Goal: Task Accomplishment & Management: Use online tool/utility

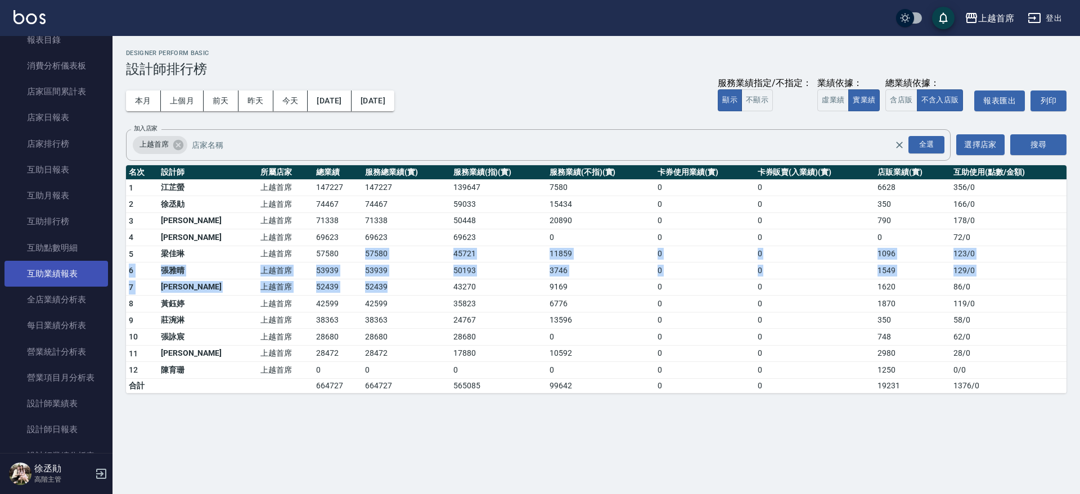
scroll to position [70, 0]
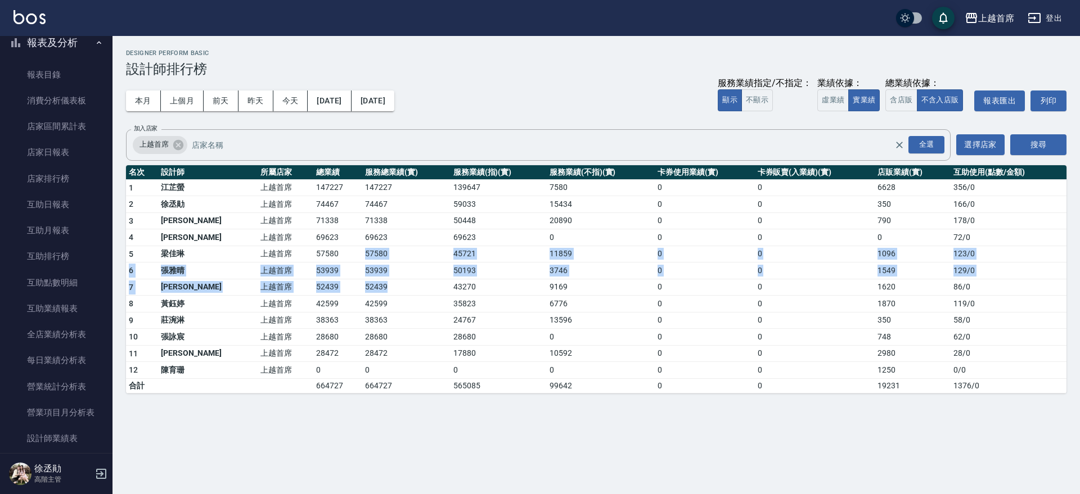
click at [60, 39] on button "報表及分析" at bounding box center [55, 42] width 103 height 29
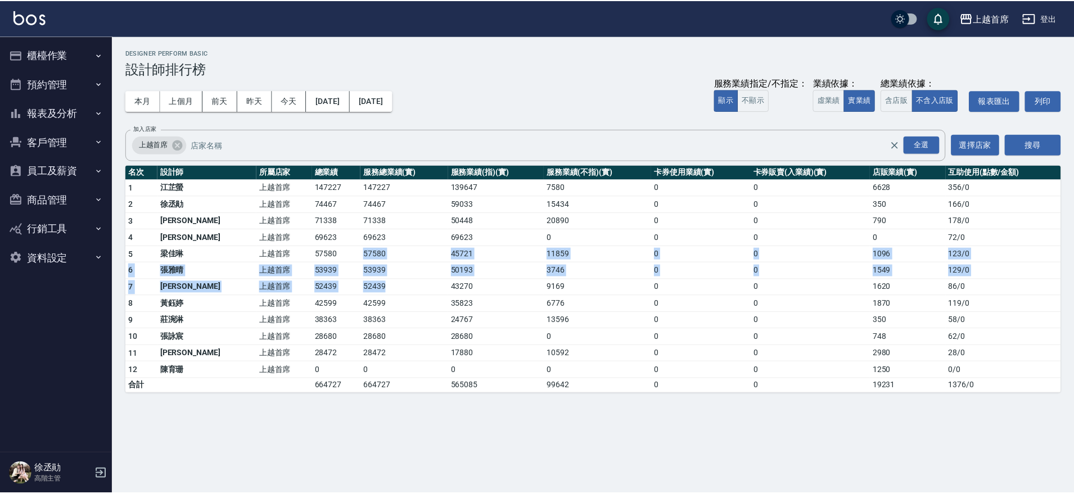
scroll to position [0, 0]
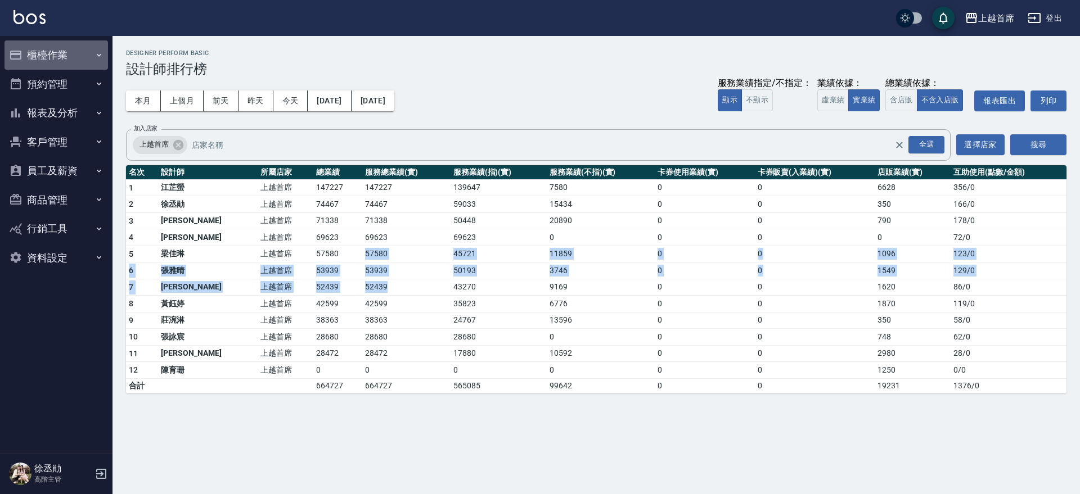
click at [84, 50] on button "櫃檯作業" at bounding box center [55, 54] width 103 height 29
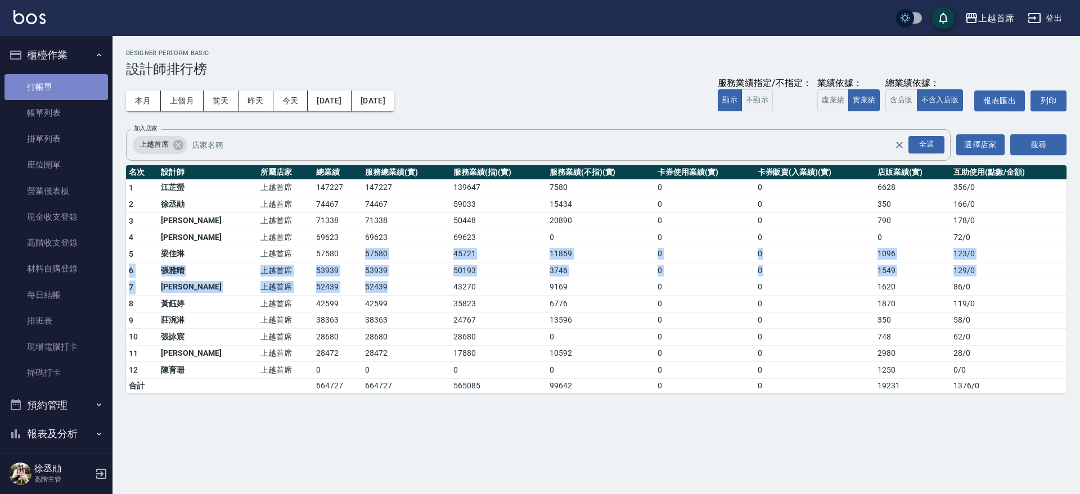
click at [82, 97] on link "打帳單" at bounding box center [55, 87] width 103 height 26
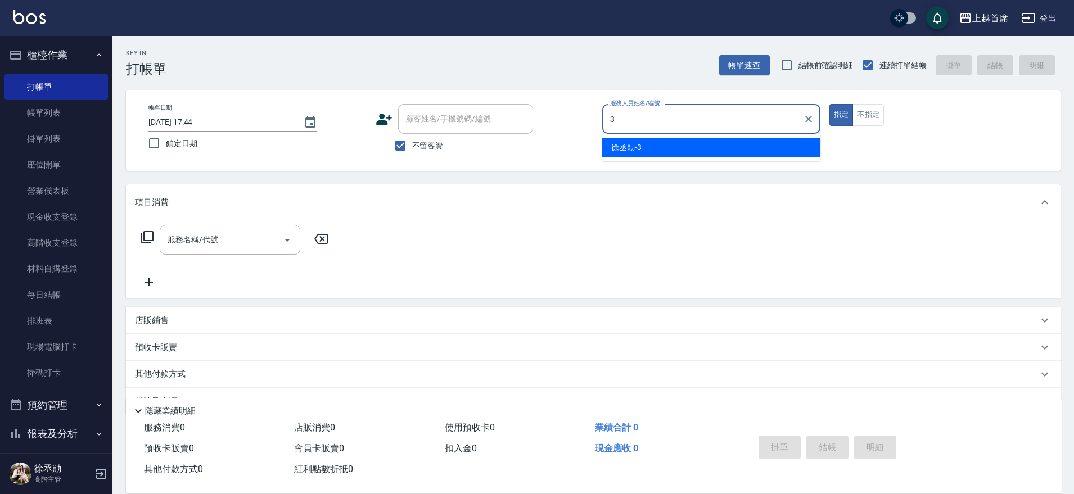
type input "徐丞勛-3"
type button "true"
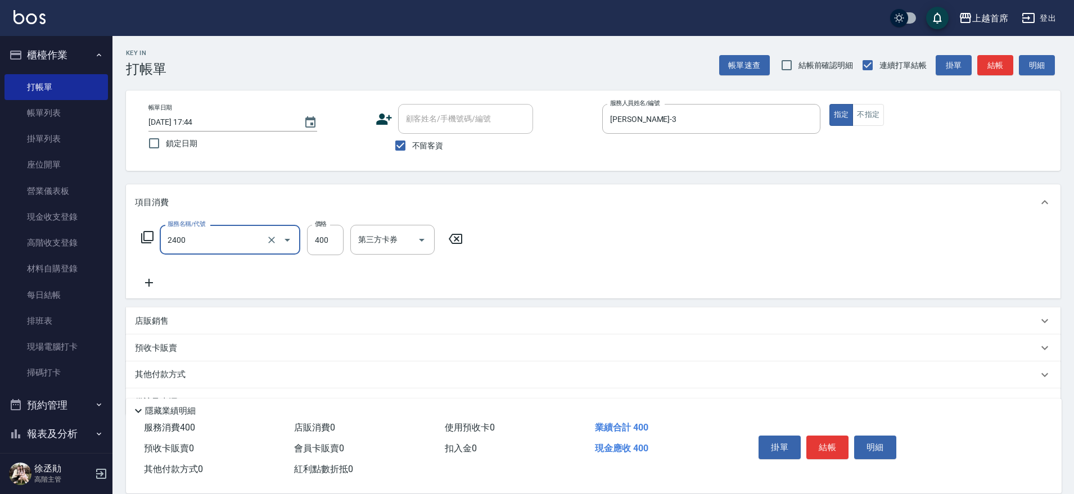
type input "指定一般洗剪400(2400)"
type input "450"
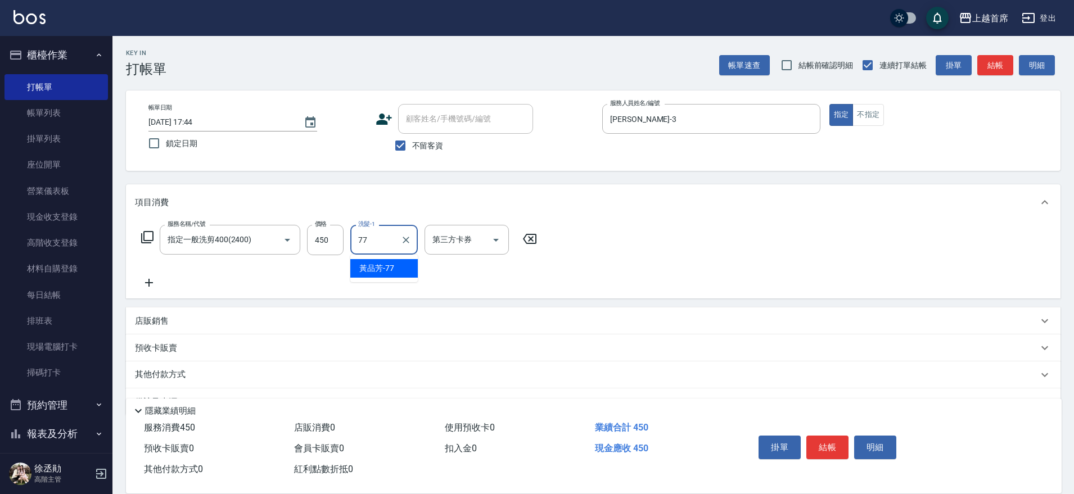
type input "[PERSON_NAME]-77"
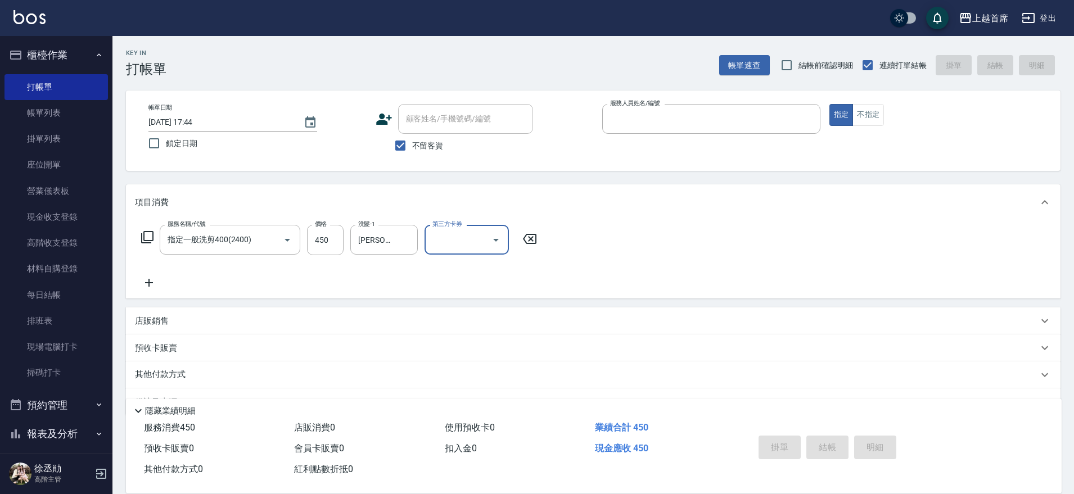
type input "2025/08/17 17:45"
type input "9"
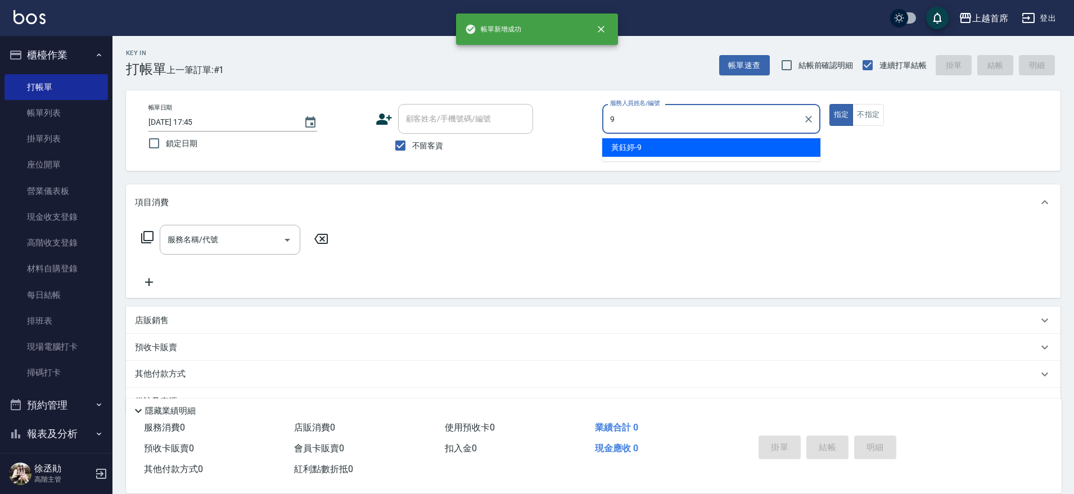
type input "黃鈺婷-9"
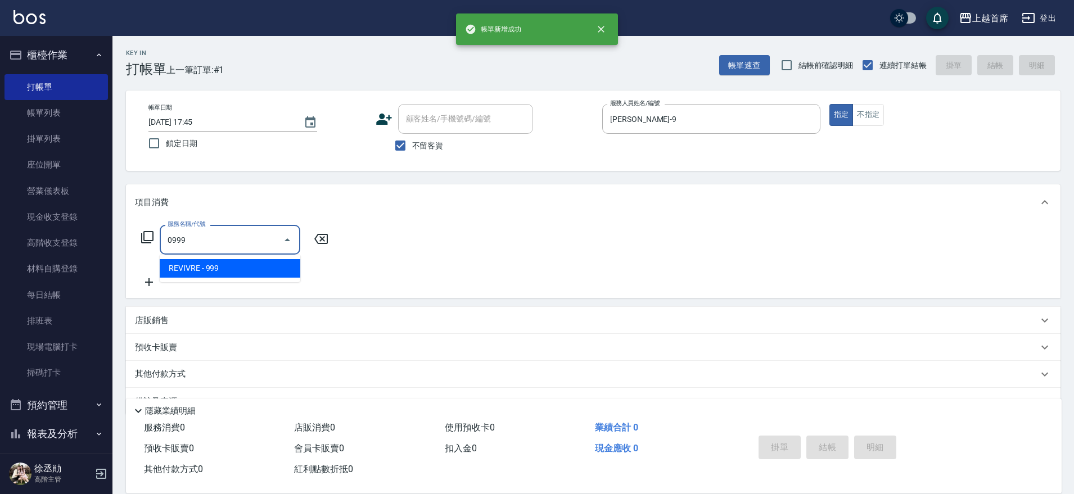
type input "REVIVRE(0999)"
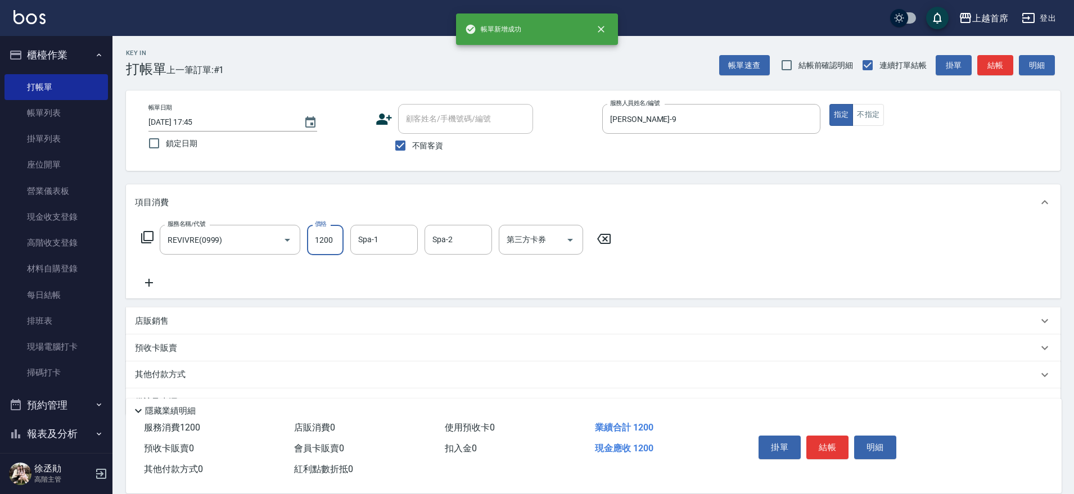
type input "1200"
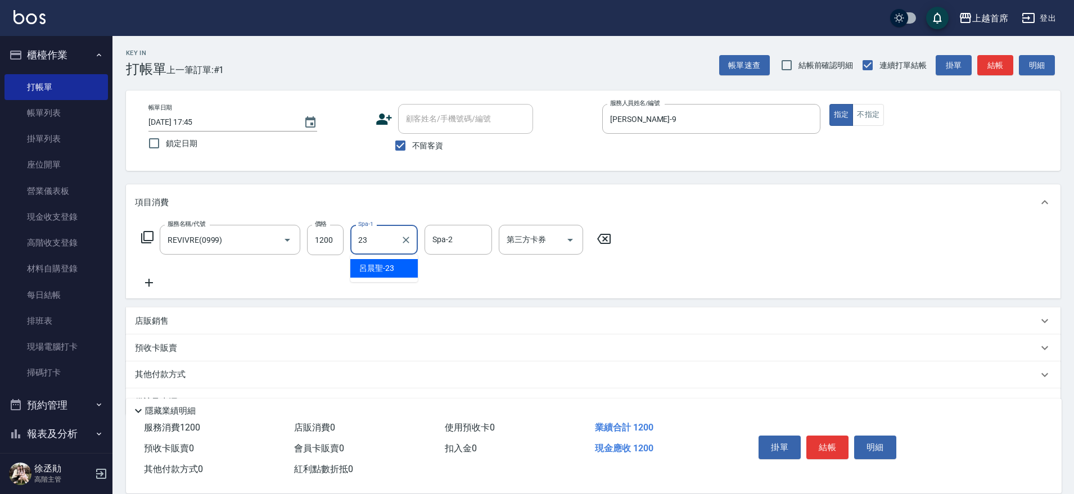
type input "呂晨聖-23"
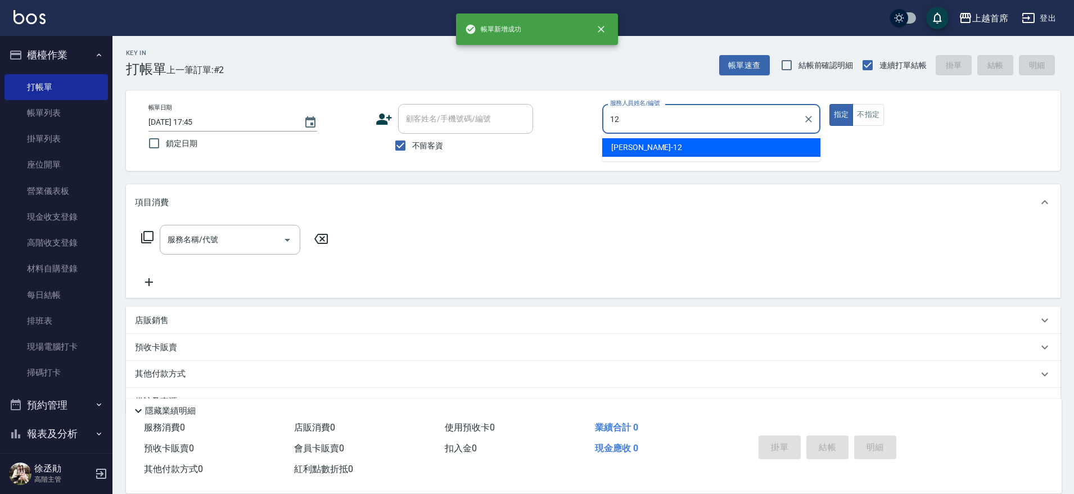
type input "許婕妤-12"
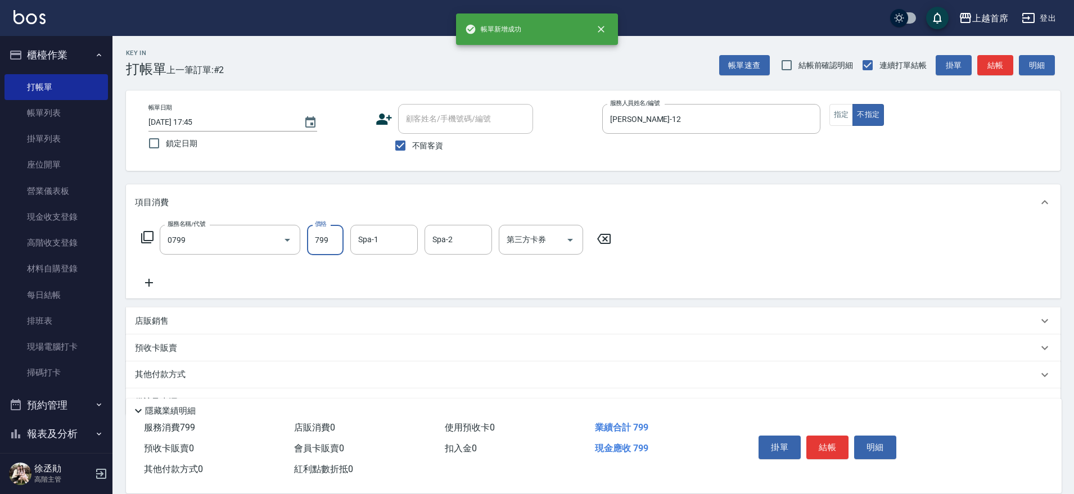
type input "精油799(0799)"
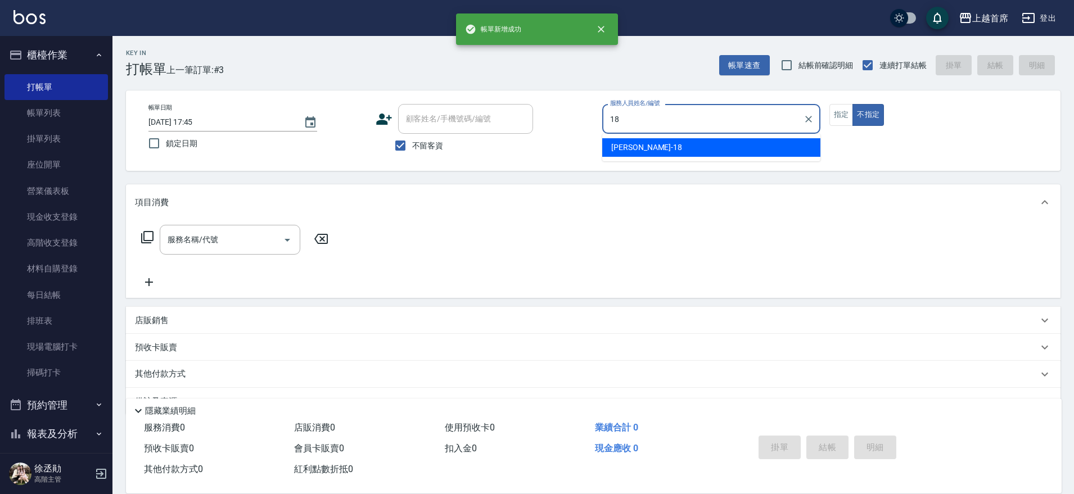
type input "Linda-18"
type button "false"
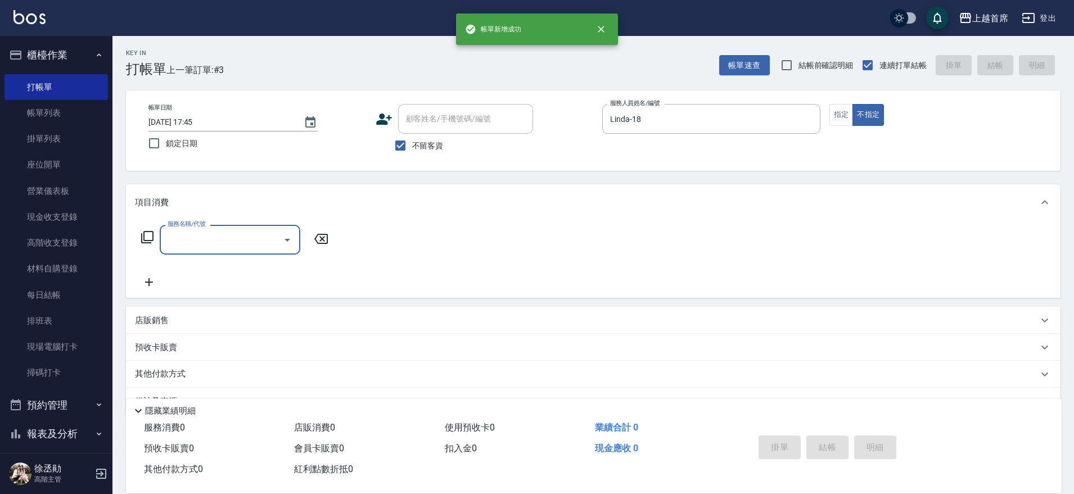
click at [183, 315] on div "店販銷售" at bounding box center [586, 321] width 903 height 12
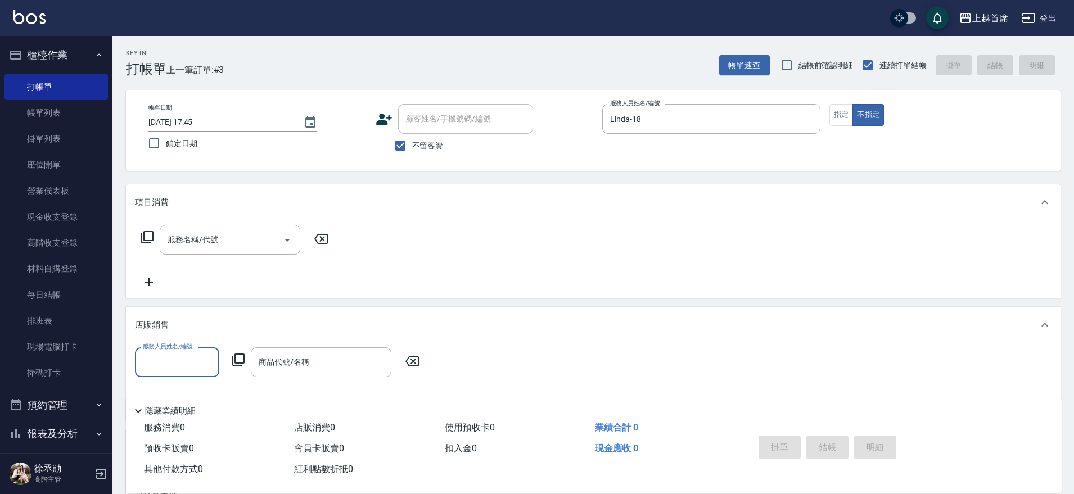
scroll to position [1, 0]
type input "Linda-18"
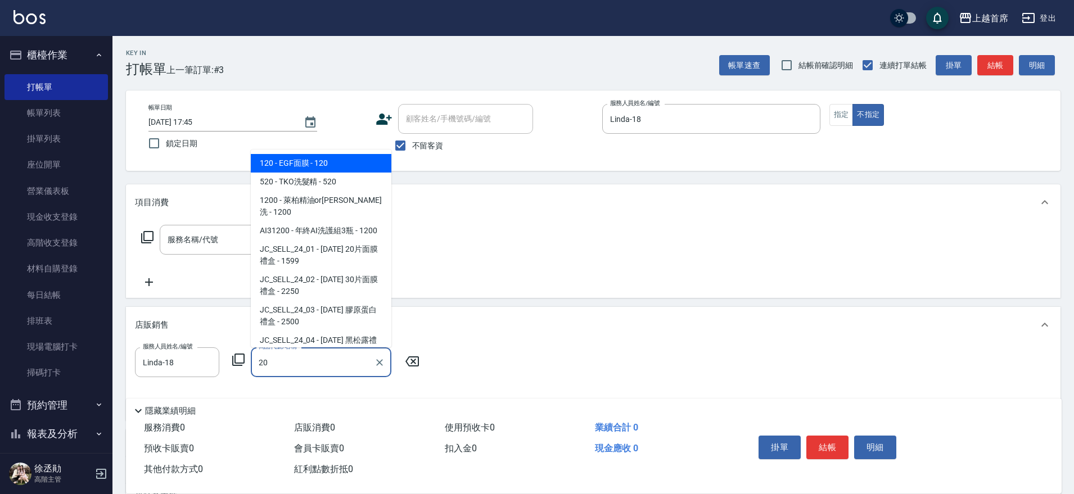
type input "2"
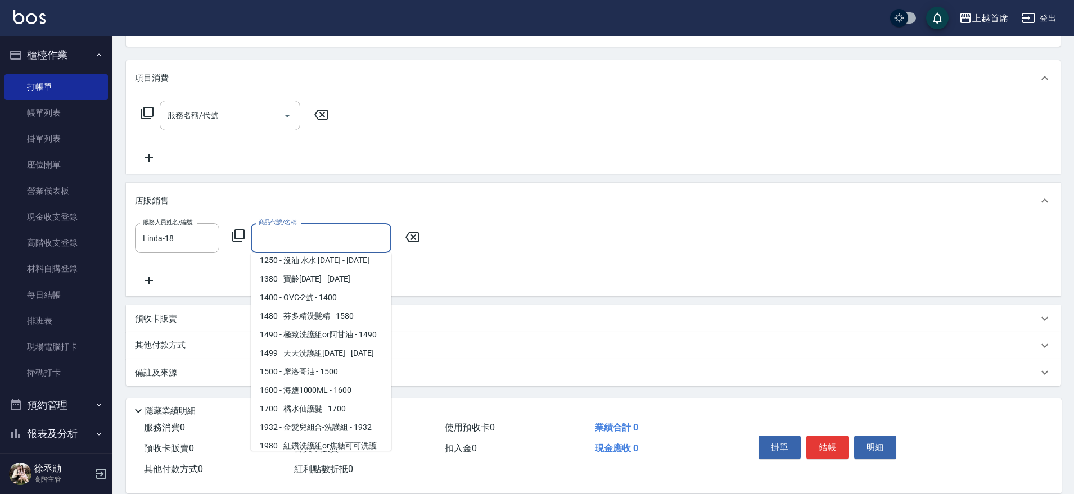
scroll to position [0, 0]
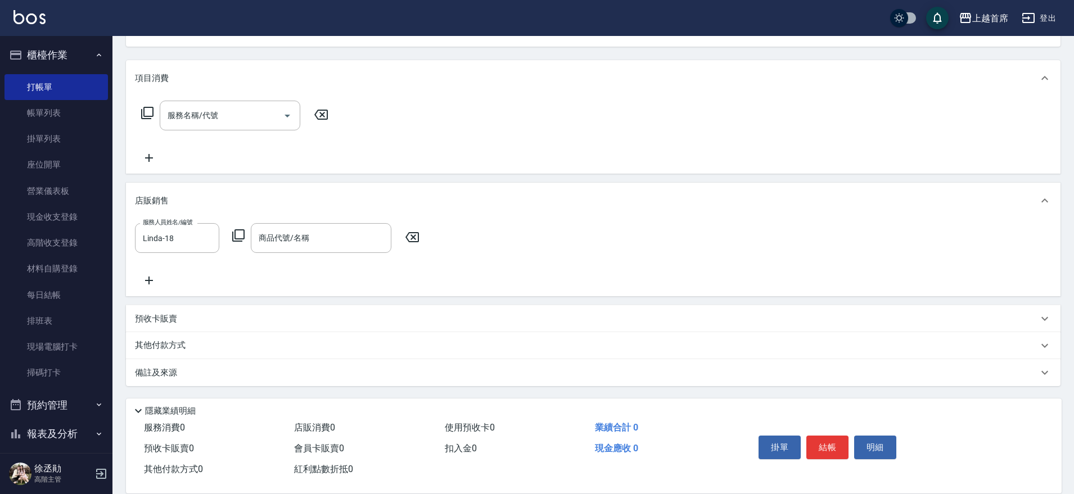
drag, startPoint x: 387, startPoint y: 269, endPoint x: 395, endPoint y: 365, distance: 96.0
drag, startPoint x: 395, startPoint y: 365, endPoint x: 313, endPoint y: 251, distance: 140.9
click at [313, 251] on div "商品代號/名稱" at bounding box center [321, 238] width 141 height 30
type input "1"
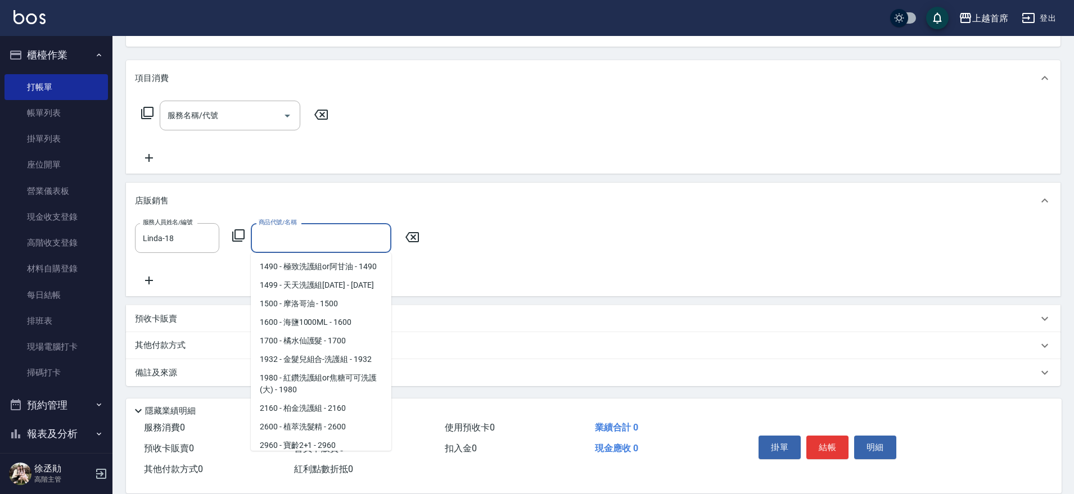
scroll to position [841, 0]
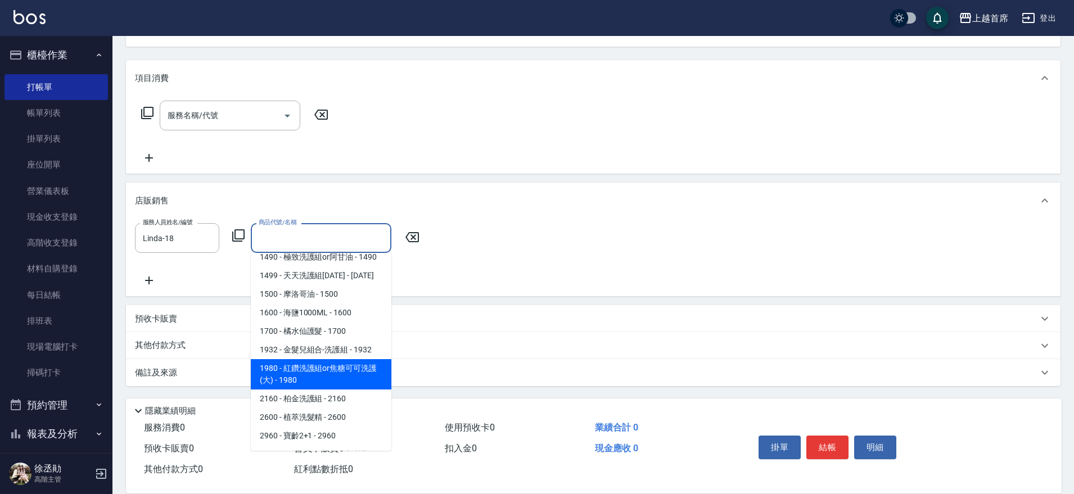
click at [359, 359] on span "1980 - 紅鑽洗護組or焦糖可可洗護(大) - 1980" at bounding box center [321, 374] width 141 height 30
type input "紅鑽洗護組or焦糖可可洗護(大)"
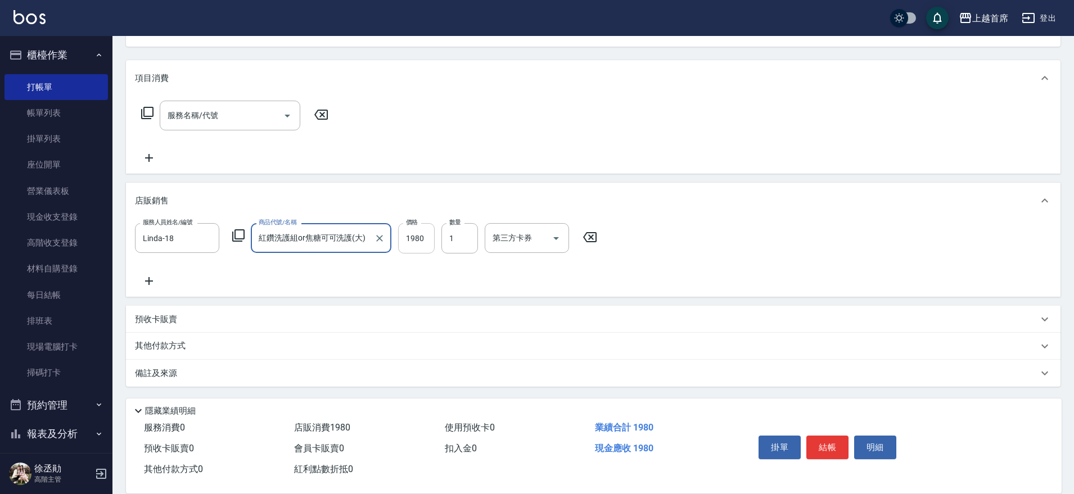
click at [428, 232] on input "1980" at bounding box center [416, 238] width 37 height 30
type input "1800"
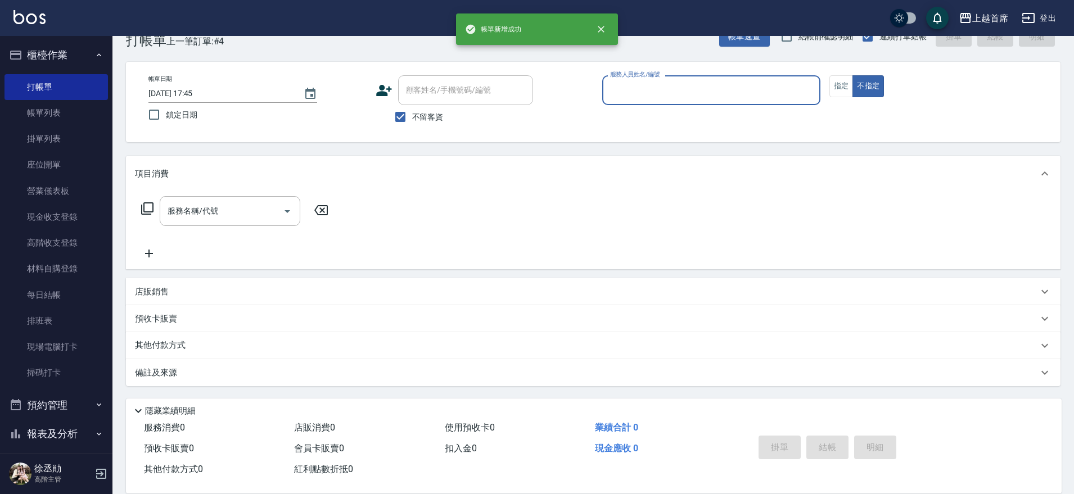
scroll to position [29, 0]
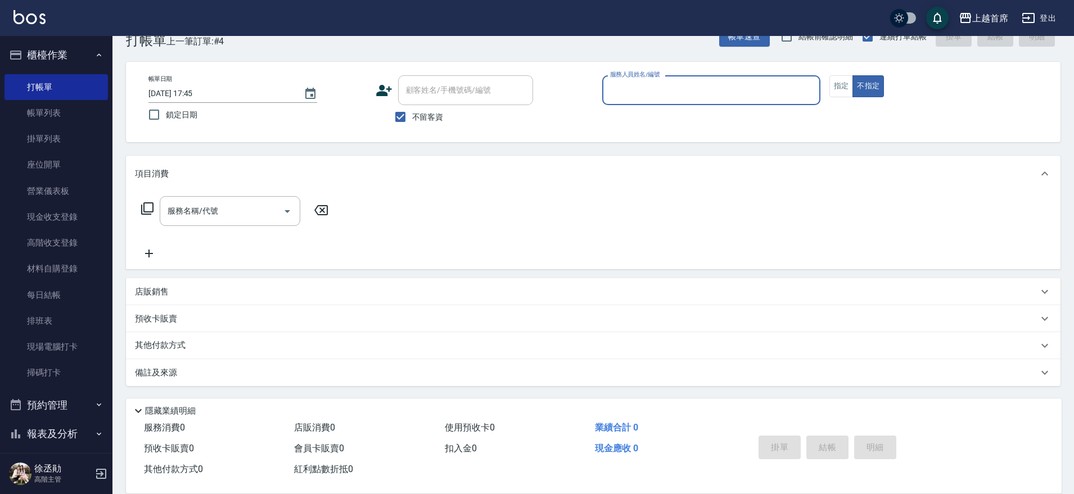
click at [852, 75] on button "不指定" at bounding box center [867, 86] width 31 height 22
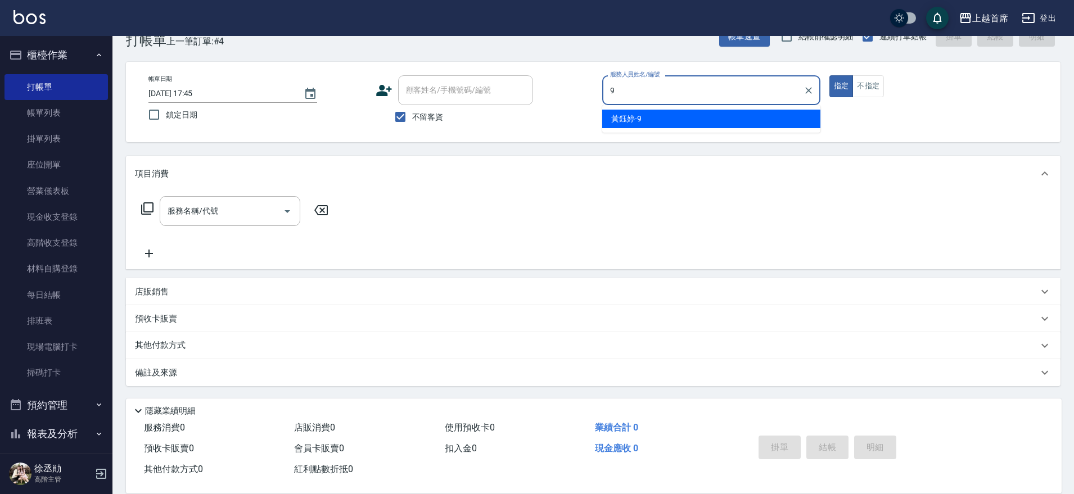
type input "黃鈺婷-9"
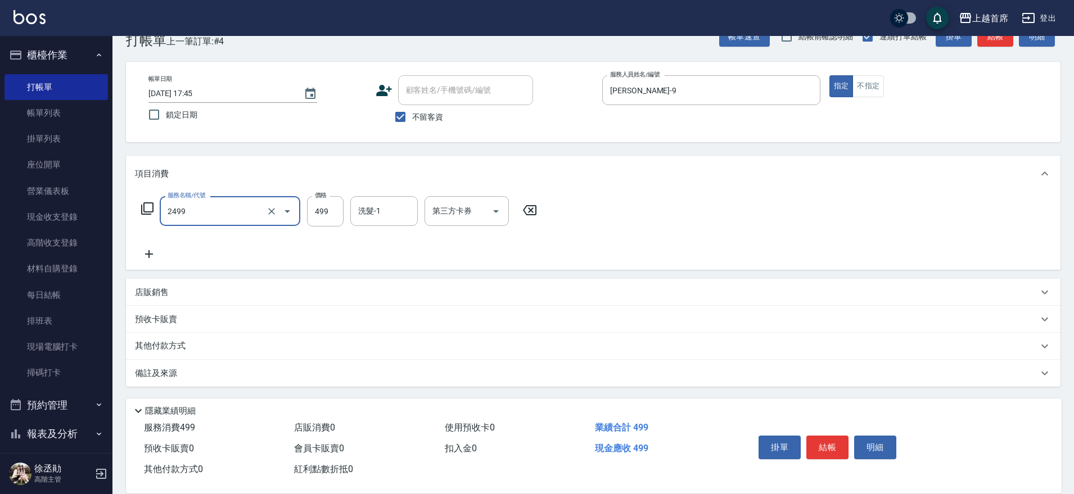
type input "499海鹽洗剪套餐(2499)"
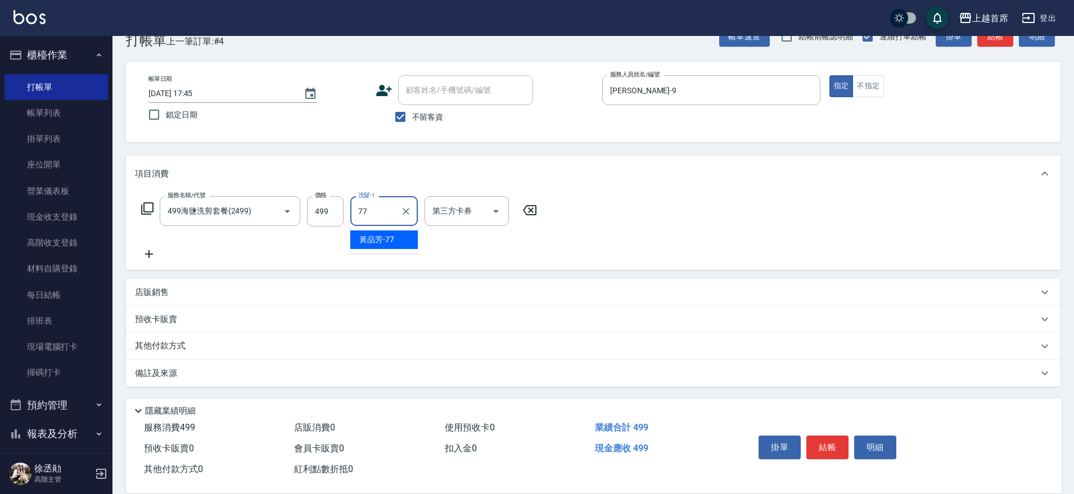
type input "[PERSON_NAME]-77"
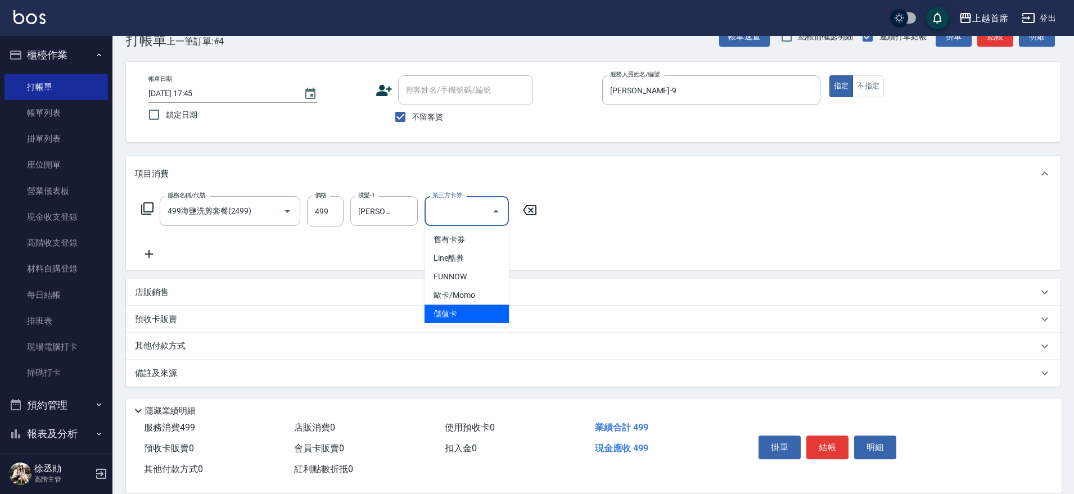
type input "儲值卡"
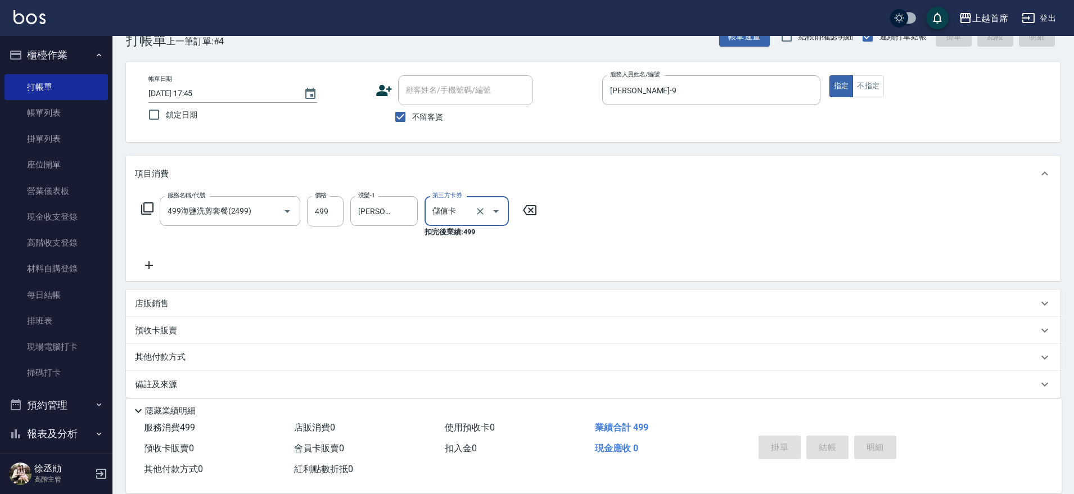
type input "[DATE] 17:46"
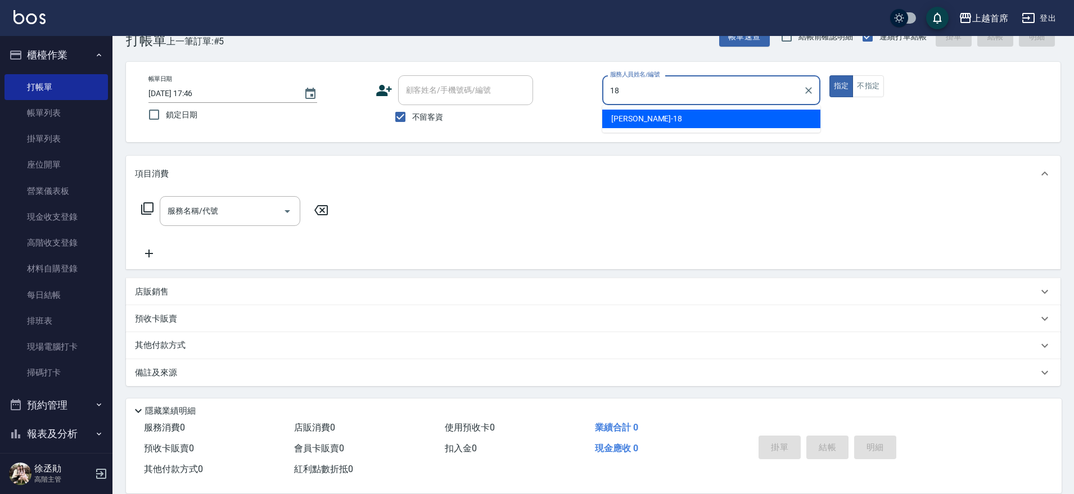
type input "Linda-18"
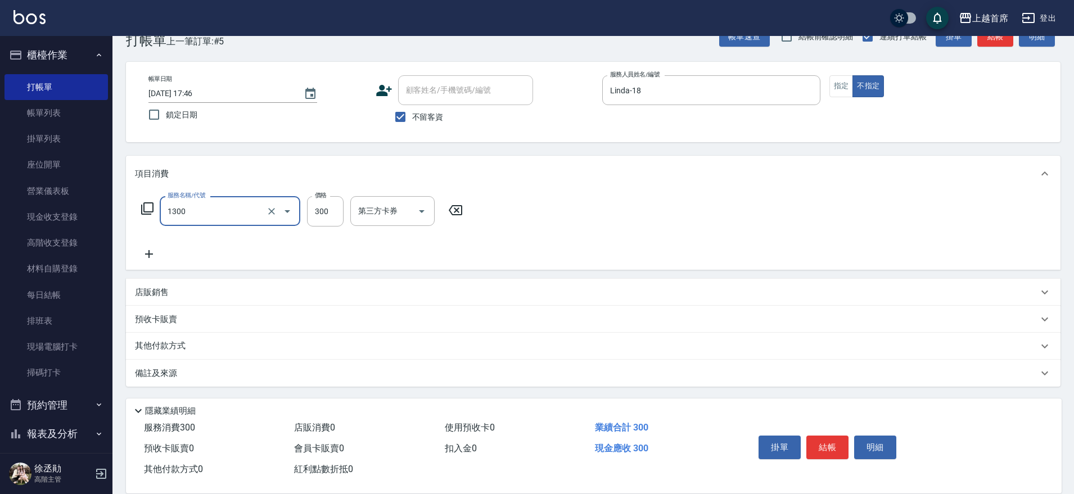
type input "洗髮(1300)"
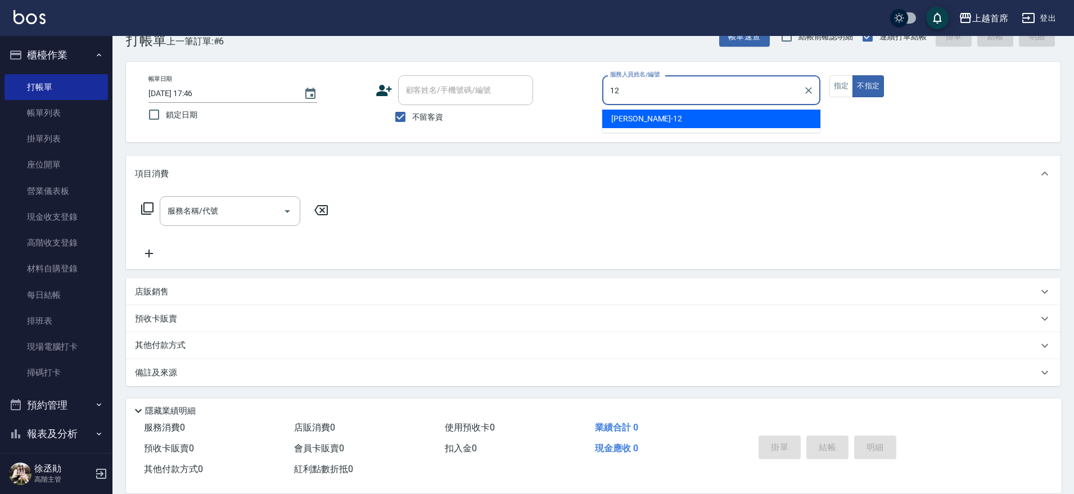
type input "許婕妤-12"
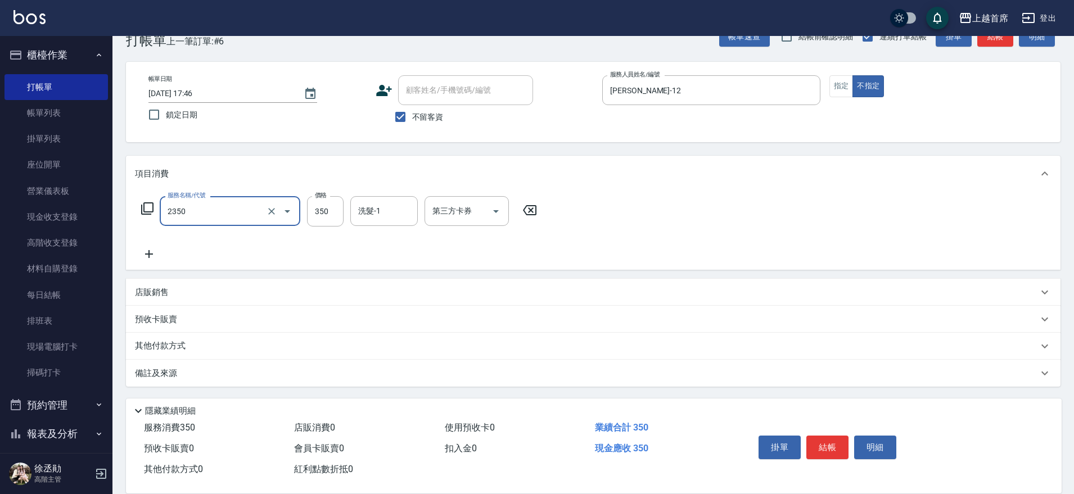
type input "不指定洗剪350(2350)"
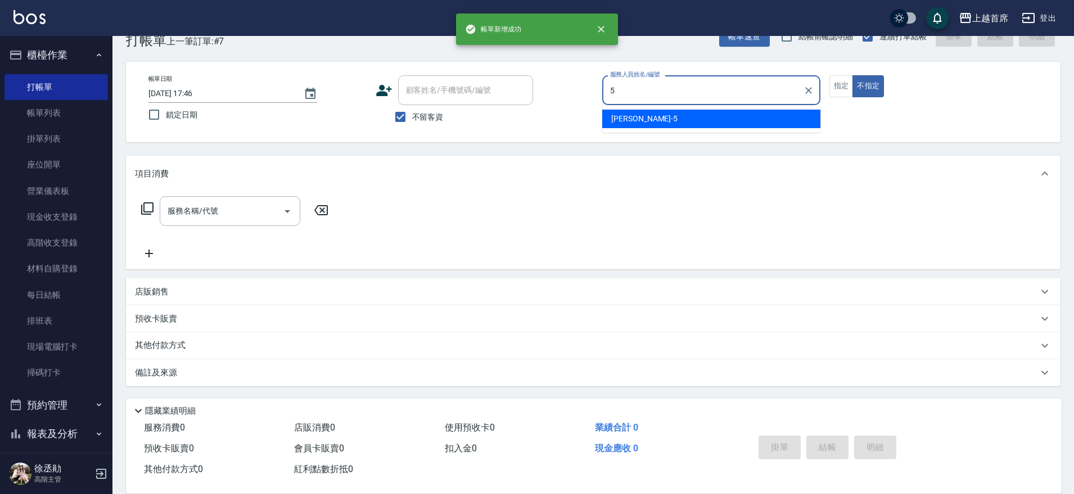
type input "[PERSON_NAME]-5"
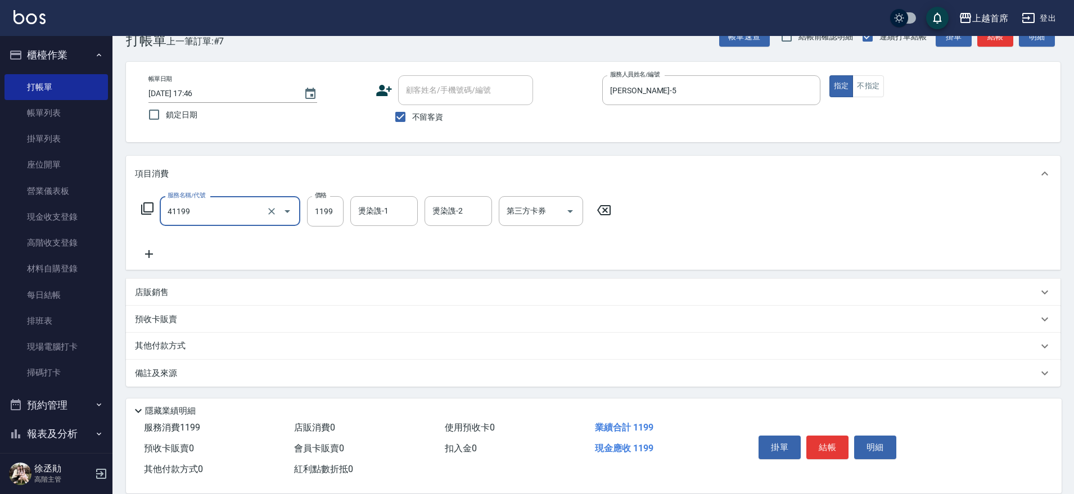
type input "長髮染髮(41199)"
type input "1399"
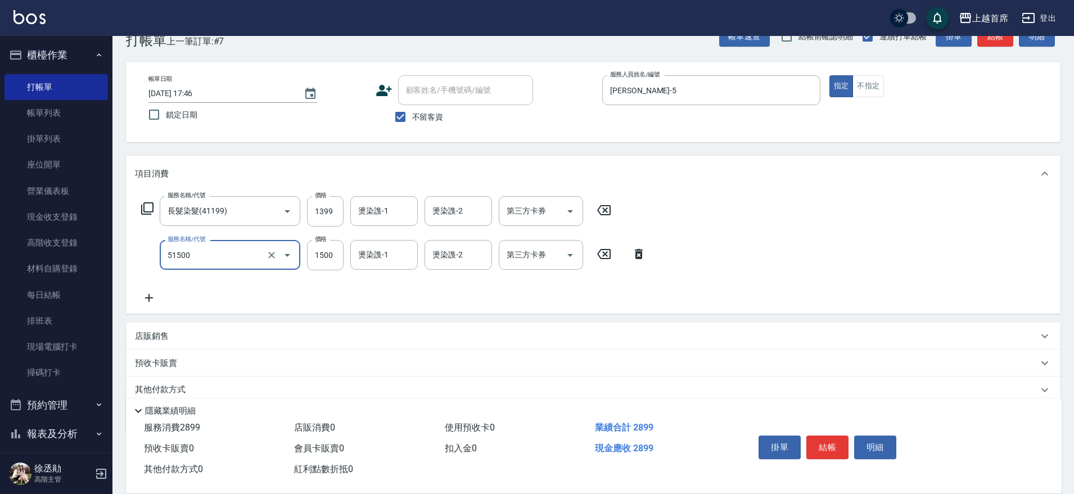
type input "鉑金護髮(51500)"
type input "1350"
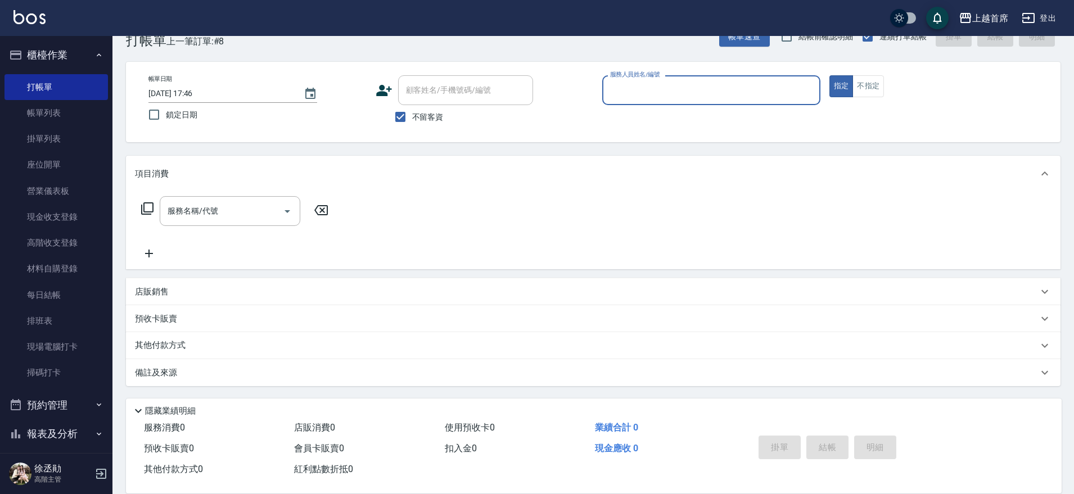
click at [55, 438] on button "報表及分析" at bounding box center [55, 433] width 103 height 29
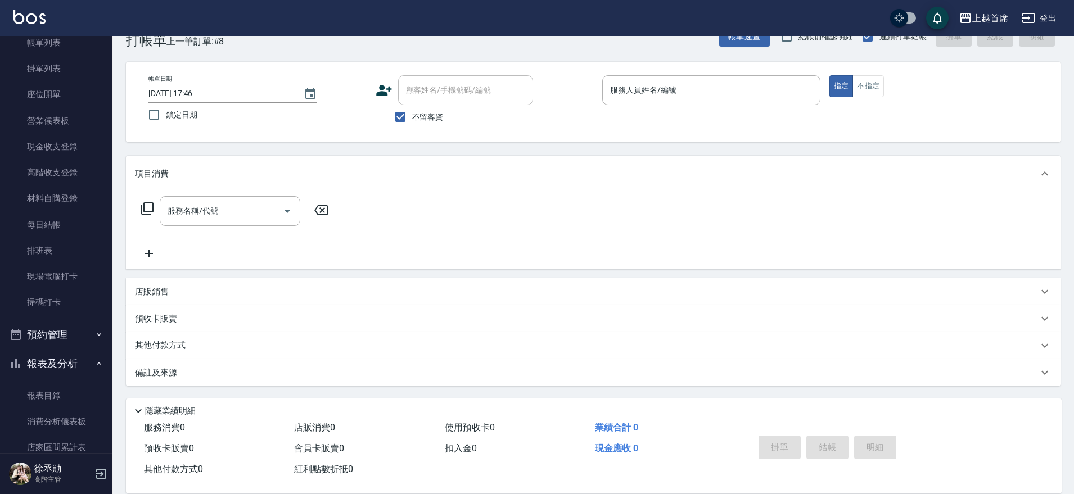
scroll to position [351, 0]
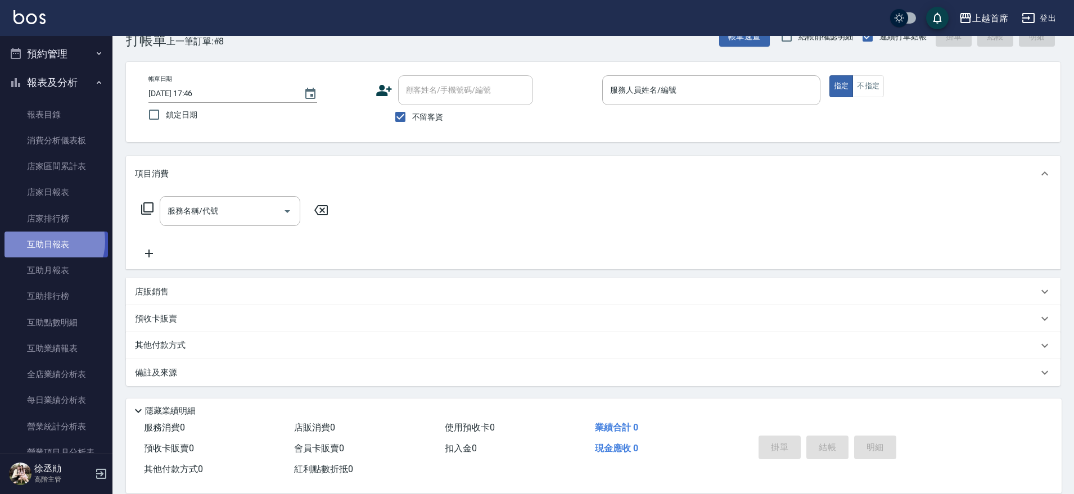
click at [50, 241] on link "互助日報表" at bounding box center [55, 245] width 103 height 26
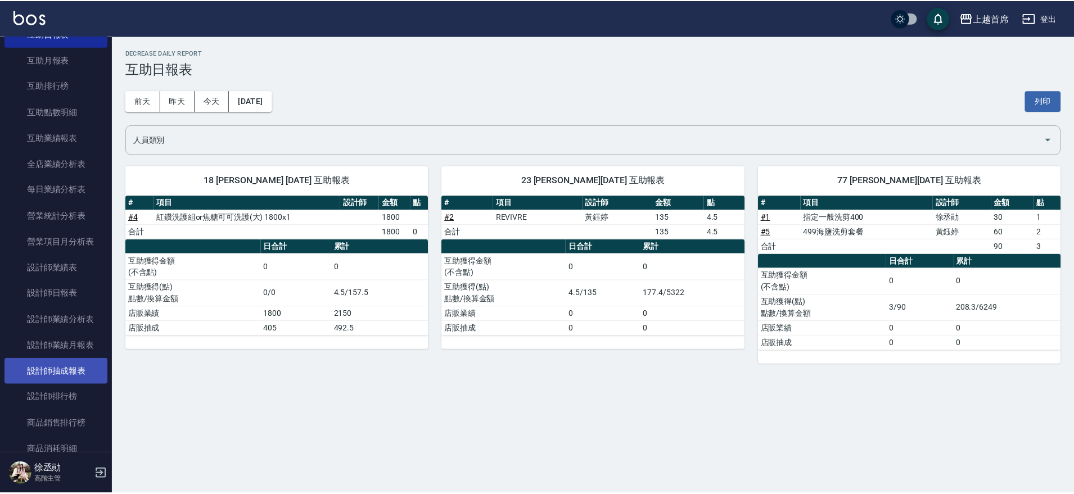
scroll to position [633, 0]
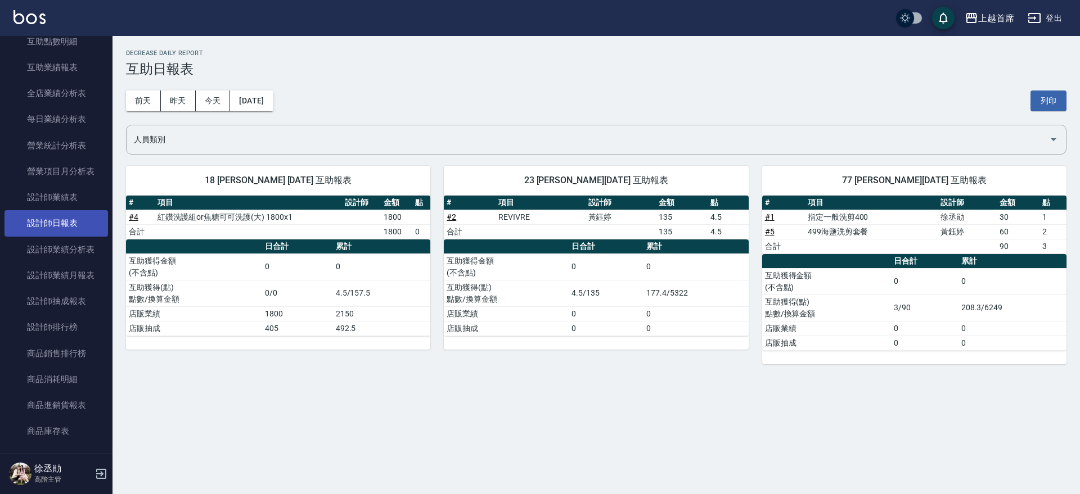
click at [67, 220] on link "設計師日報表" at bounding box center [55, 223] width 103 height 26
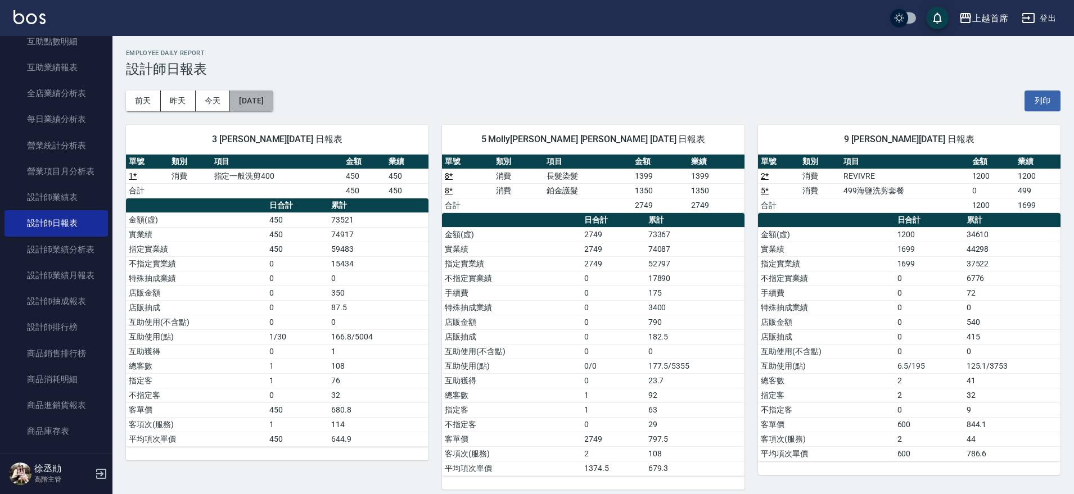
click at [264, 101] on button "[DATE]" at bounding box center [251, 101] width 43 height 21
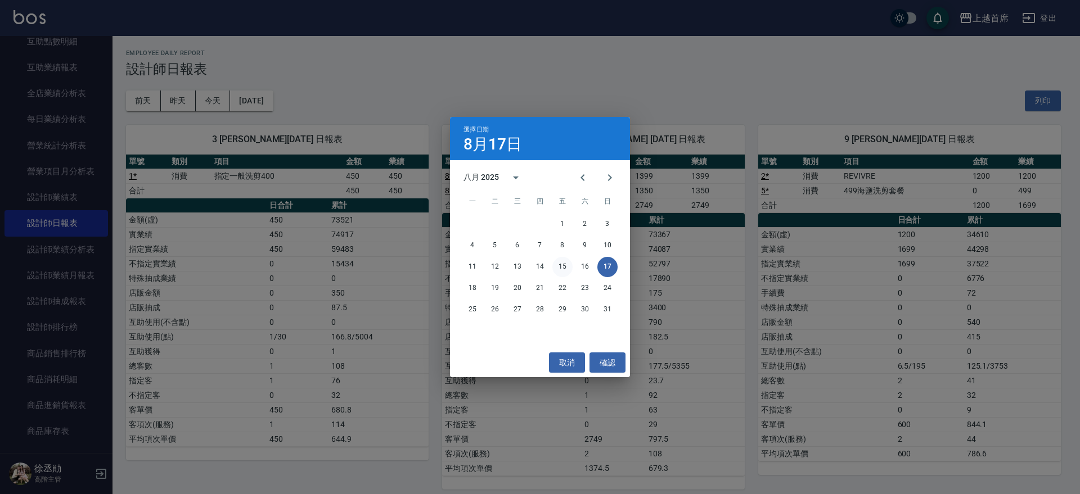
click at [566, 266] on button "15" at bounding box center [562, 267] width 20 height 20
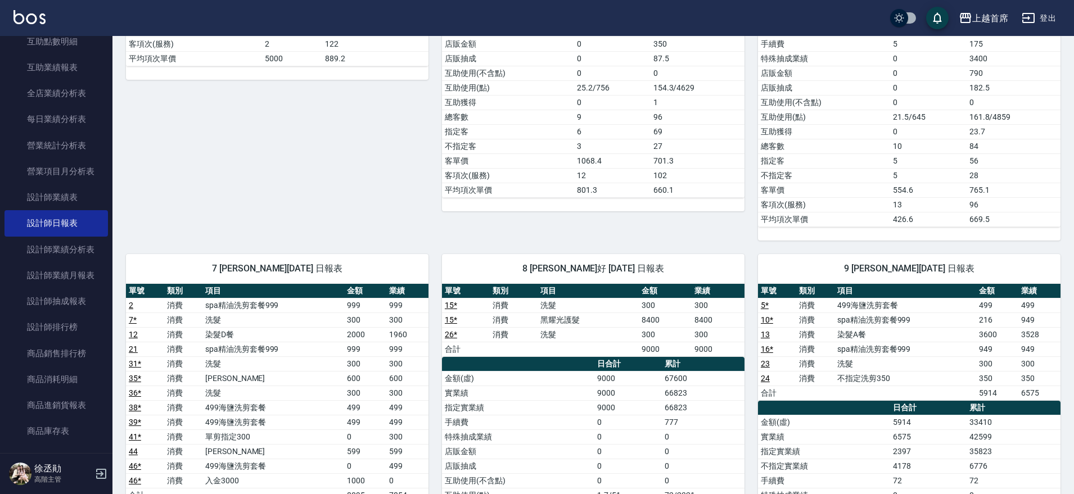
scroll to position [492, 0]
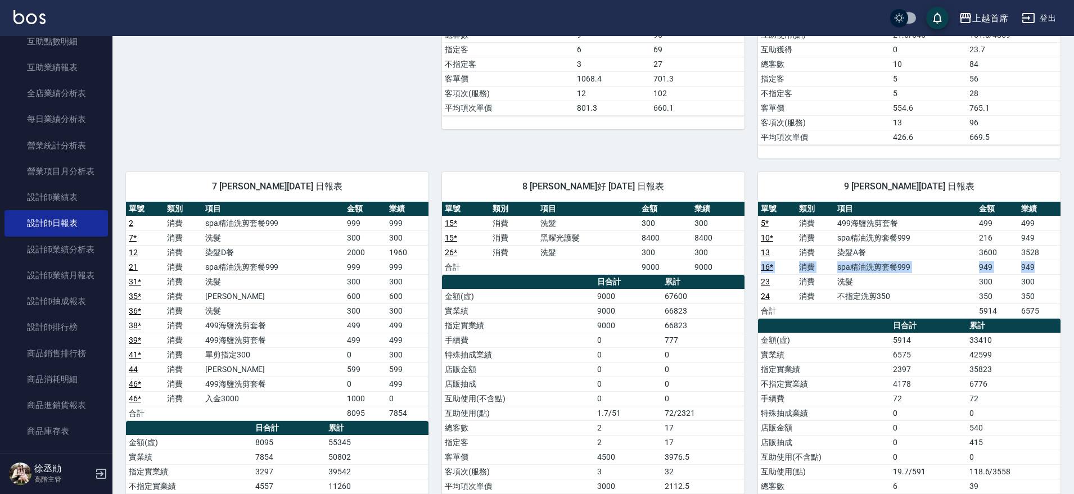
drag, startPoint x: 1039, startPoint y: 264, endPoint x: 761, endPoint y: 266, distance: 278.3
click at [761, 266] on tr "16 * 消費 spa精油洗剪套餐999 949 949" at bounding box center [909, 267] width 303 height 15
click at [770, 265] on link "16 *" at bounding box center [767, 267] width 12 height 9
click at [765, 238] on link "10 *" at bounding box center [767, 237] width 12 height 9
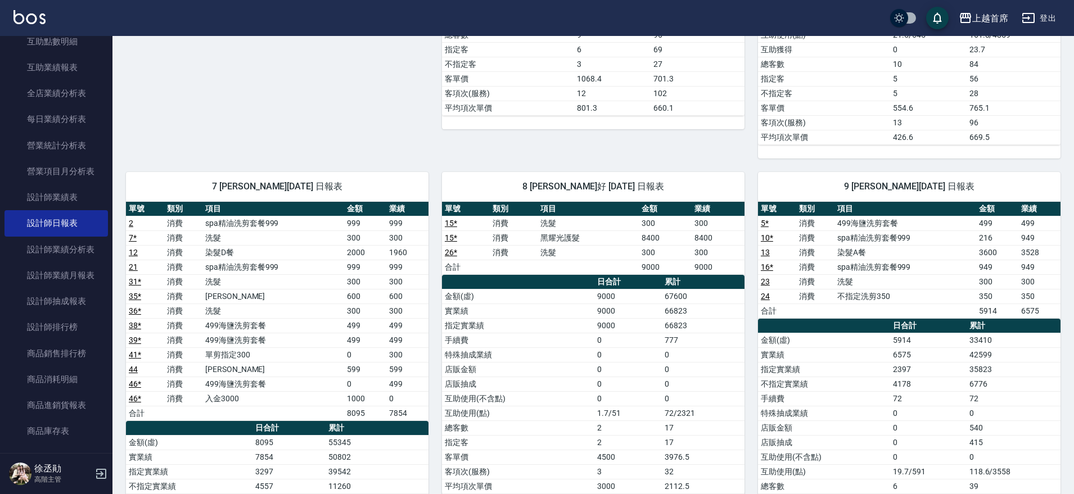
click at [762, 251] on link "13" at bounding box center [765, 252] width 9 height 9
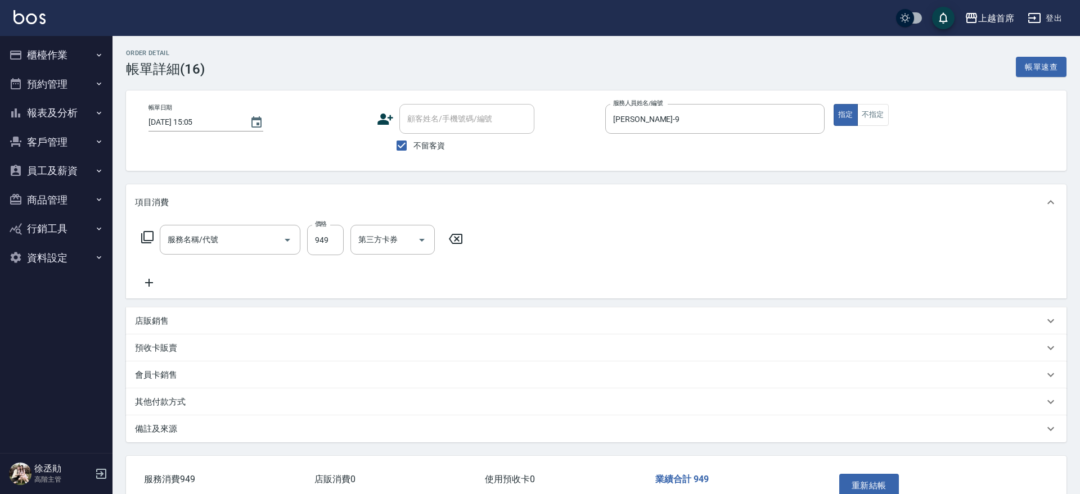
type input "[DATE] 15:05"
checkbox input "true"
type input "[PERSON_NAME]-9"
type input "spa精油洗剪套餐999(2999)"
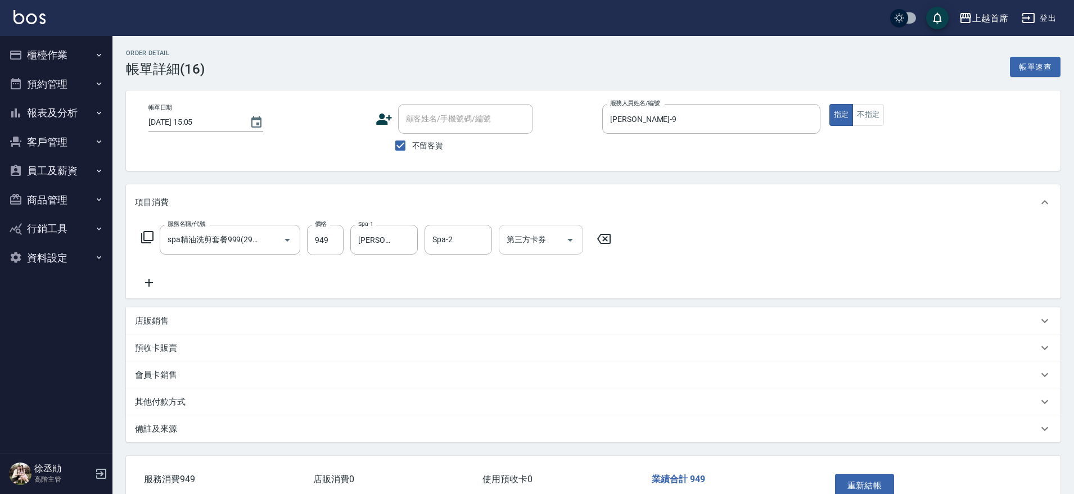
click at [568, 240] on icon "Open" at bounding box center [569, 239] width 13 height 13
click at [706, 253] on div "服務名稱/代號 spa精油洗剪套餐999(2999) 服務名稱/代號 價格 949 價格 Spa-1 呂晨聖-23 Spa-1 Spa-2 Spa-2 第三方…" at bounding box center [593, 259] width 935 height 78
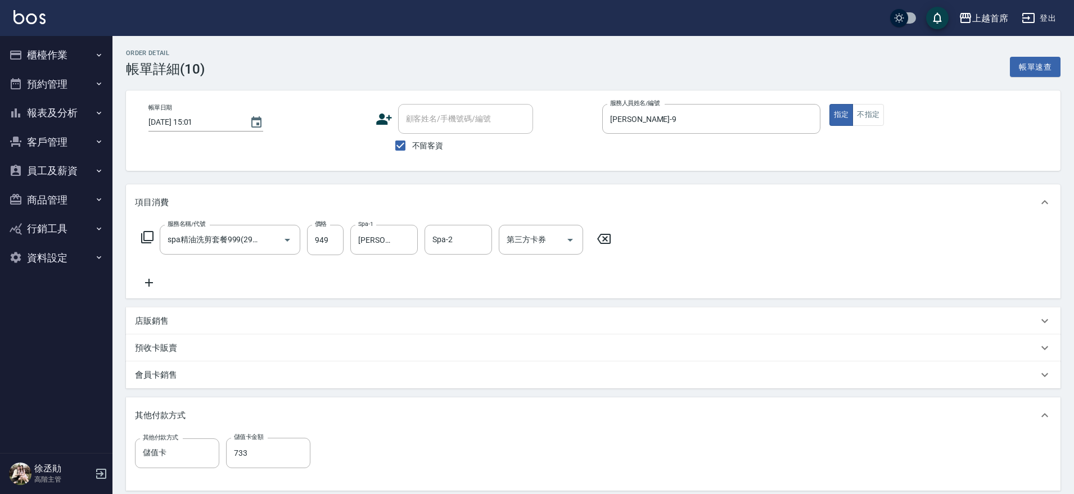
scroll to position [84, 0]
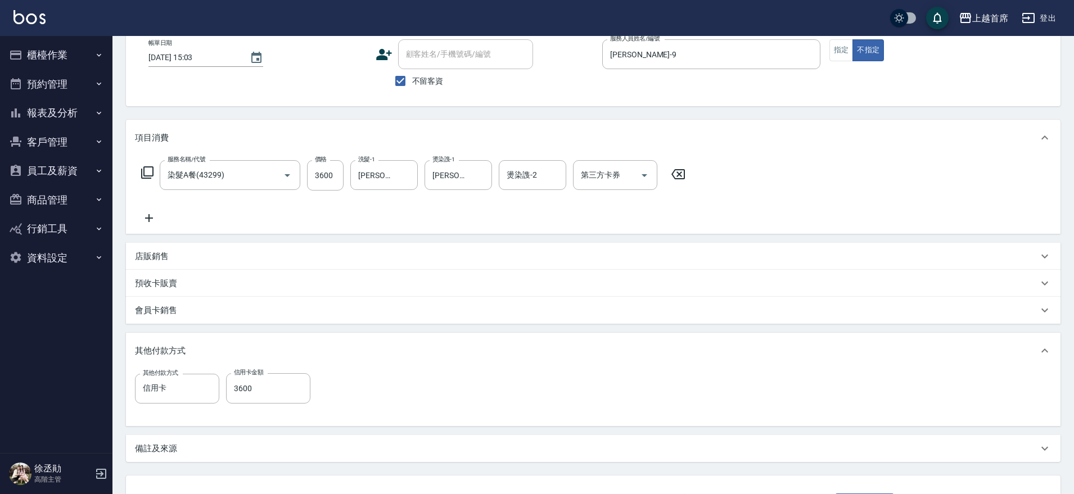
scroll to position [13, 0]
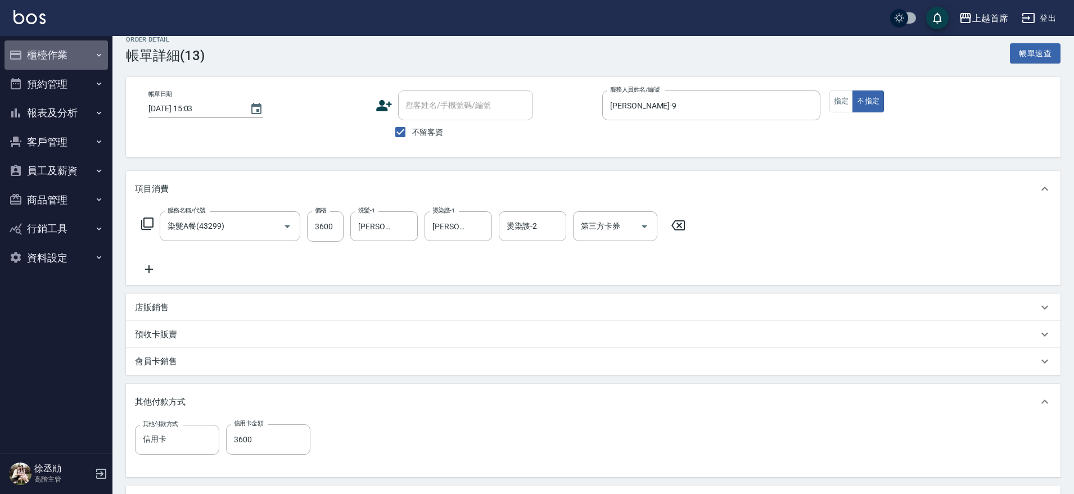
click at [51, 56] on button "櫃檯作業" at bounding box center [55, 54] width 103 height 29
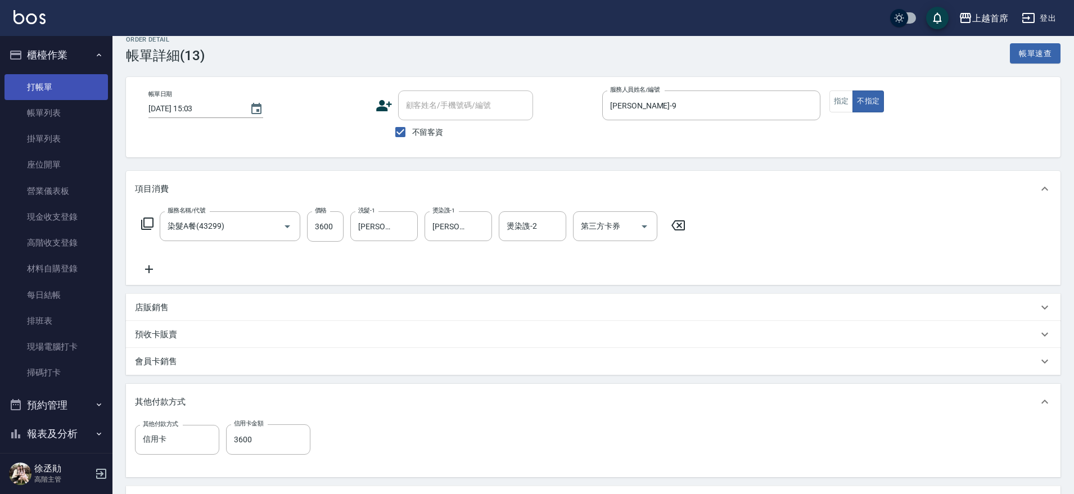
click at [51, 78] on link "打帳單" at bounding box center [55, 87] width 103 height 26
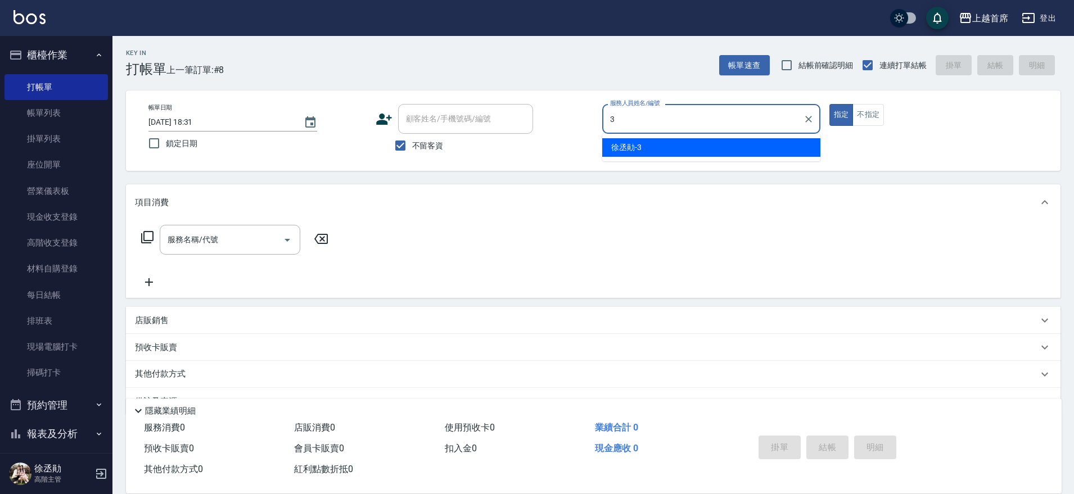
type input "徐丞勛-3"
type button "true"
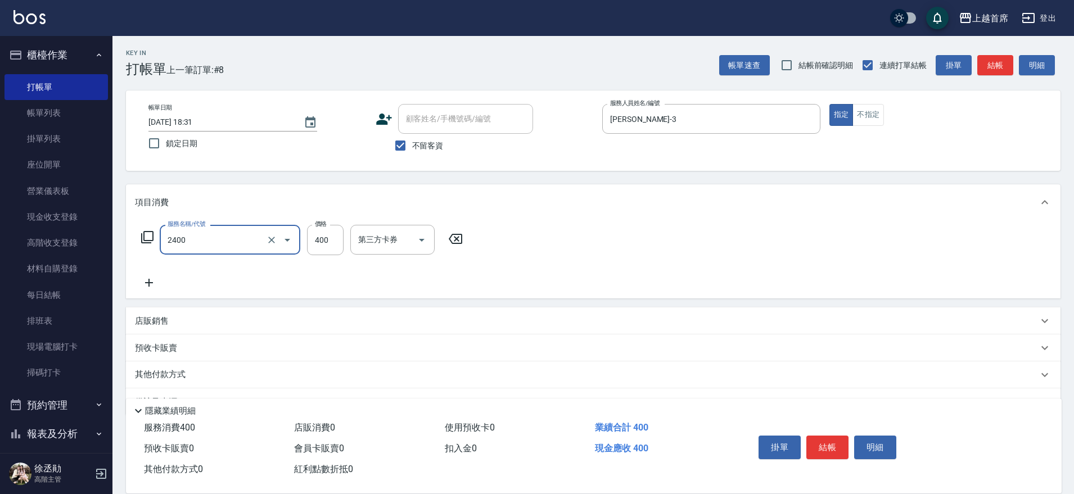
type input "指定一般洗剪400(2400)"
type input "450"
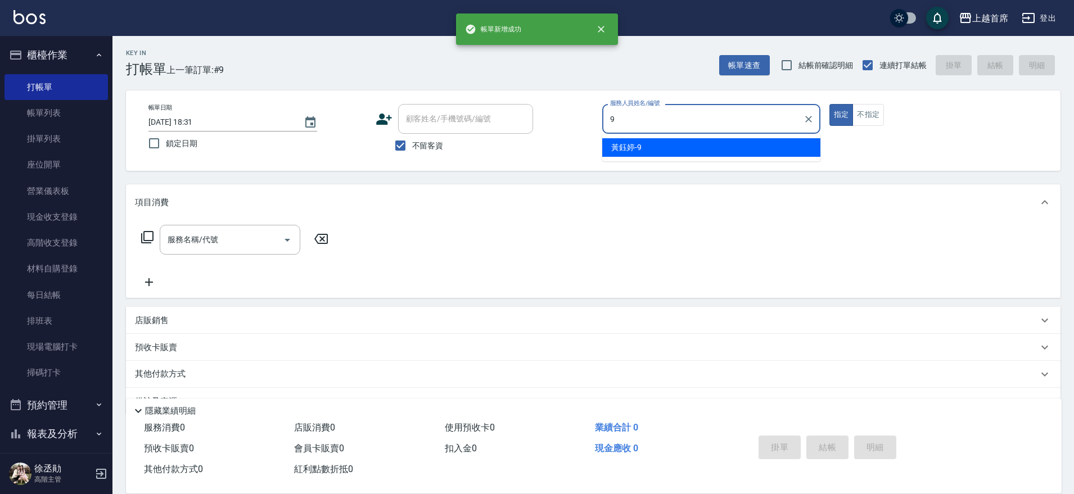
type input "[PERSON_NAME]-9"
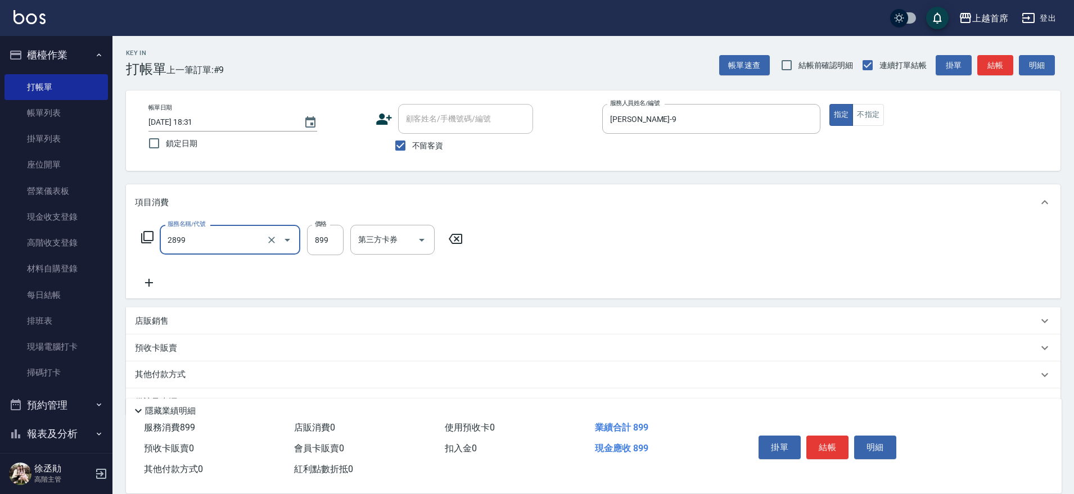
type input "899洗剪去角質套餐(2899)"
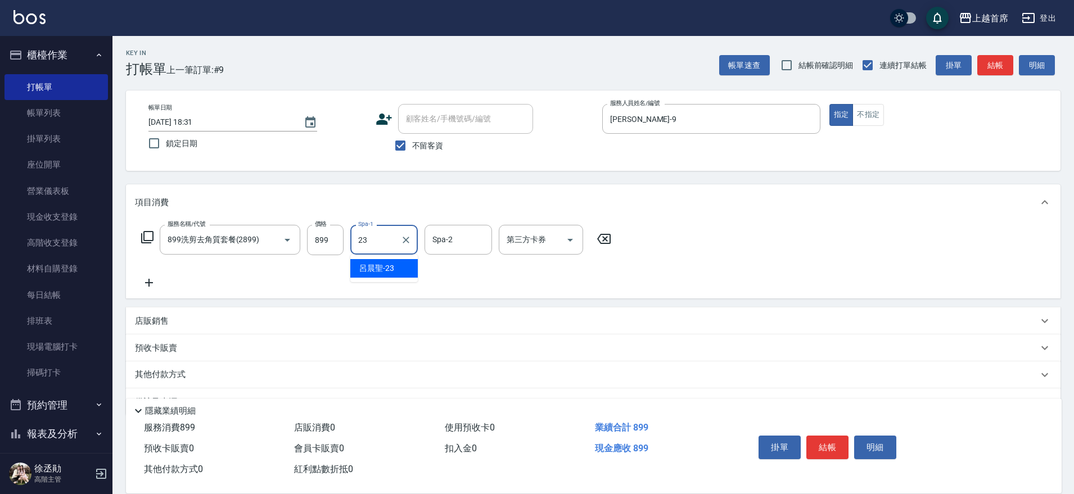
type input "[PERSON_NAME]-23"
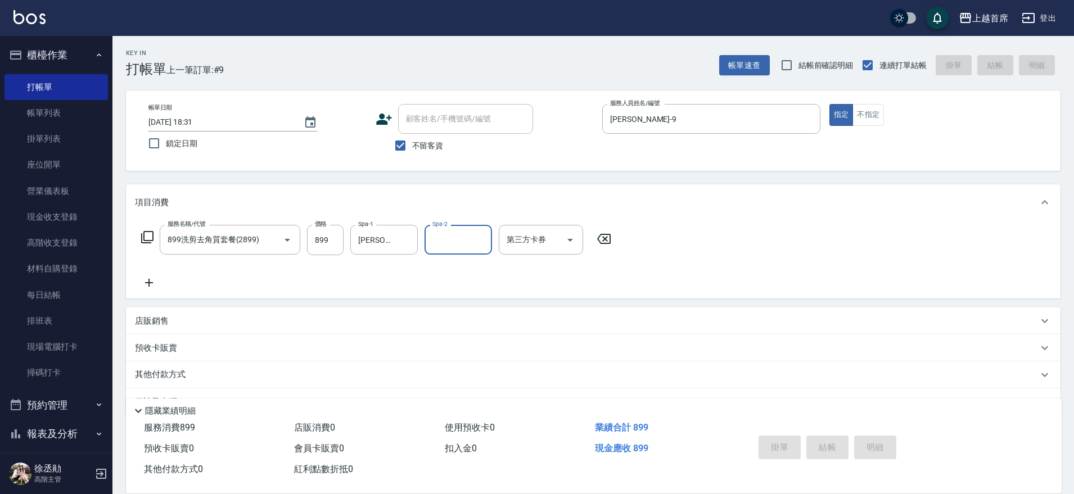
type input "2025/08/17 18:32"
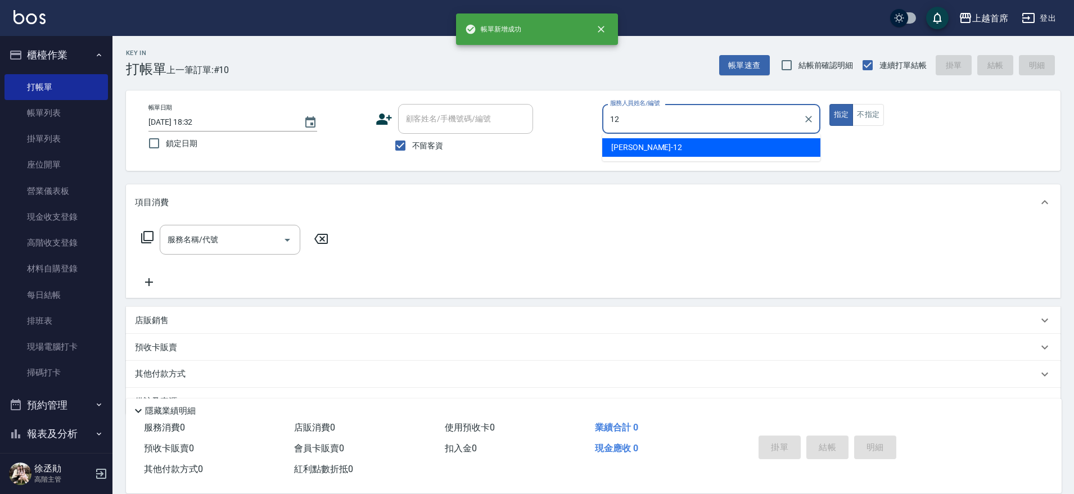
type input "許婕妤-12"
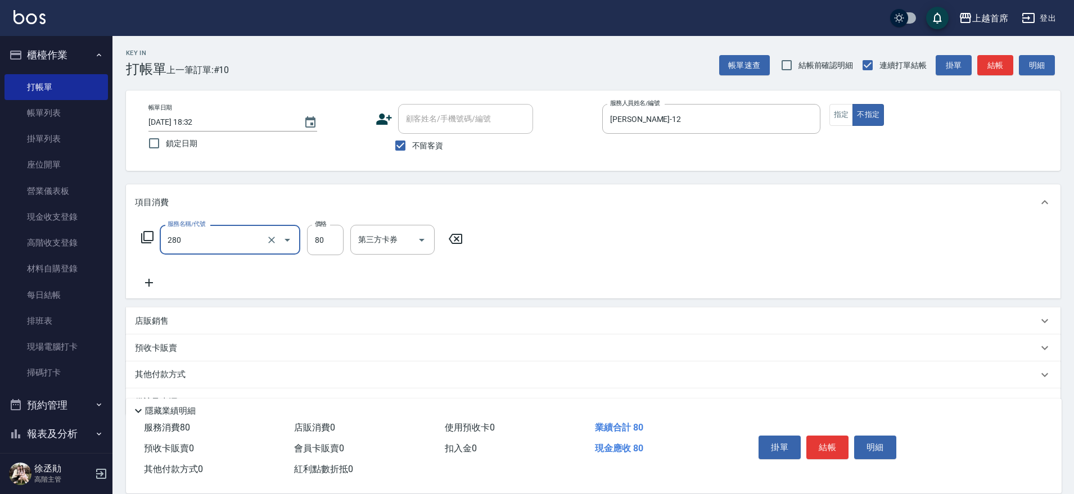
type input "剪瀏海(280)"
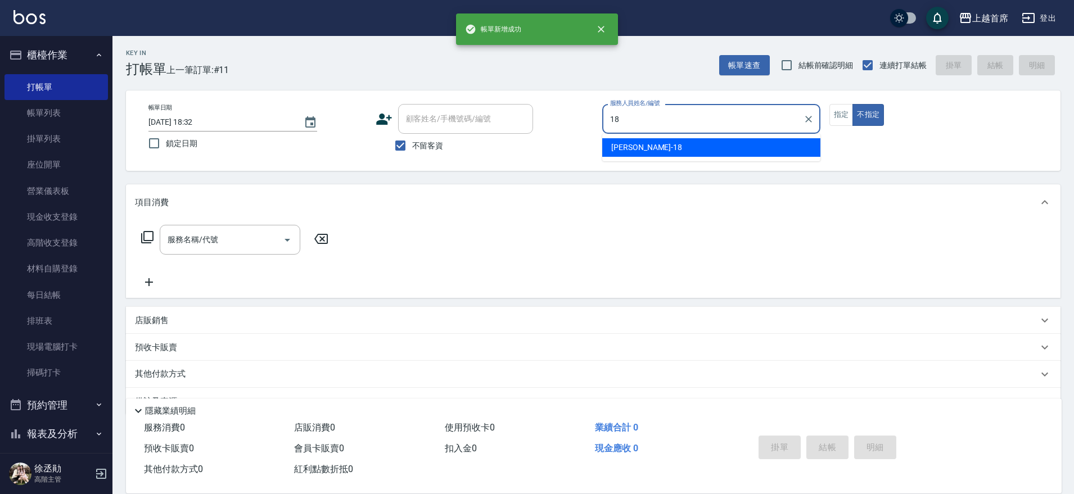
type input "Linda-18"
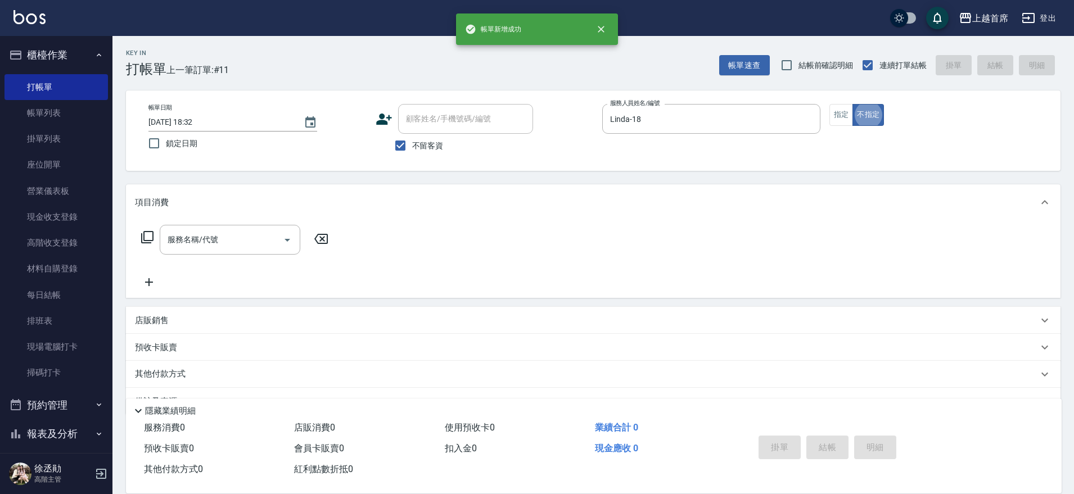
type button "false"
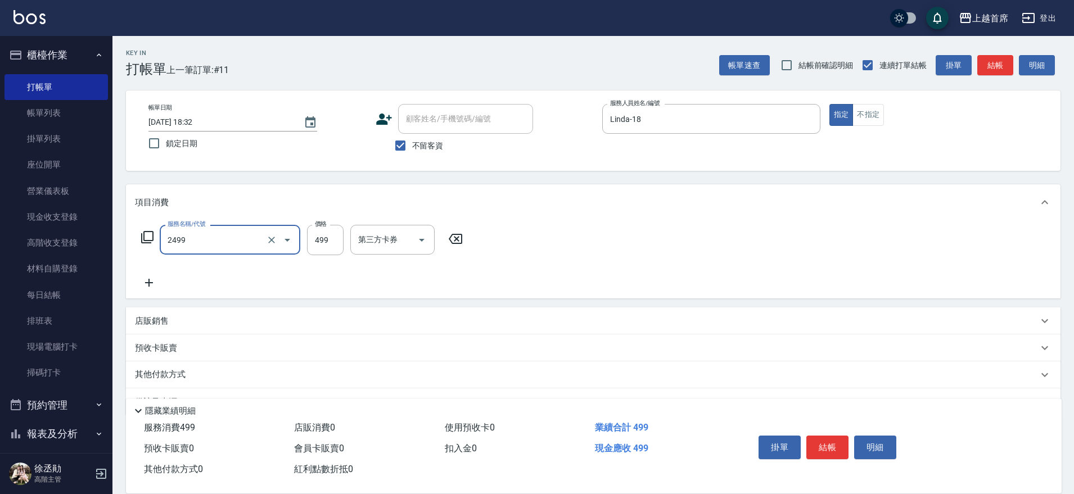
type input "499海鹽洗剪套餐(2499)"
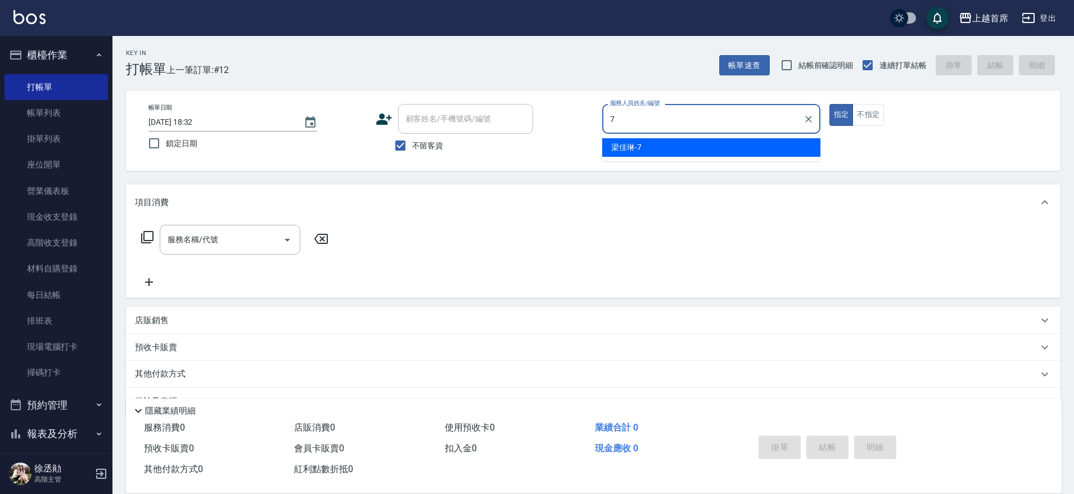
type input "梁佳琳-7"
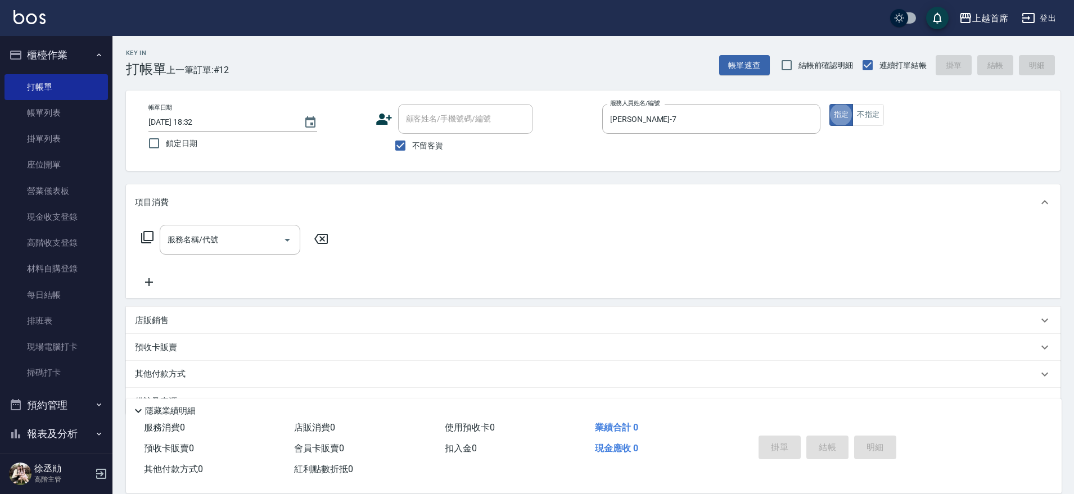
click at [153, 320] on p "店販銷售" at bounding box center [152, 321] width 34 height 12
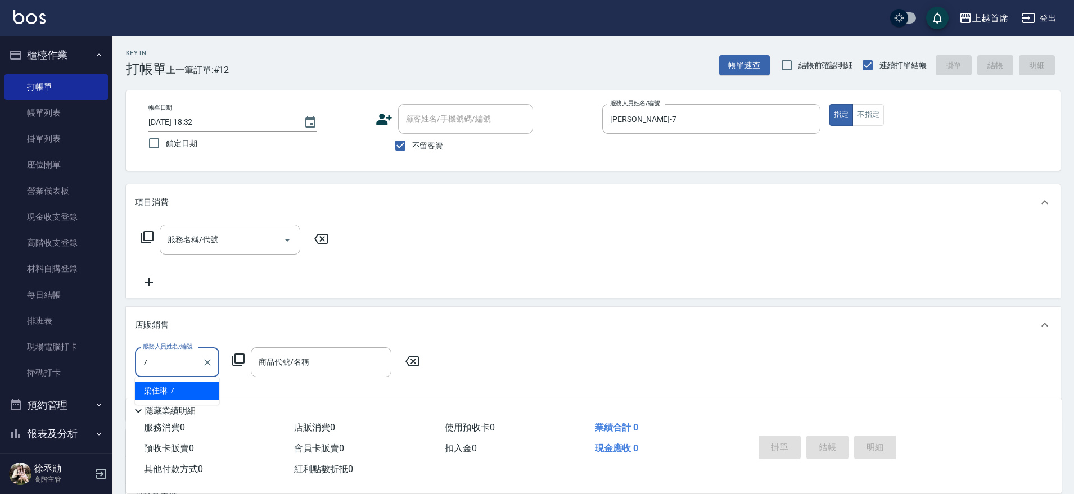
type input "梁佳琳-7"
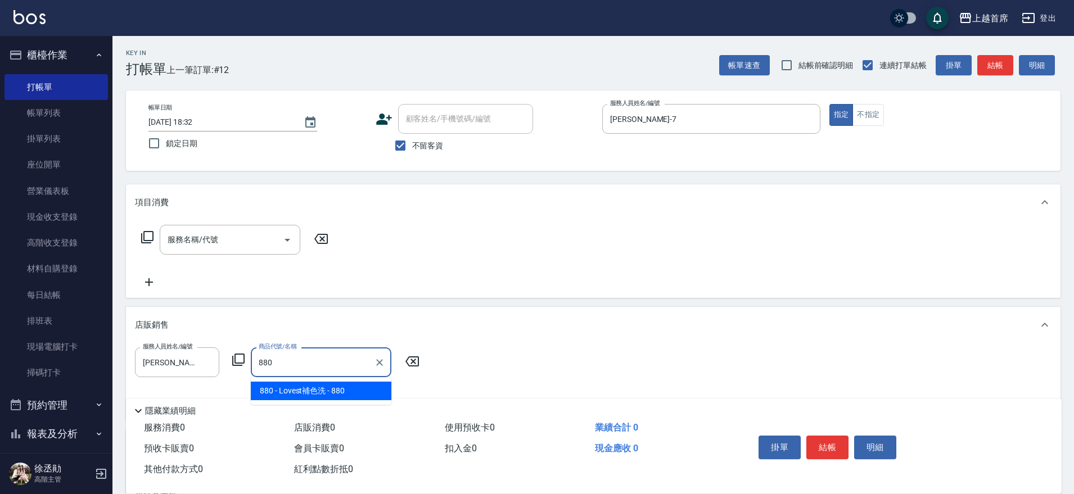
type input "Lovest補色洗"
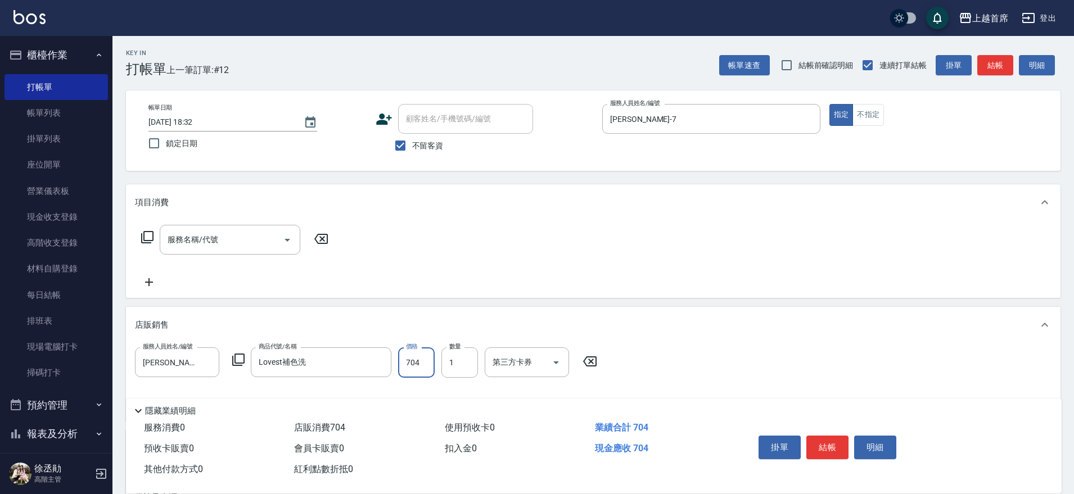
type input "704"
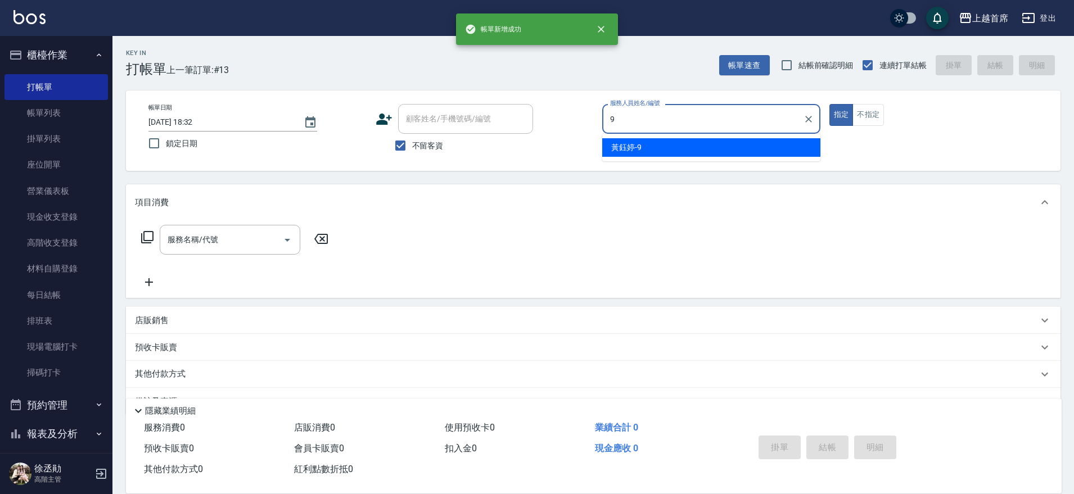
type input "黃鈺婷-9"
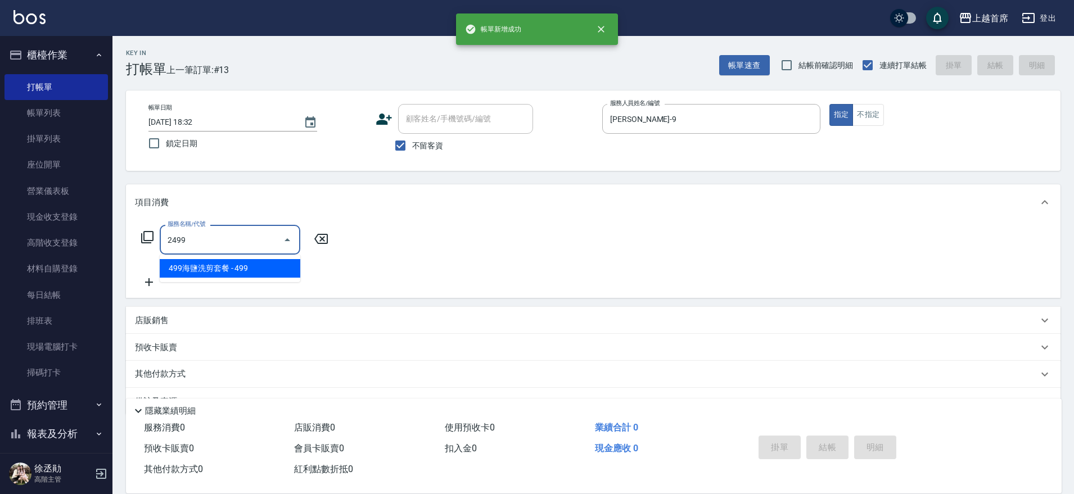
type input "499海鹽洗剪套餐(2499)"
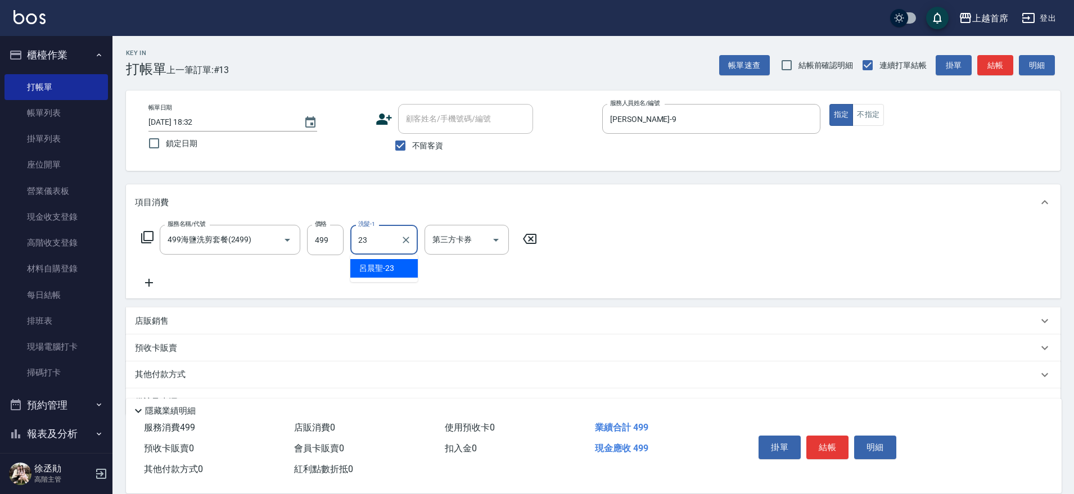
type input "呂晨聖-23"
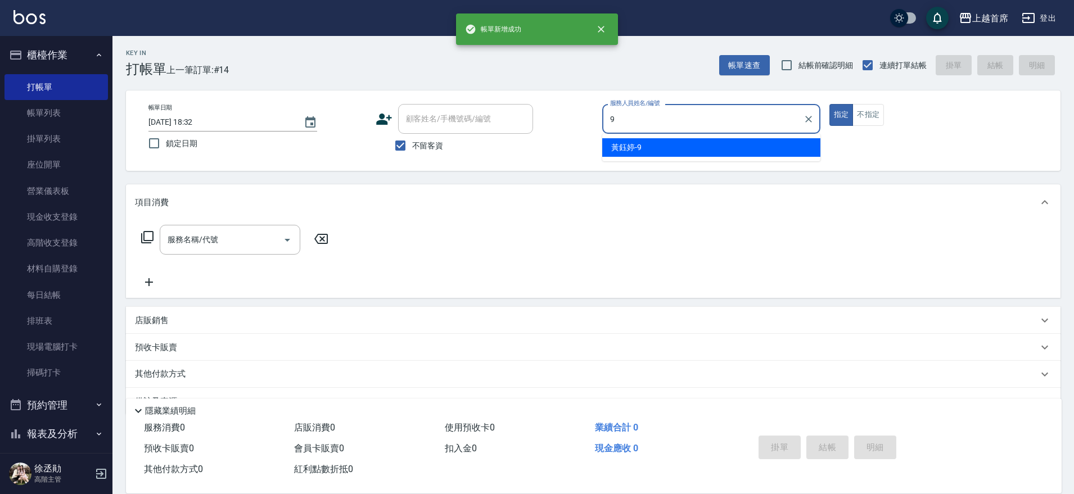
type input "黃鈺婷-9"
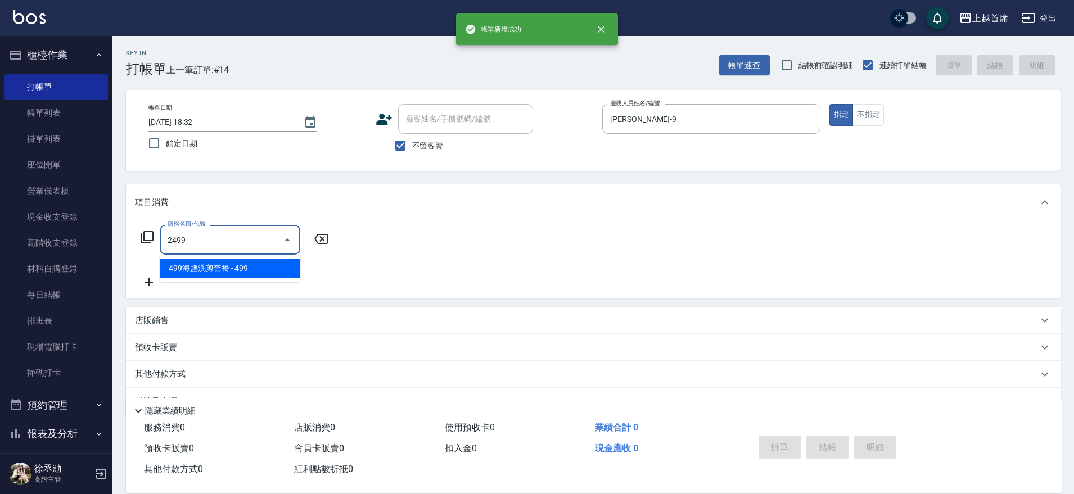
type input "499海鹽洗剪套餐(2499)"
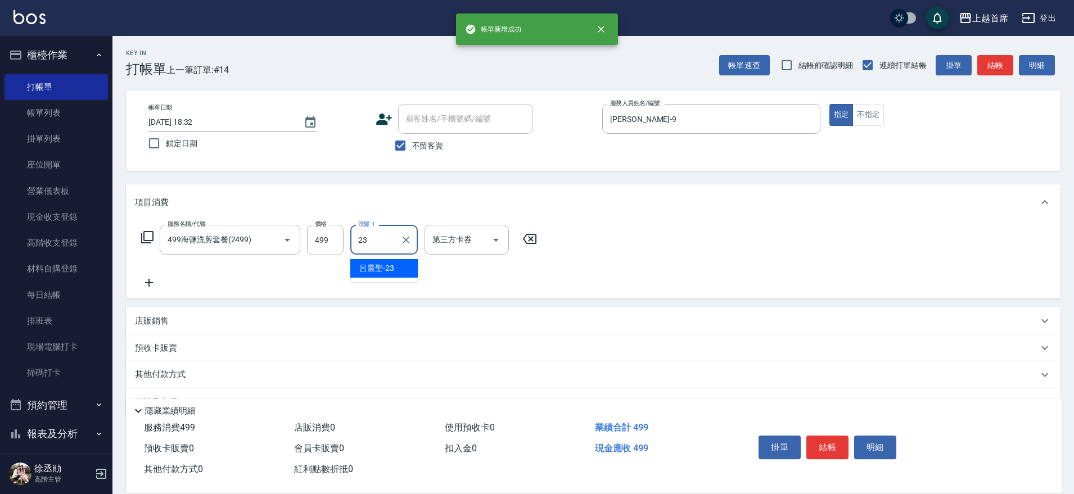
type input "呂晨聖-23"
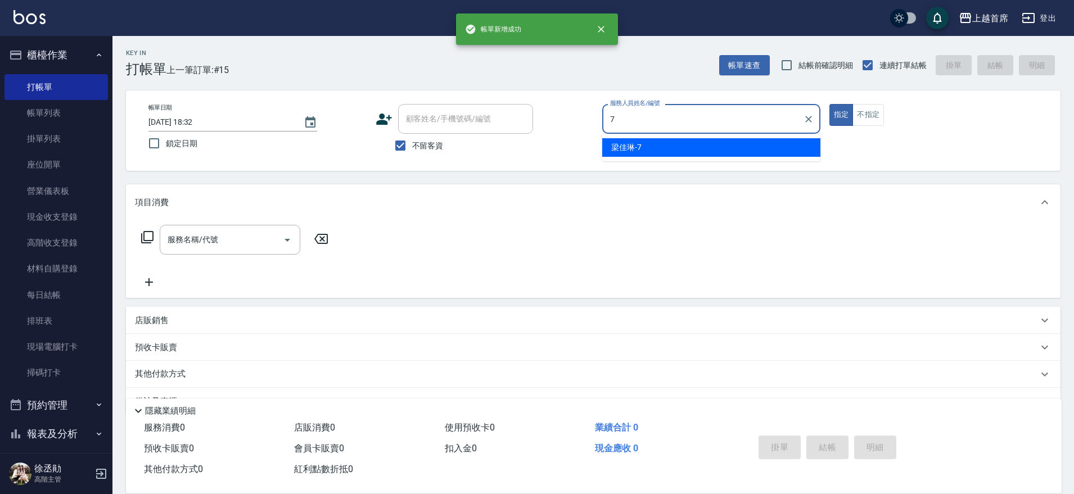
type input "梁佳琳-7"
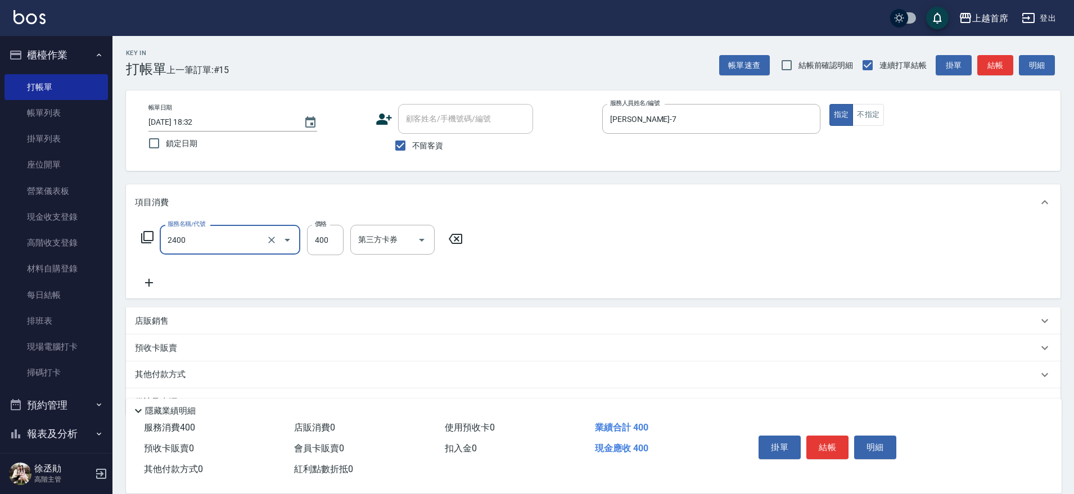
type input "指定一般洗剪400(2400)"
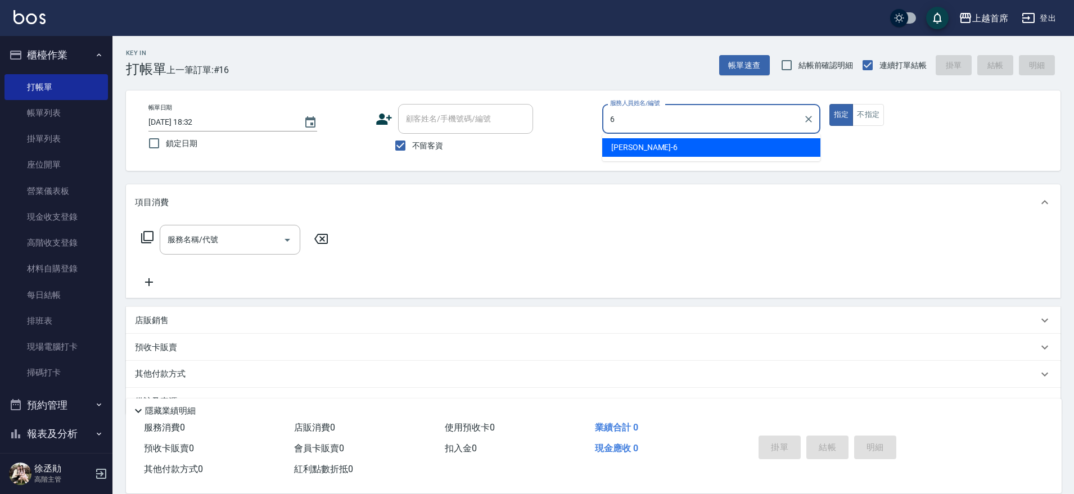
type input "Aki-6"
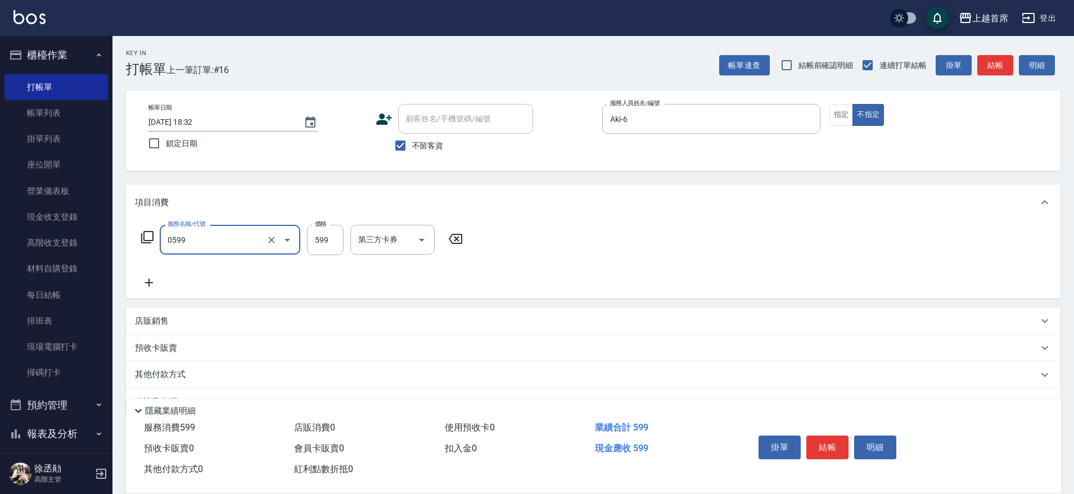
type input "伊黛莉spa(0599)"
type input "鄭詩縈-20"
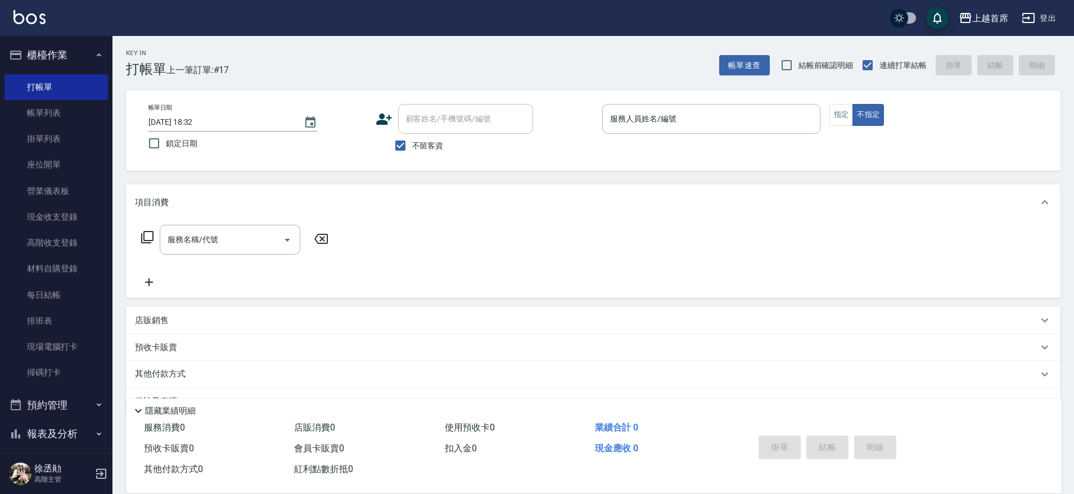
drag, startPoint x: 176, startPoint y: 310, endPoint x: 533, endPoint y: 304, distance: 357.1
click at [338, 286] on div "項目消費 服務名稱/代號 服務名稱/代號 店販銷售 服務人員姓名/編號 服務人員姓名/編號 商品代號/名稱 商品代號/名稱 預收卡販賣 卡券名稱/代號 卡券名…" at bounding box center [593, 299] width 935 height 231
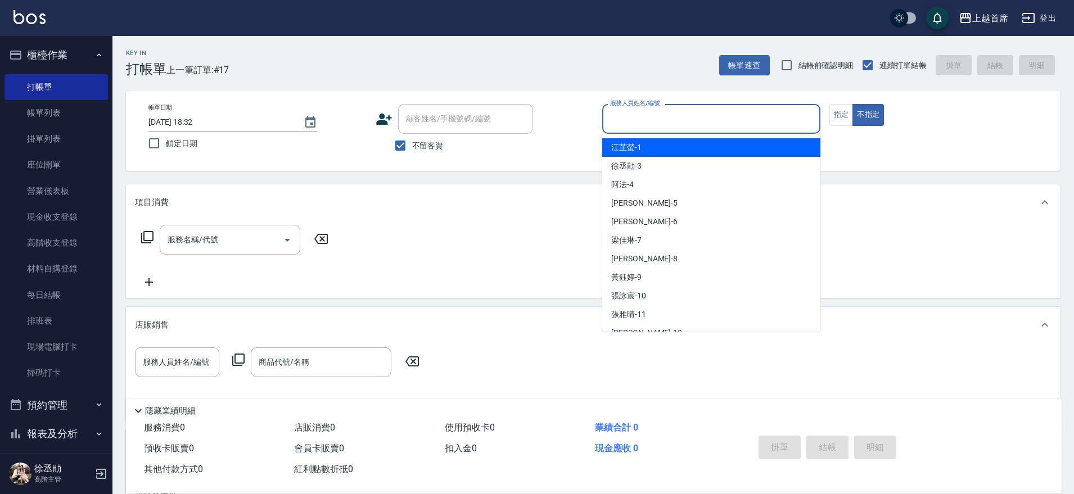
click at [713, 121] on input "服務人員姓名/編號" at bounding box center [711, 119] width 208 height 20
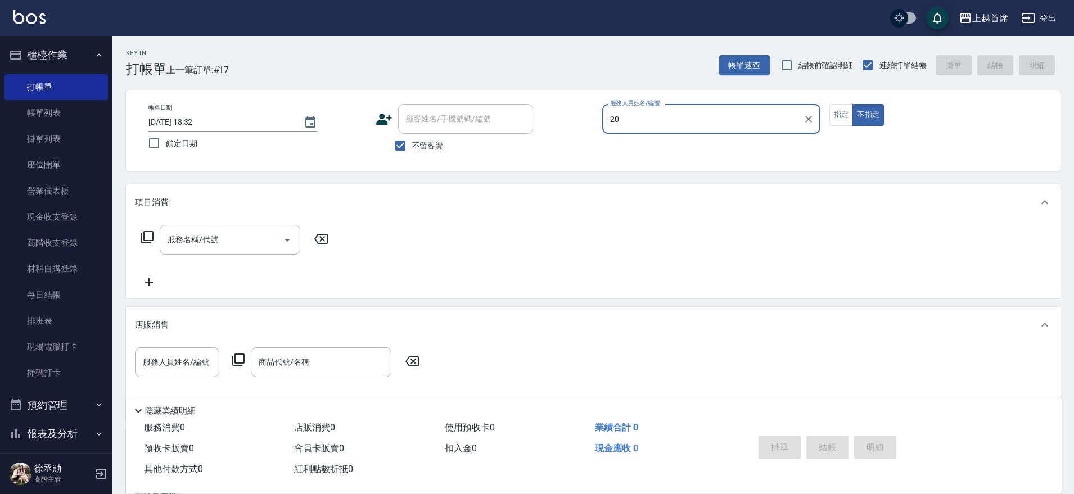
type input "鄭詩縈-20"
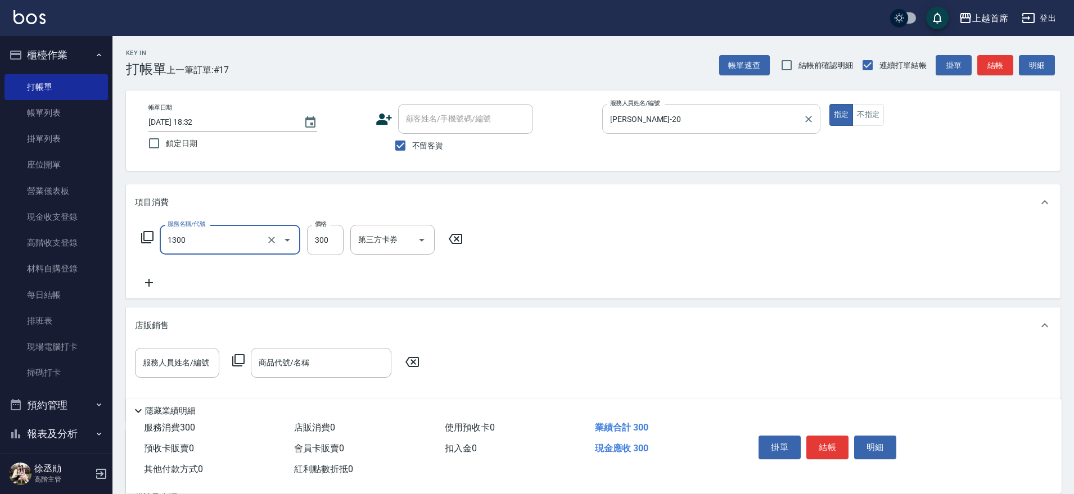
type input "洗髮(1300)"
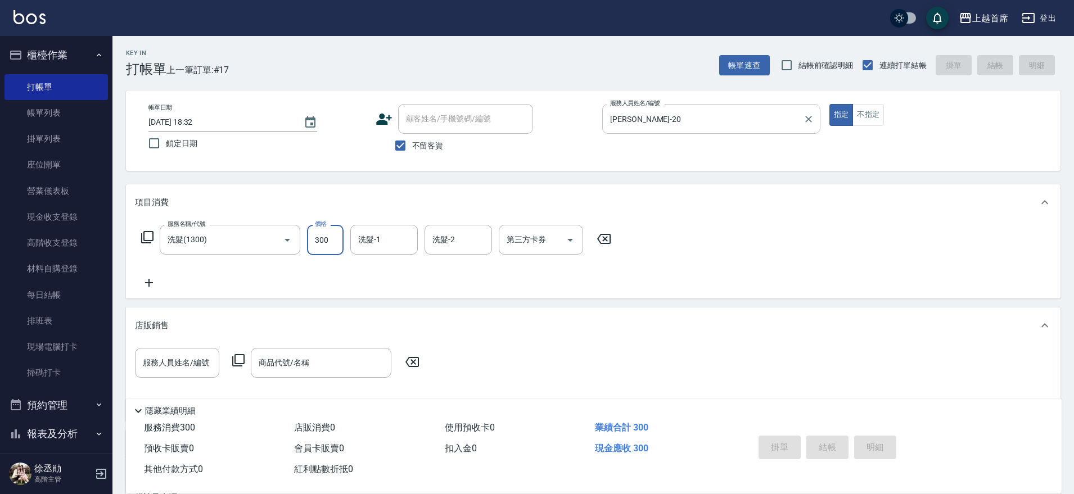
type input "2025/08/17 18:33"
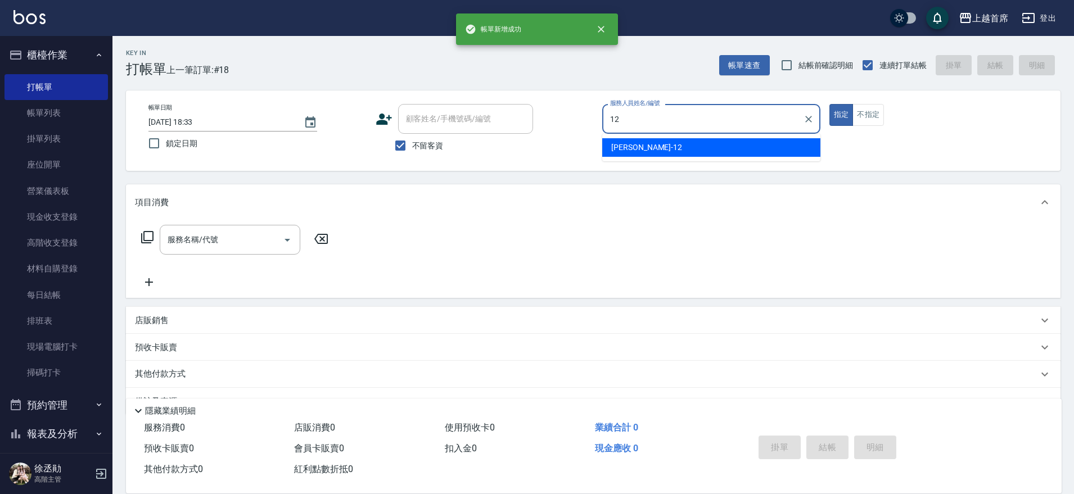
type input "許婕妤-12"
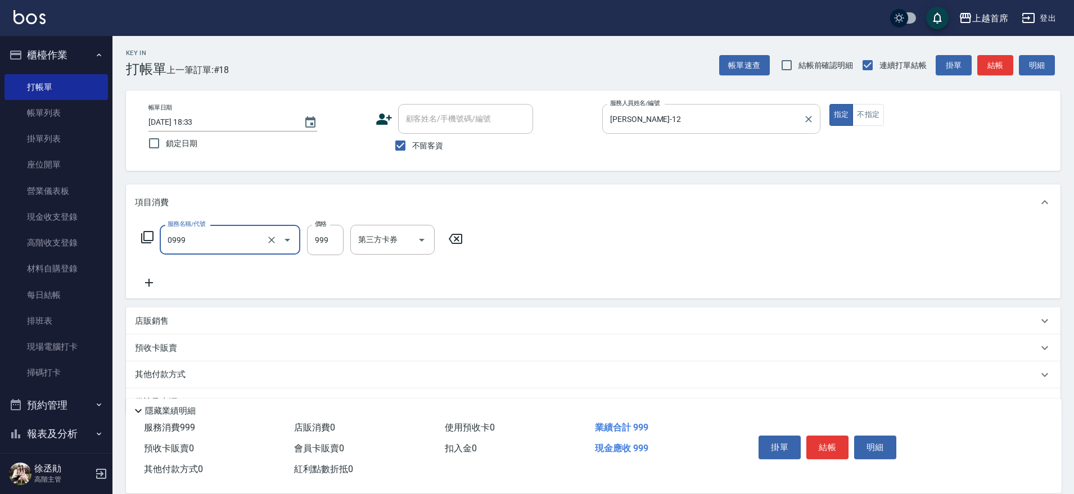
type input "REVIVRE(0999)"
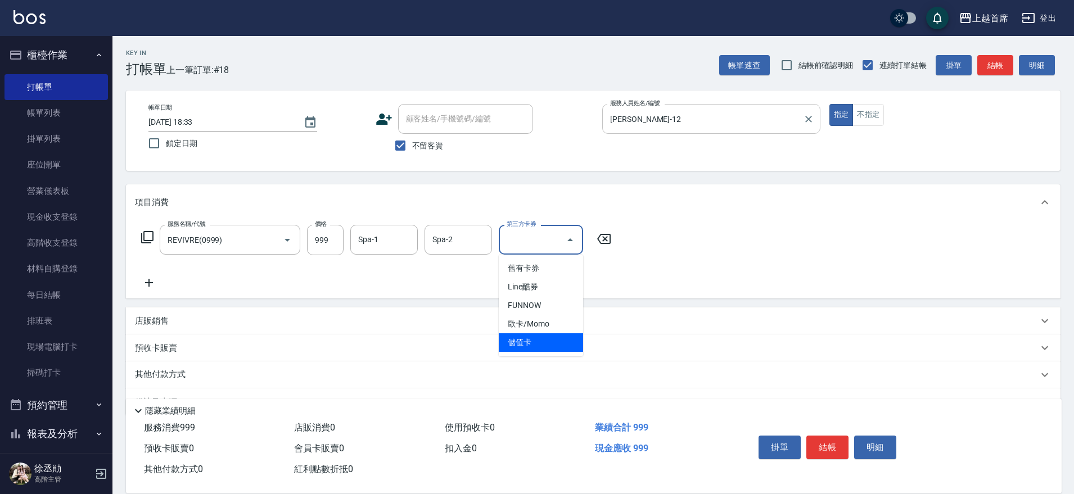
type input "儲值卡"
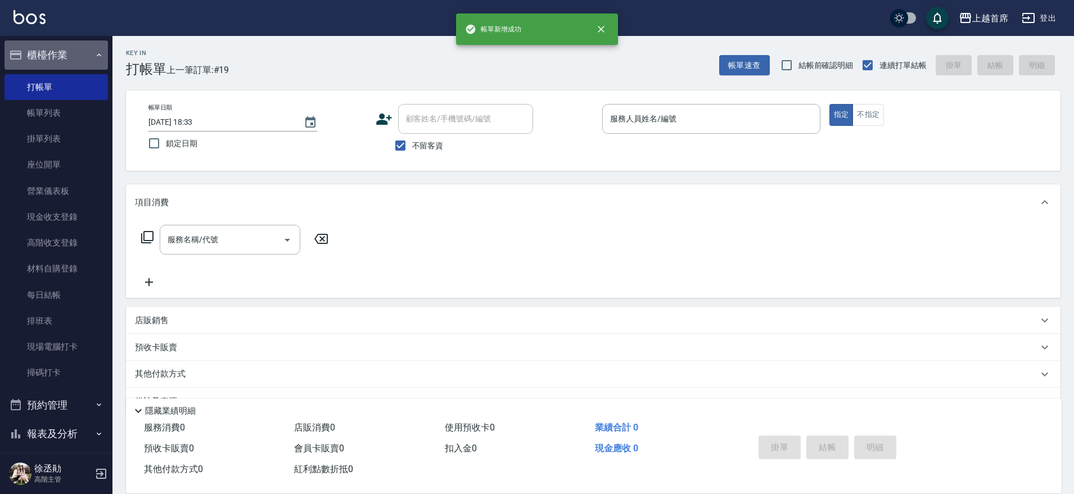
drag, startPoint x: 63, startPoint y: 51, endPoint x: 52, endPoint y: 51, distance: 10.7
click at [61, 51] on button "櫃檯作業" at bounding box center [55, 54] width 103 height 29
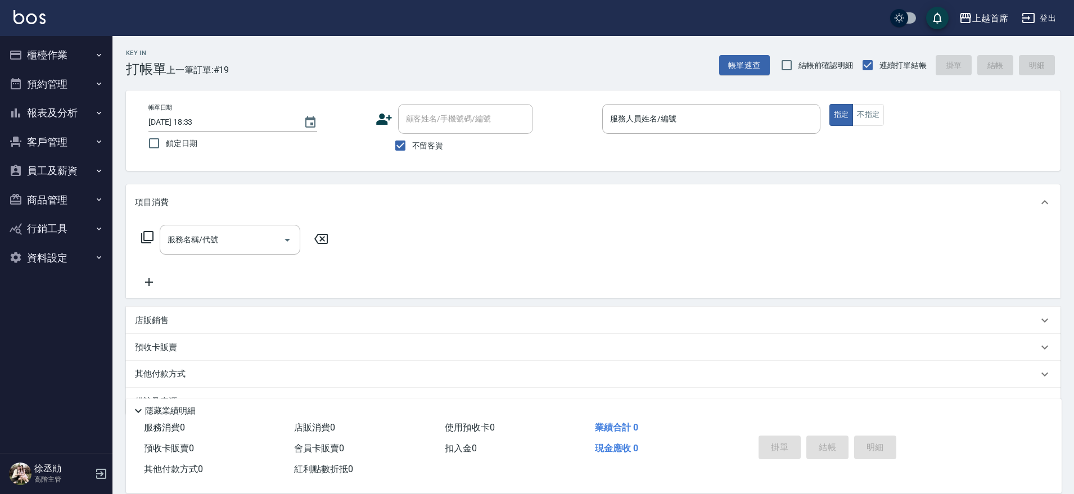
click at [66, 103] on button "報表及分析" at bounding box center [55, 112] width 103 height 29
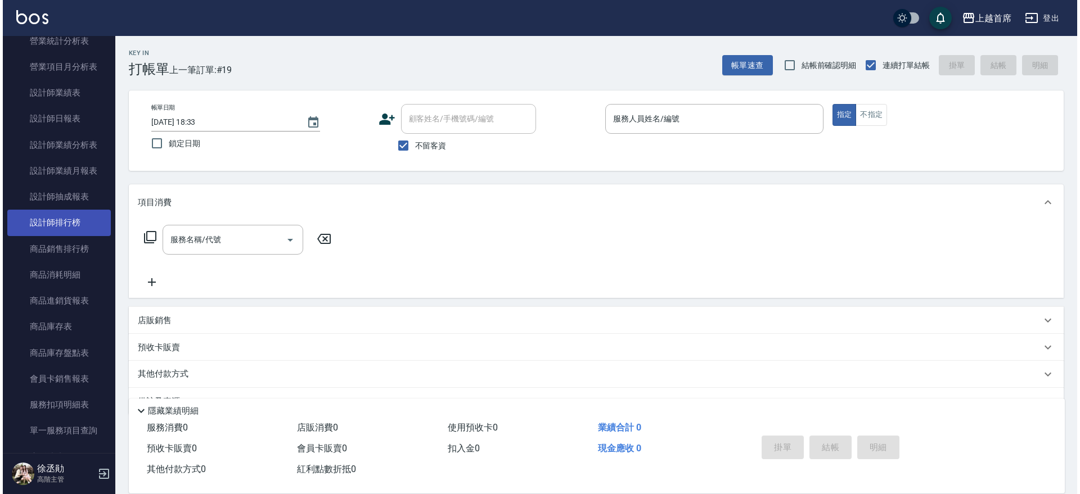
scroll to position [422, 0]
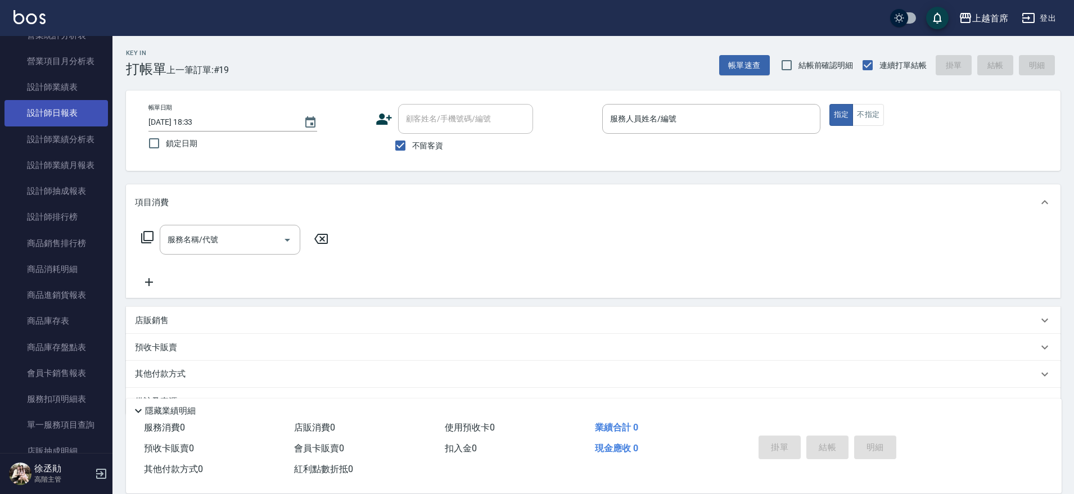
click at [83, 111] on link "設計師日報表" at bounding box center [55, 113] width 103 height 26
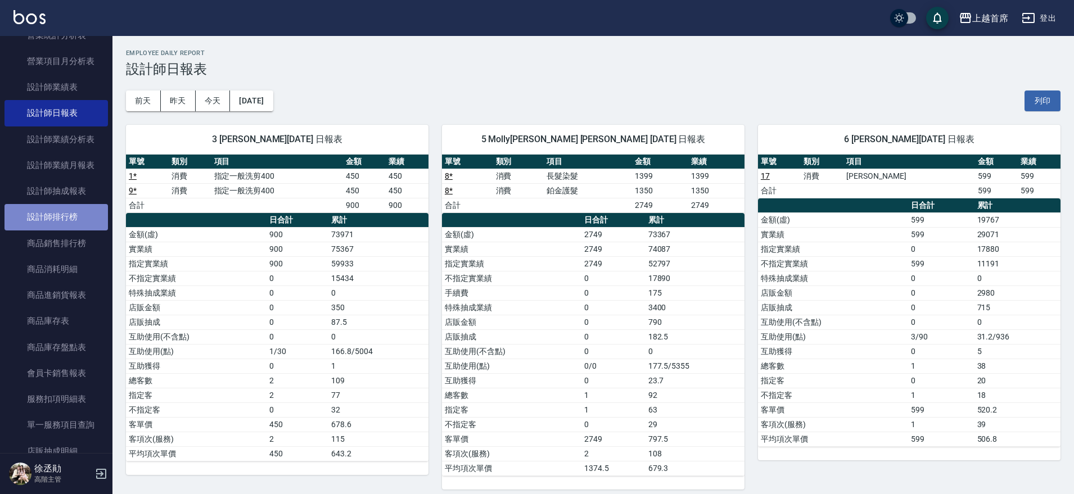
click at [85, 209] on link "設計師排行榜" at bounding box center [55, 217] width 103 height 26
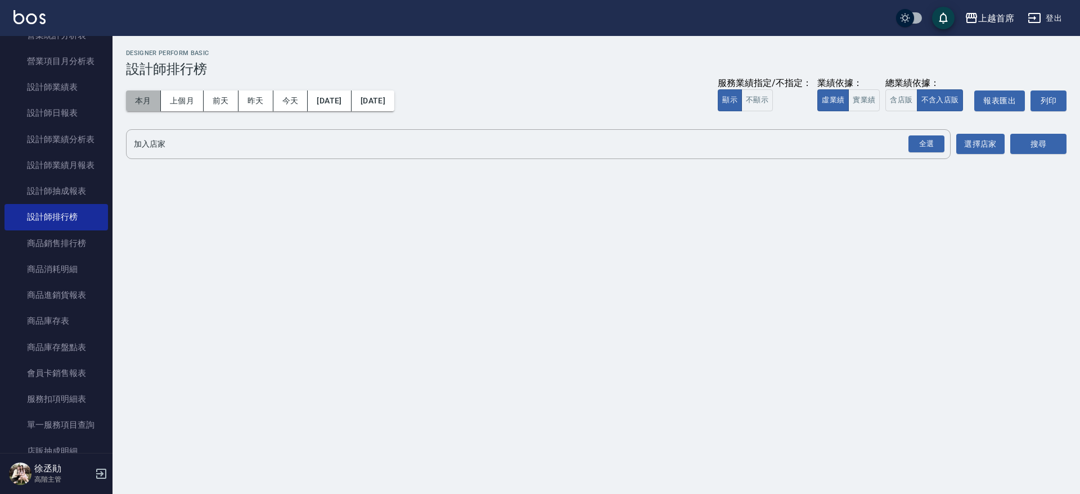
click at [144, 94] on button "本月" at bounding box center [143, 101] width 35 height 21
click at [876, 100] on button "實業績" at bounding box center [863, 100] width 31 height 22
click at [920, 138] on div "全選" at bounding box center [926, 144] width 36 height 17
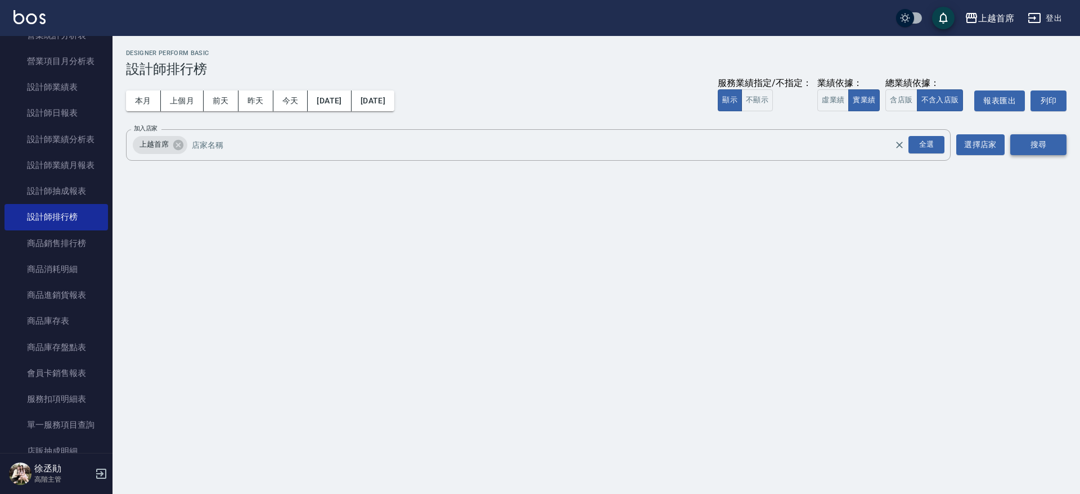
click at [1046, 146] on button "搜尋" at bounding box center [1038, 144] width 56 height 21
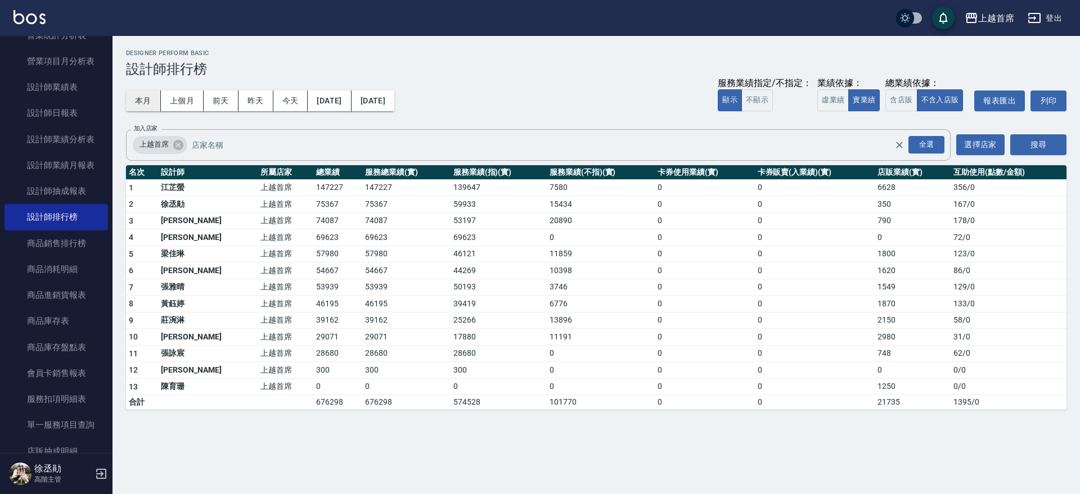
click at [142, 107] on button "本月" at bounding box center [143, 101] width 35 height 21
click at [896, 96] on button "含店販" at bounding box center [900, 100] width 31 height 22
drag, startPoint x: 927, startPoint y: 140, endPoint x: 967, endPoint y: 144, distance: 39.6
click at [927, 139] on div "全選" at bounding box center [926, 144] width 36 height 17
click at [1040, 147] on button "搜尋" at bounding box center [1038, 144] width 56 height 21
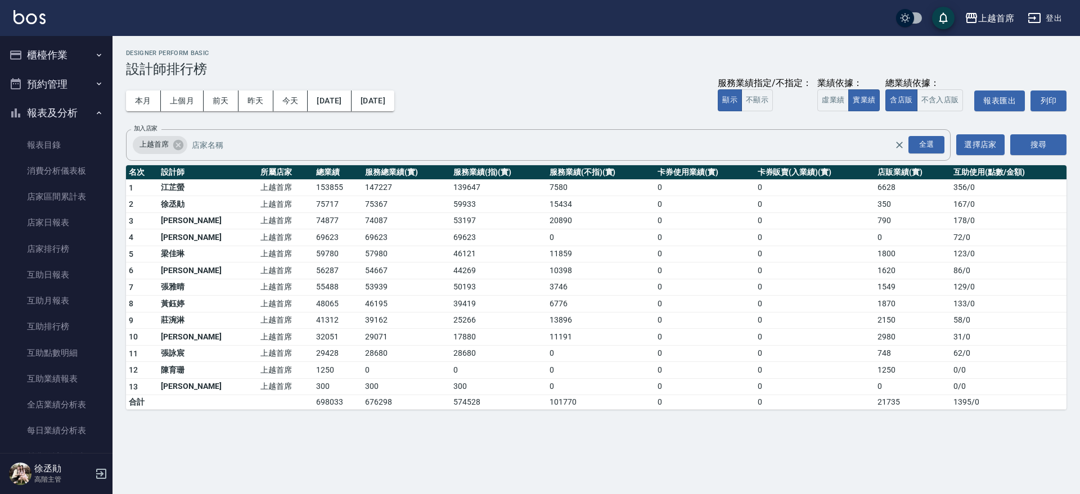
click at [88, 110] on button "報表及分析" at bounding box center [55, 112] width 103 height 29
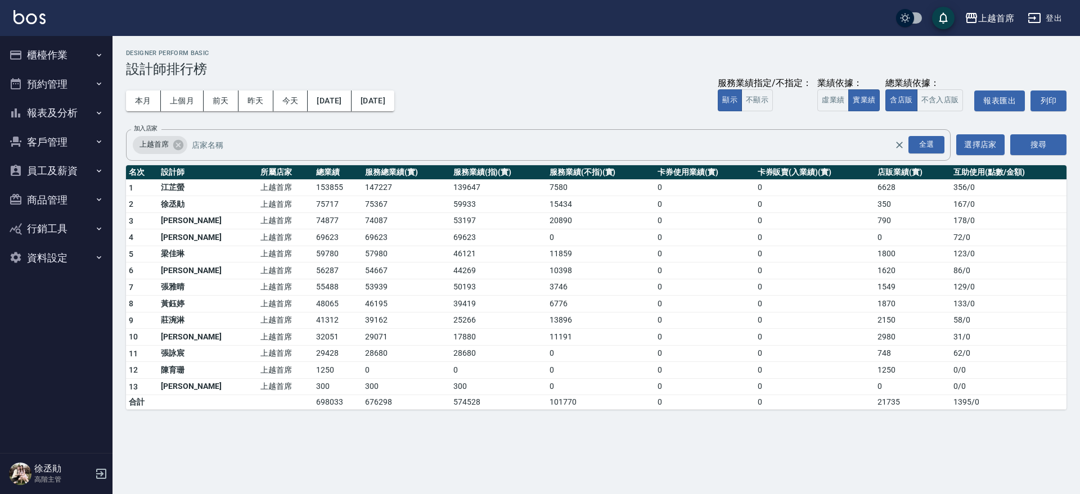
click at [52, 98] on button "報表及分析" at bounding box center [55, 112] width 103 height 29
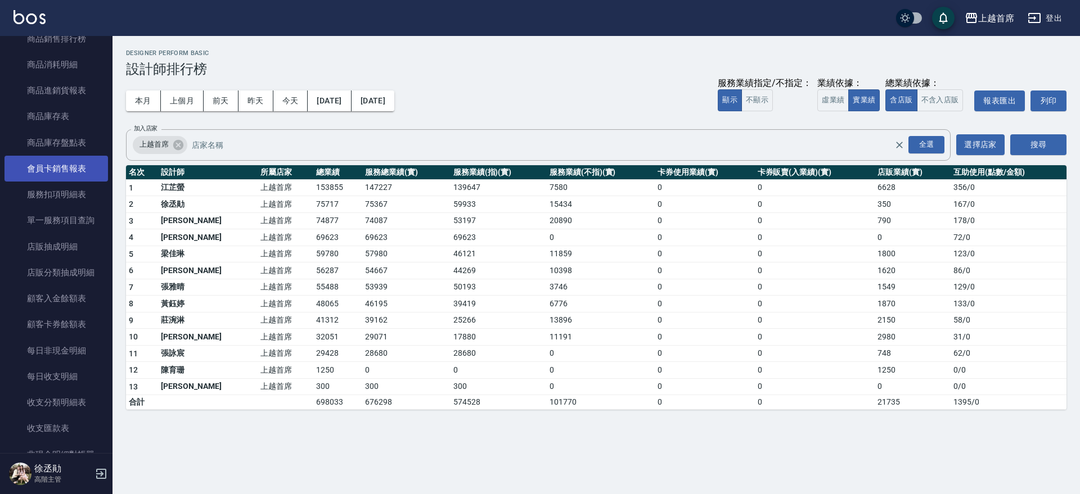
scroll to position [583, 0]
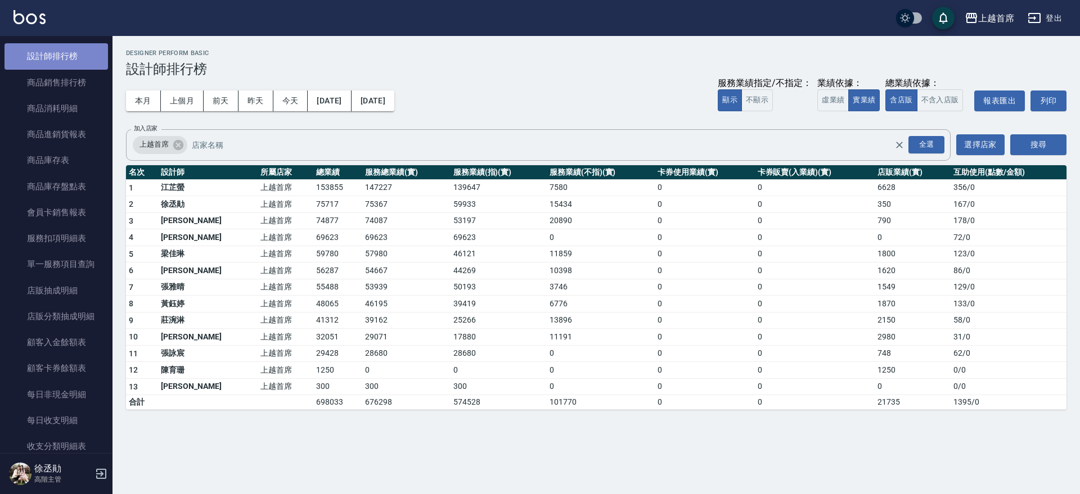
click at [66, 53] on link "設計師排行榜" at bounding box center [55, 56] width 103 height 26
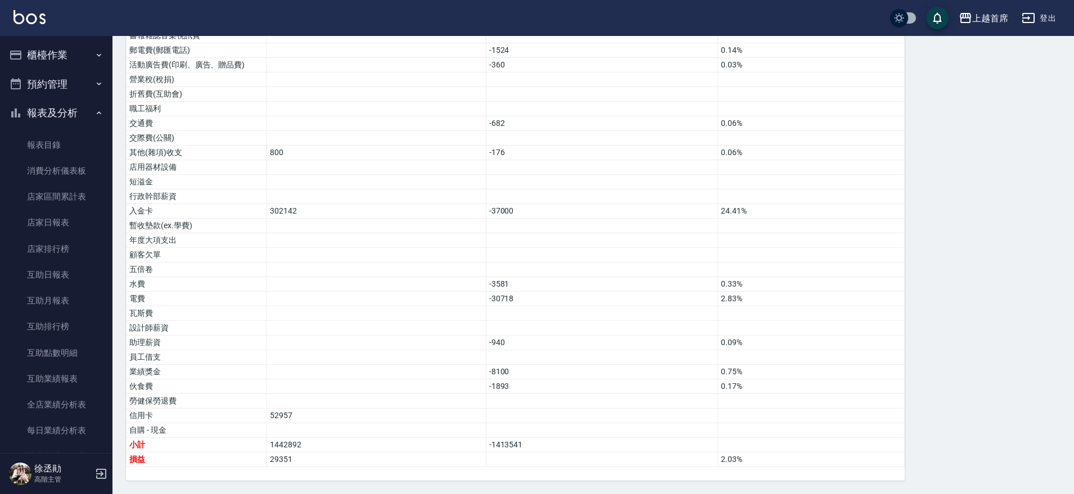
click at [83, 60] on button "櫃檯作業" at bounding box center [55, 54] width 103 height 29
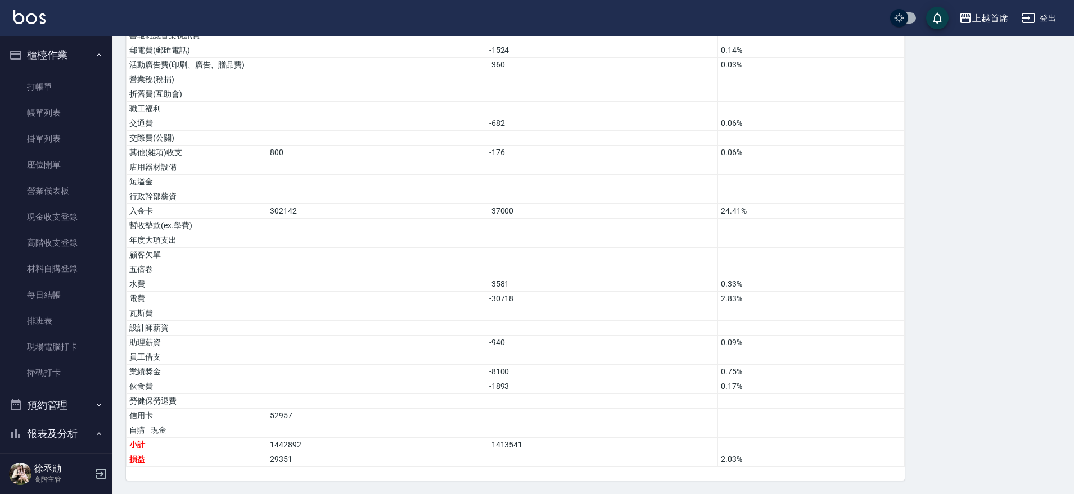
click at [87, 59] on button "櫃檯作業" at bounding box center [55, 54] width 103 height 29
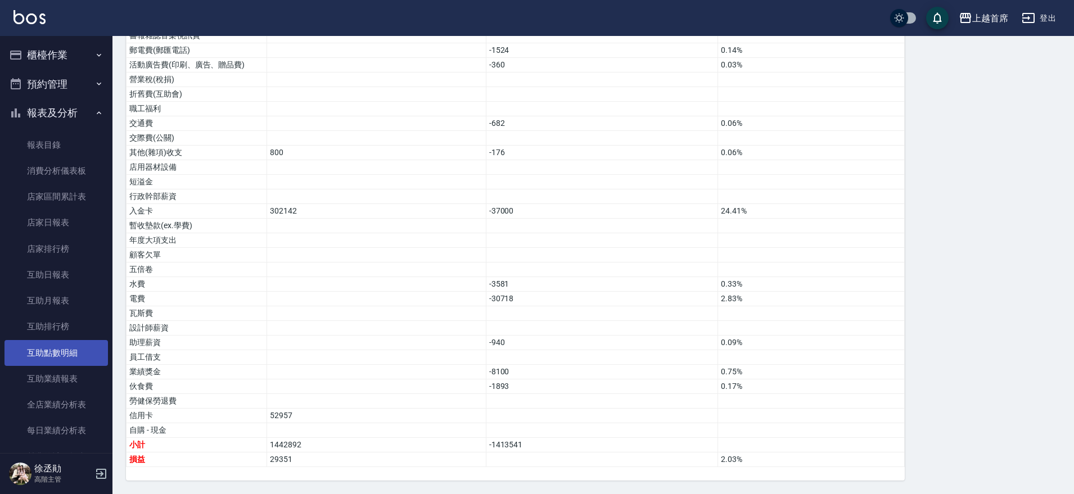
scroll to position [281, 0]
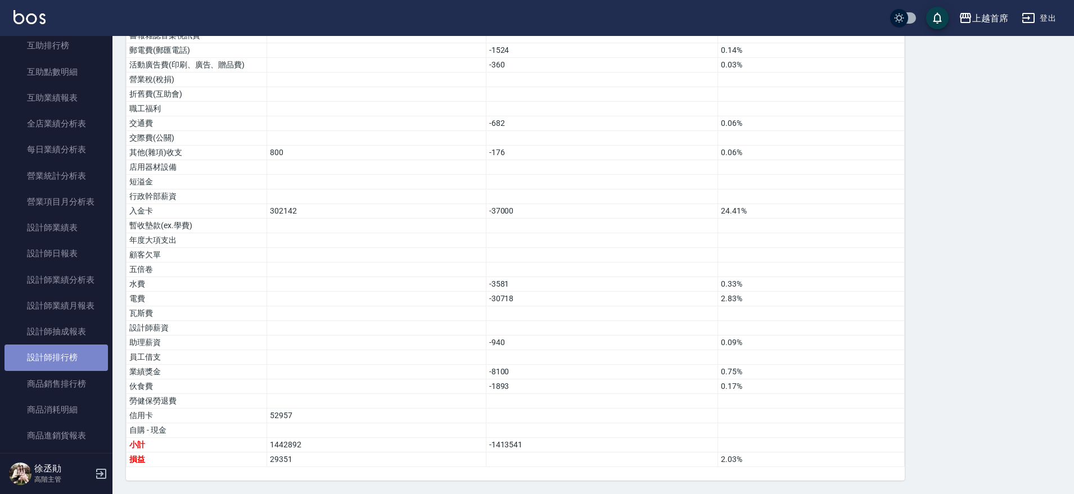
click at [70, 355] on link "設計師排行榜" at bounding box center [55, 358] width 103 height 26
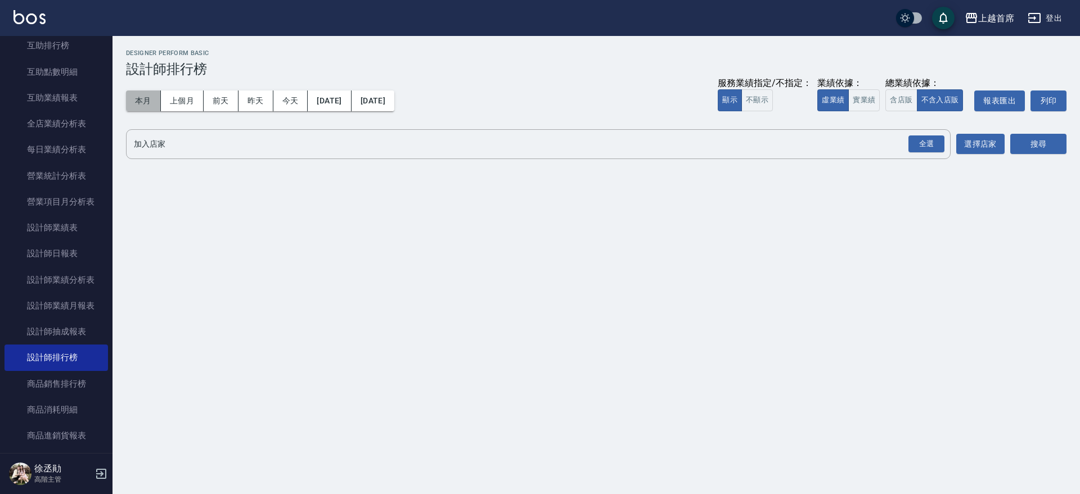
drag, startPoint x: 145, startPoint y: 104, endPoint x: 421, endPoint y: 89, distance: 277.0
click at [144, 104] on button "本月" at bounding box center [143, 101] width 35 height 21
click at [855, 98] on button "實業績" at bounding box center [863, 100] width 31 height 22
click at [922, 143] on div "全選" at bounding box center [926, 144] width 36 height 17
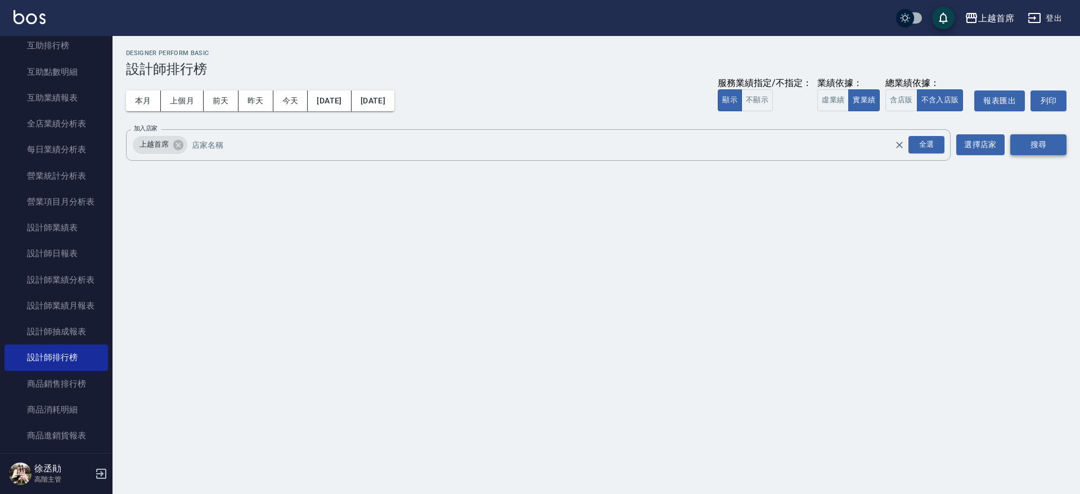
click at [1016, 136] on button "搜尋" at bounding box center [1038, 144] width 56 height 21
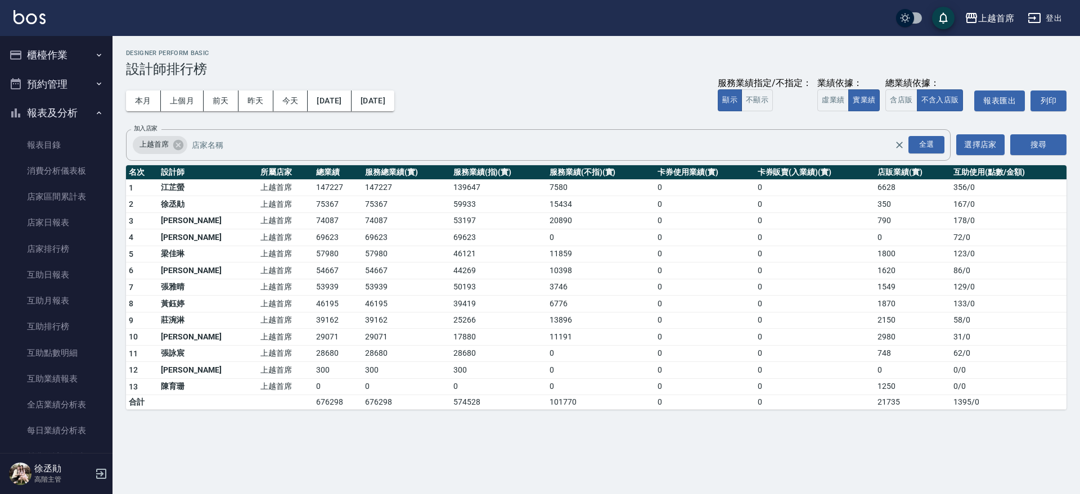
click at [66, 60] on button "櫃檯作業" at bounding box center [55, 54] width 103 height 29
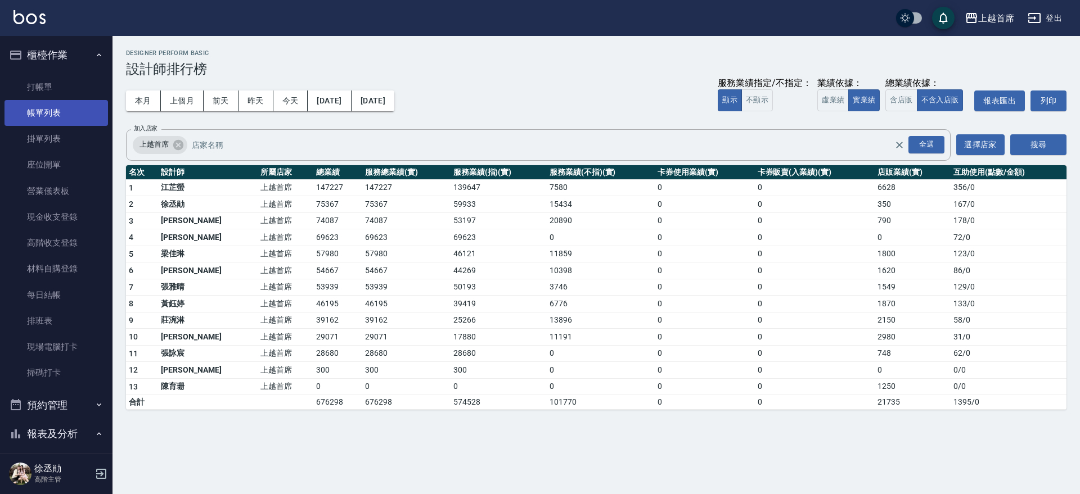
click at [66, 93] on link "打帳單" at bounding box center [55, 87] width 103 height 26
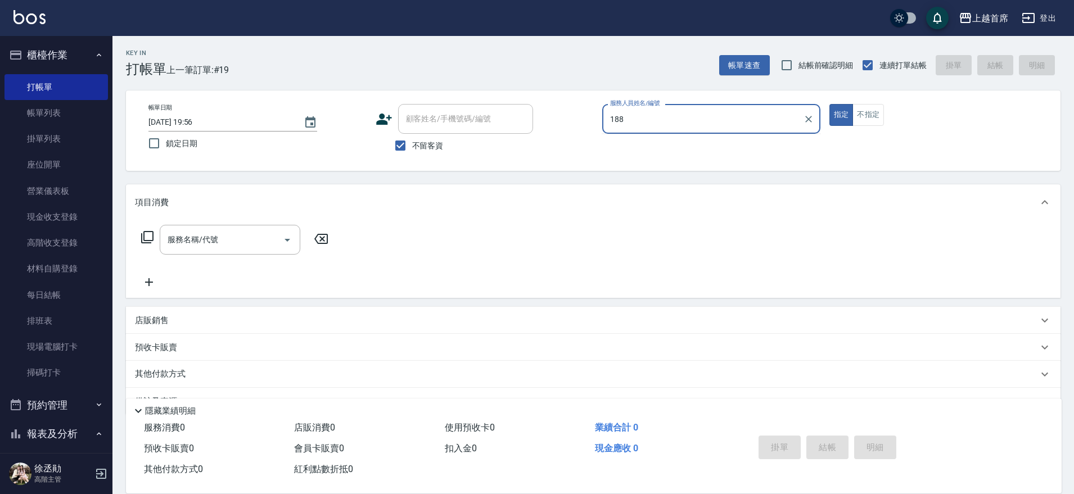
type input "188"
click at [829, 104] on button "指定" at bounding box center [841, 115] width 24 height 22
type button "true"
click at [683, 121] on input "服務人員姓名/編號" at bounding box center [711, 119] width 208 height 20
type input "Linda-18"
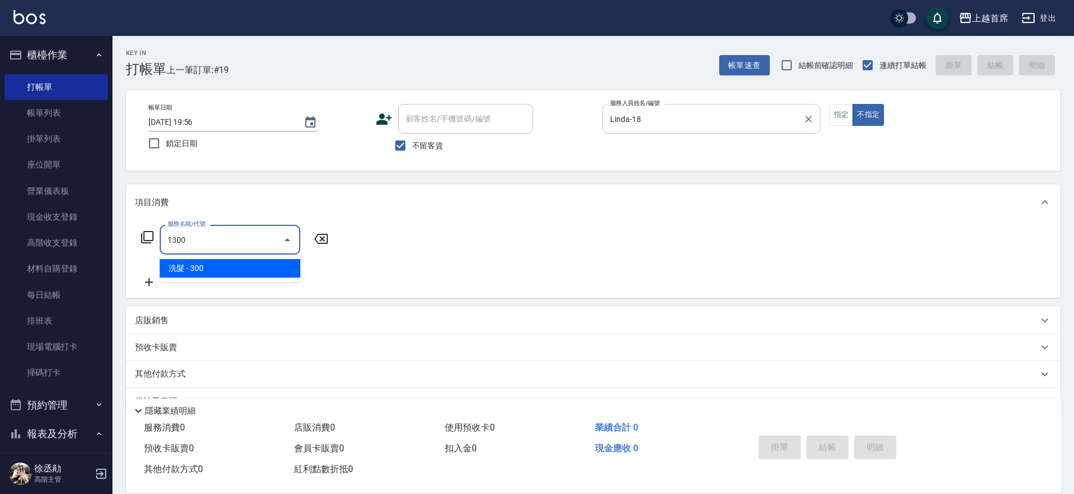
type input "洗髮(1300)"
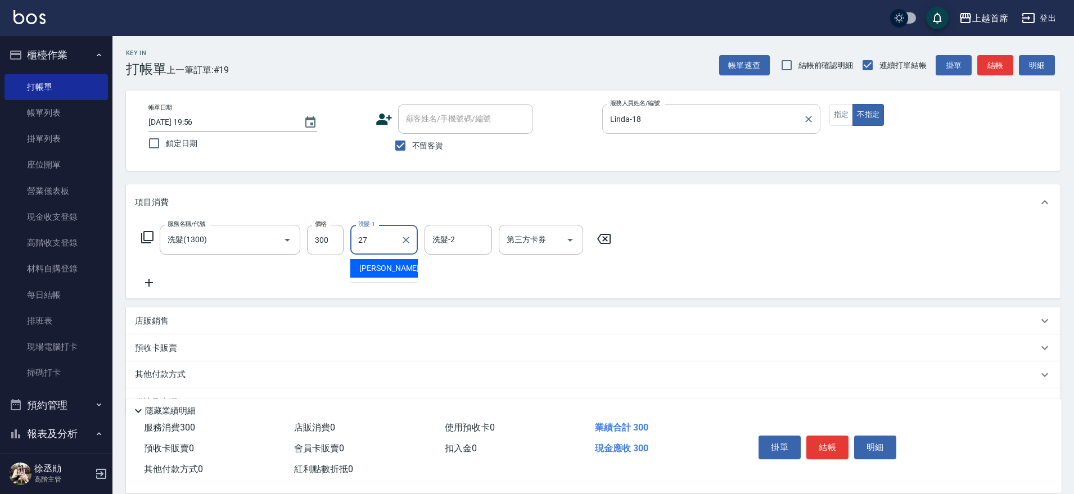
type input "蔡宛孜-27"
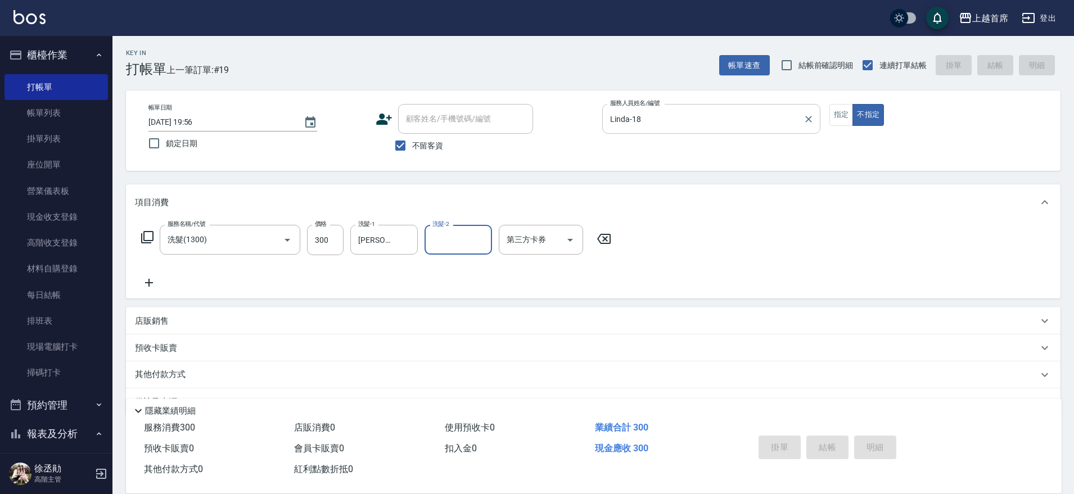
type input "7"
click at [852, 104] on button "不指定" at bounding box center [867, 115] width 31 height 22
type button "false"
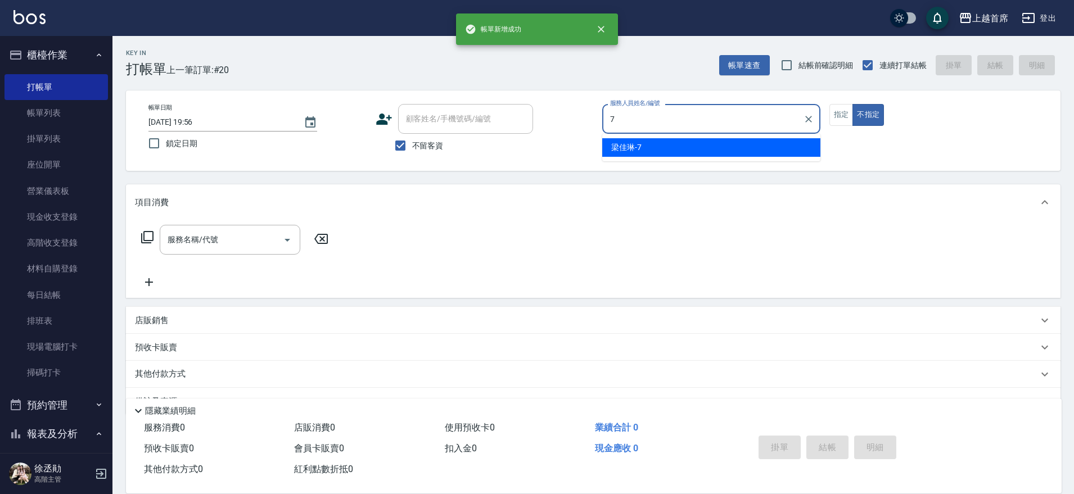
type input "梁佳琳-7"
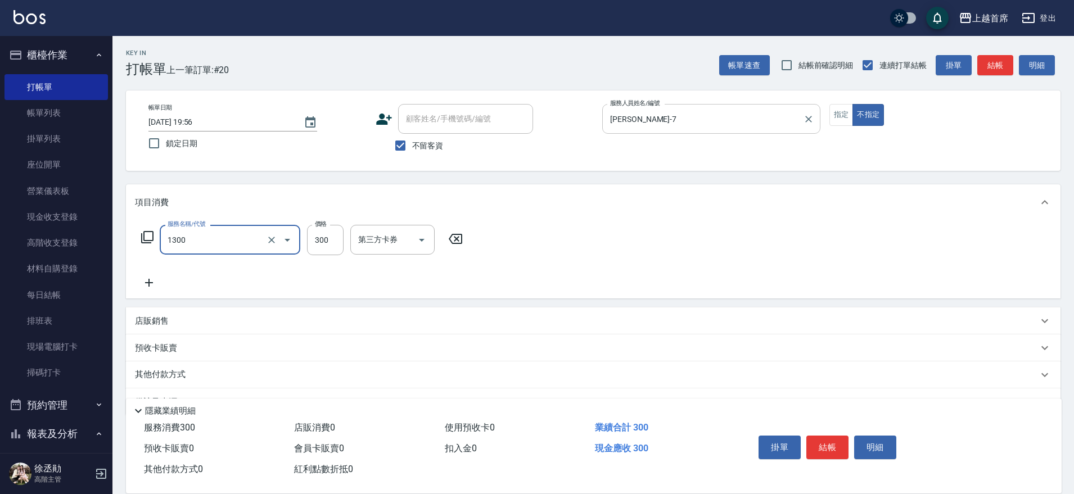
type input "洗髮(1300)"
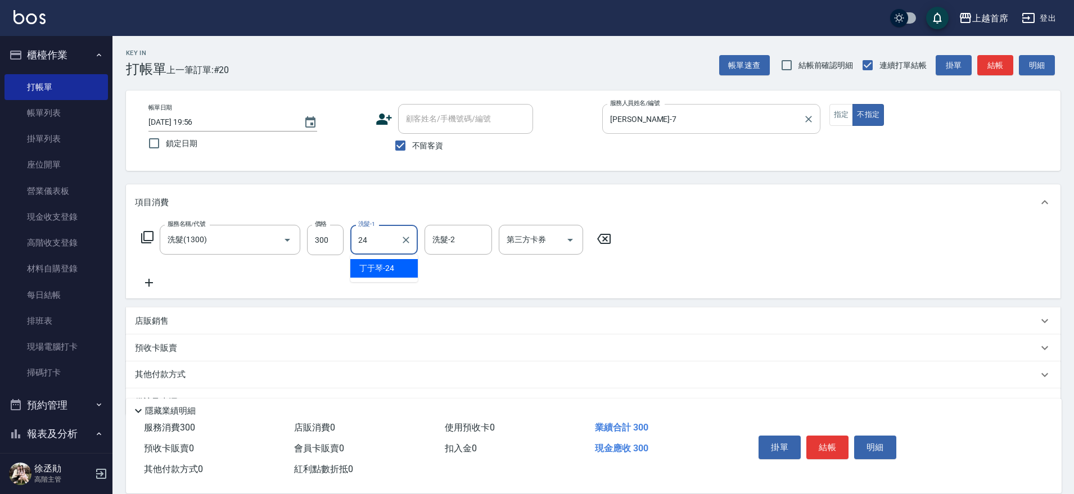
type input "丁于琴-24"
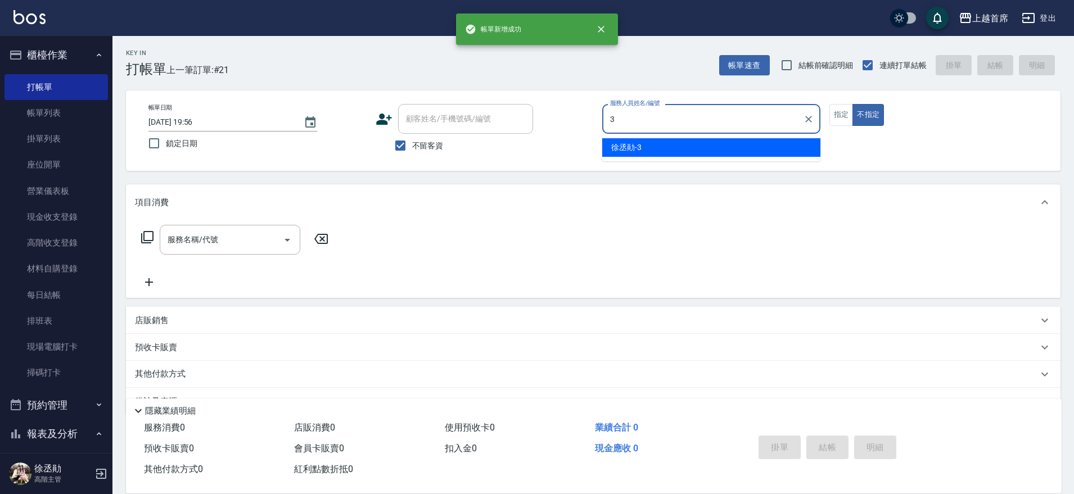
type input "徐丞勛-3"
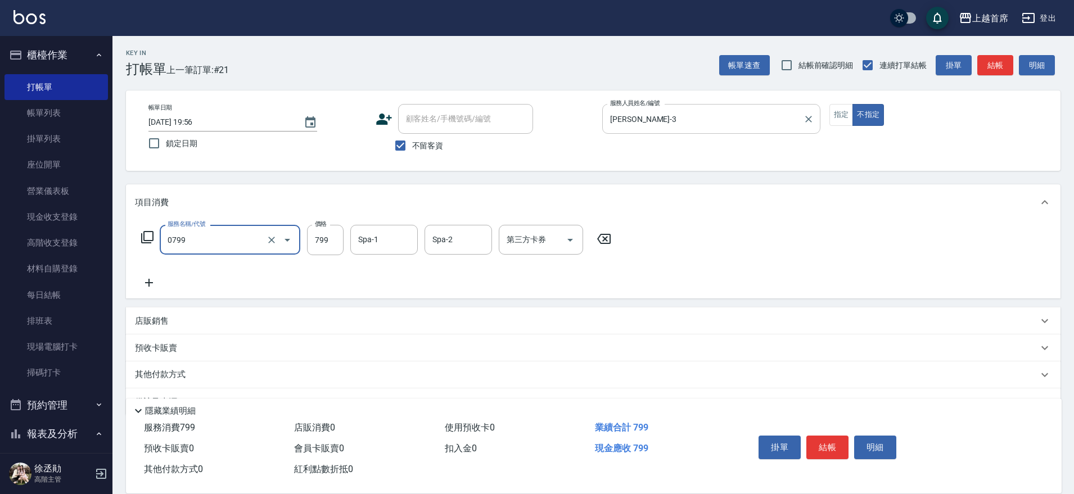
type input "精油799(0799)"
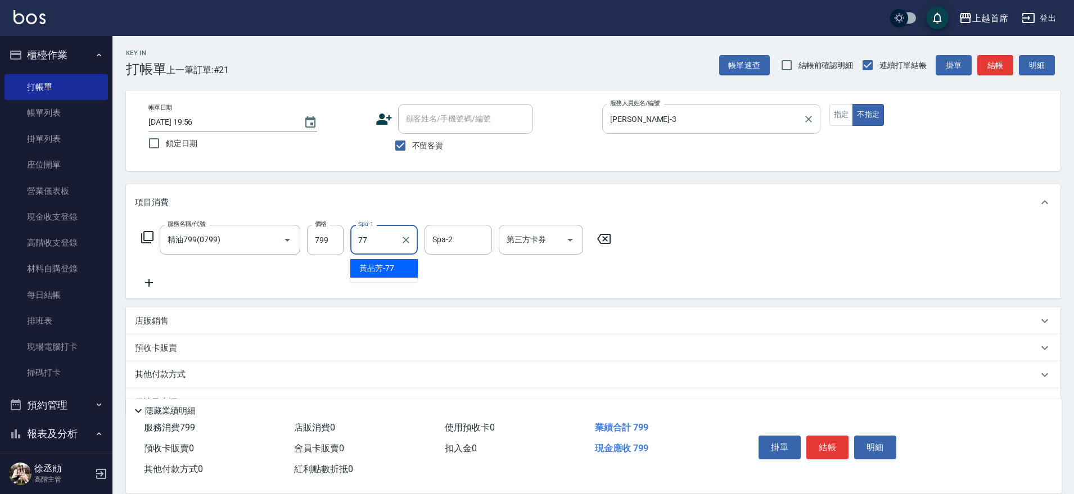
type input "[PERSON_NAME]-77"
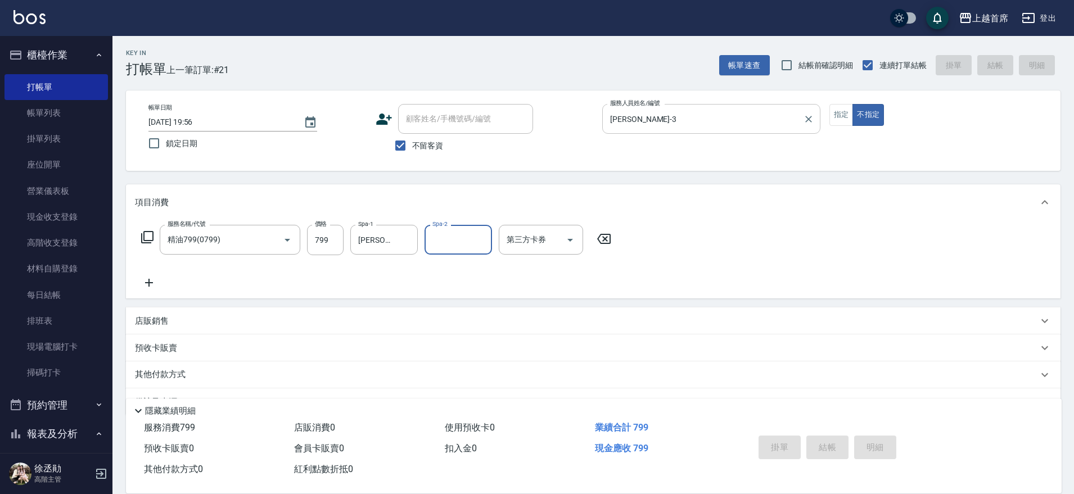
type input "2025/08/17 19:57"
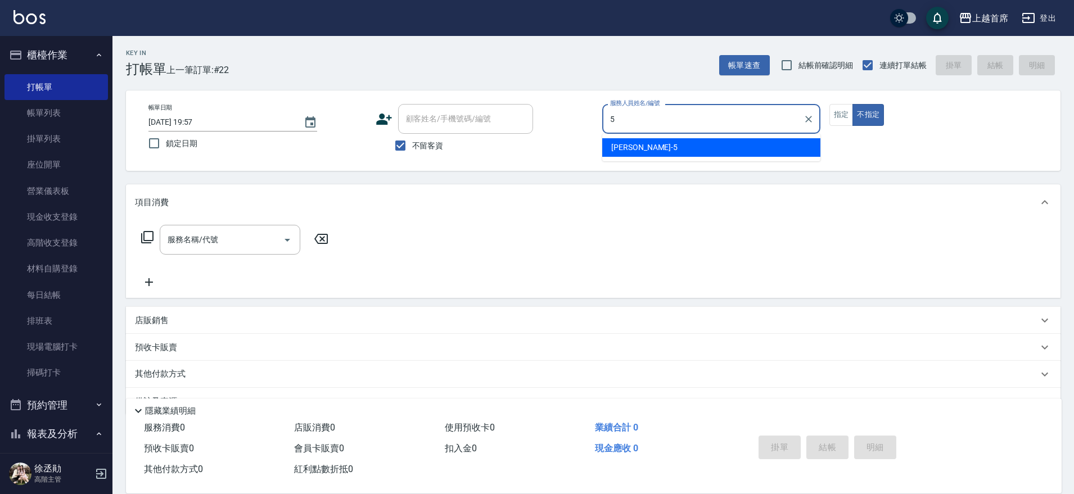
type input "[PERSON_NAME]-5"
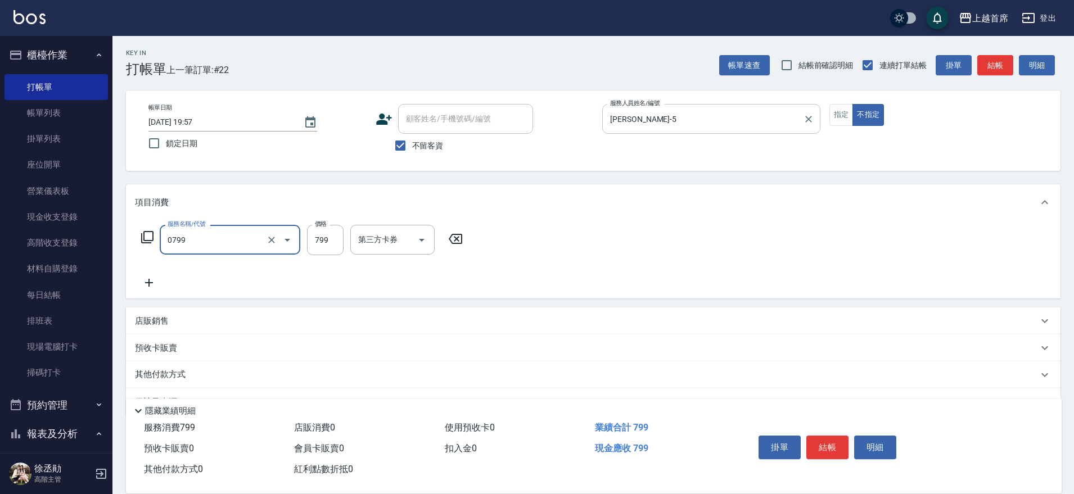
type input "精油799(0799)"
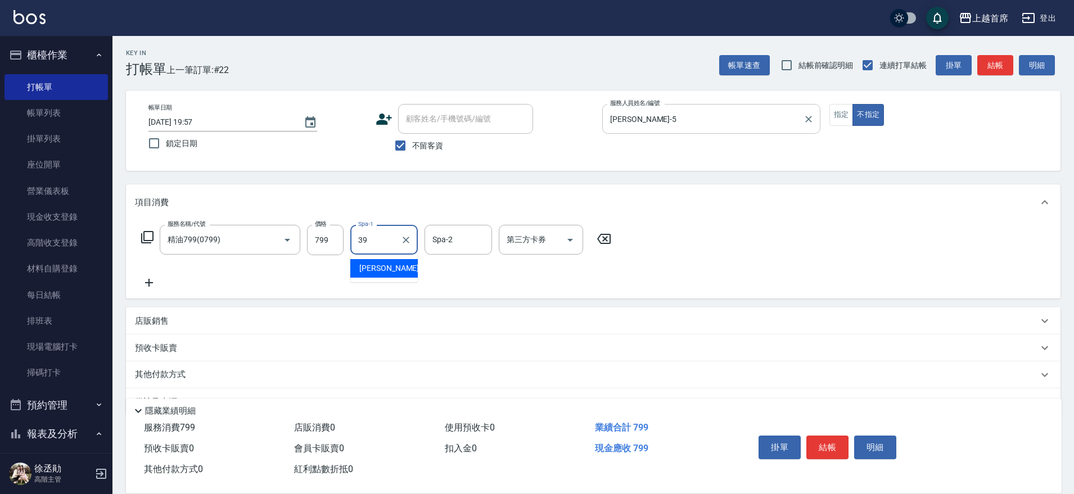
type input "唐羽彤-39"
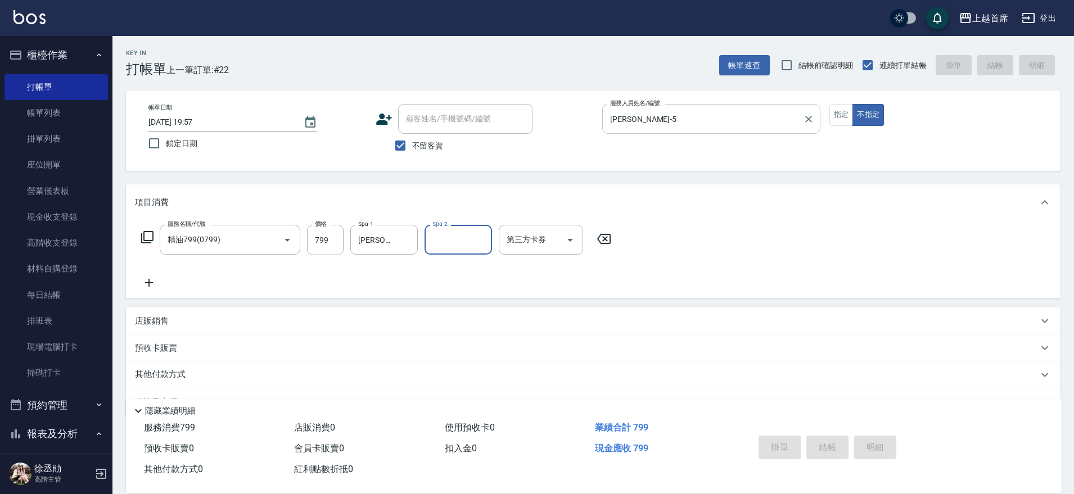
type input "2025/08/17 19:58"
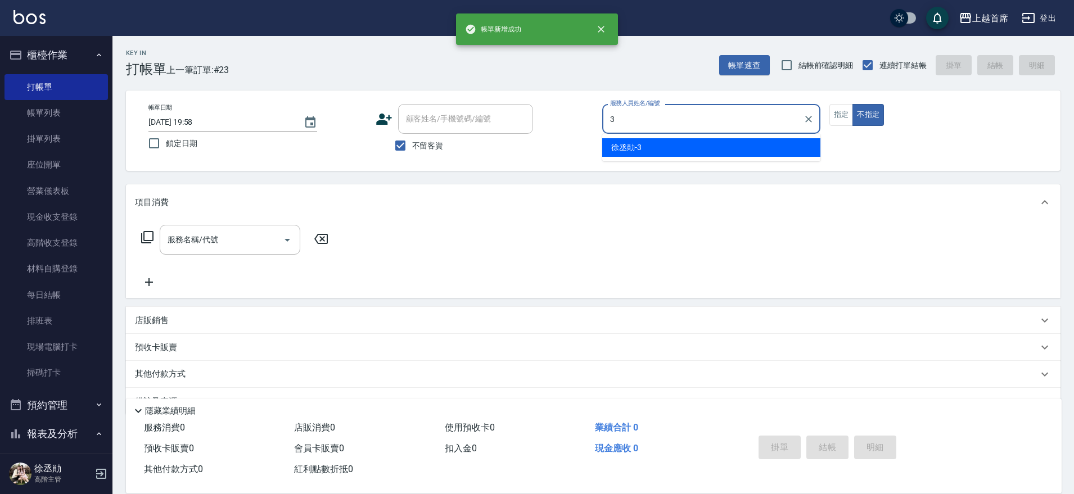
type input "徐丞勛-3"
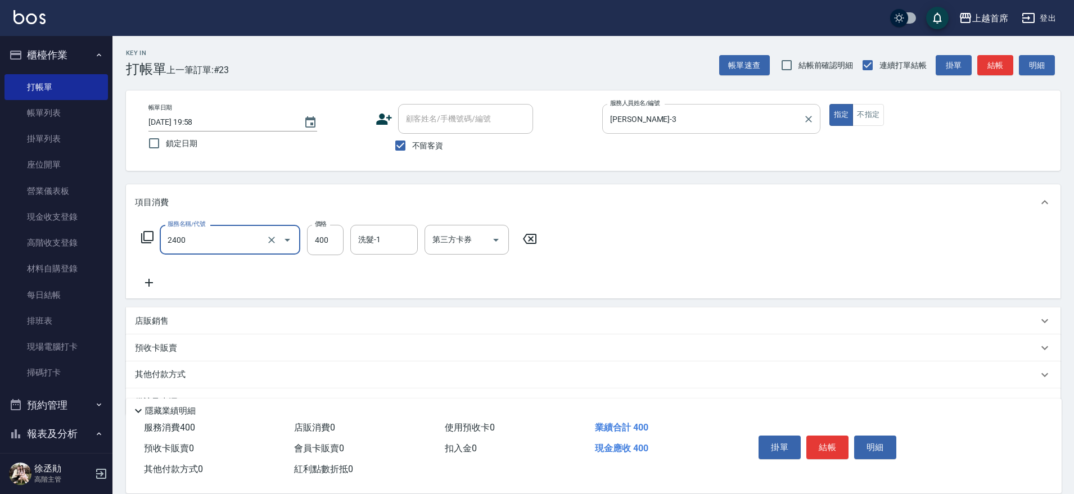
type input "指定一般洗剪400(2400)"
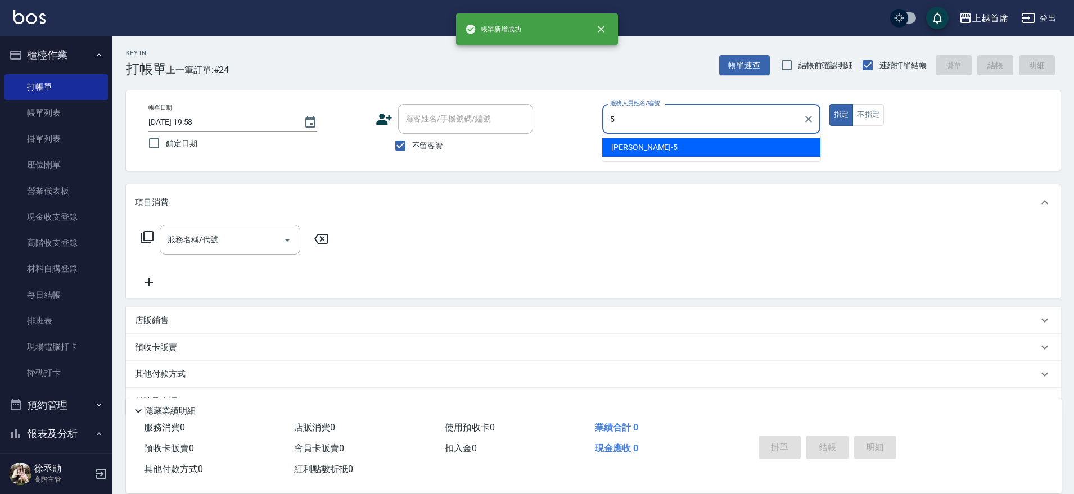
type input "[PERSON_NAME]-5"
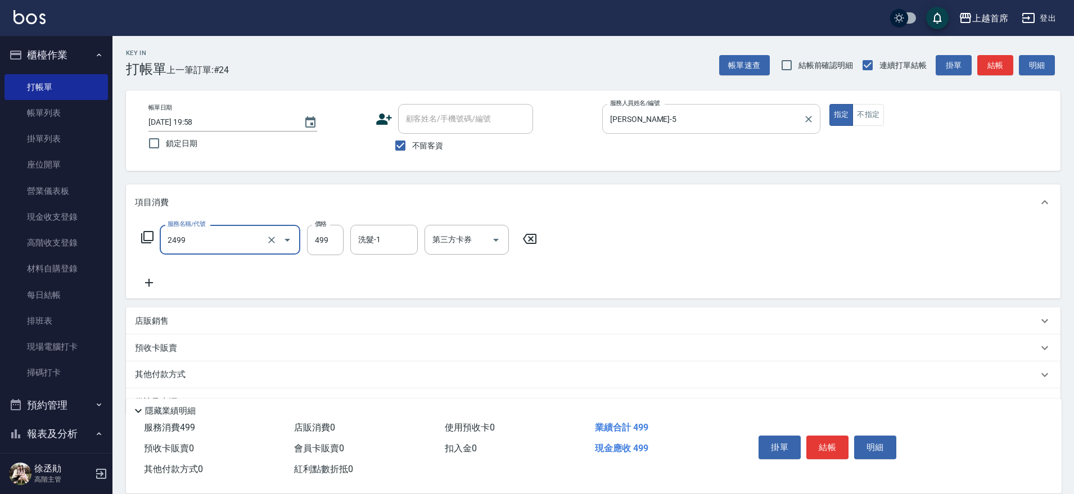
type input "499海鹽洗剪套餐(2499)"
type input "33"
drag, startPoint x: 371, startPoint y: 228, endPoint x: 354, endPoint y: 227, distance: 16.9
click at [372, 227] on div "洗髮-1" at bounding box center [383, 240] width 67 height 30
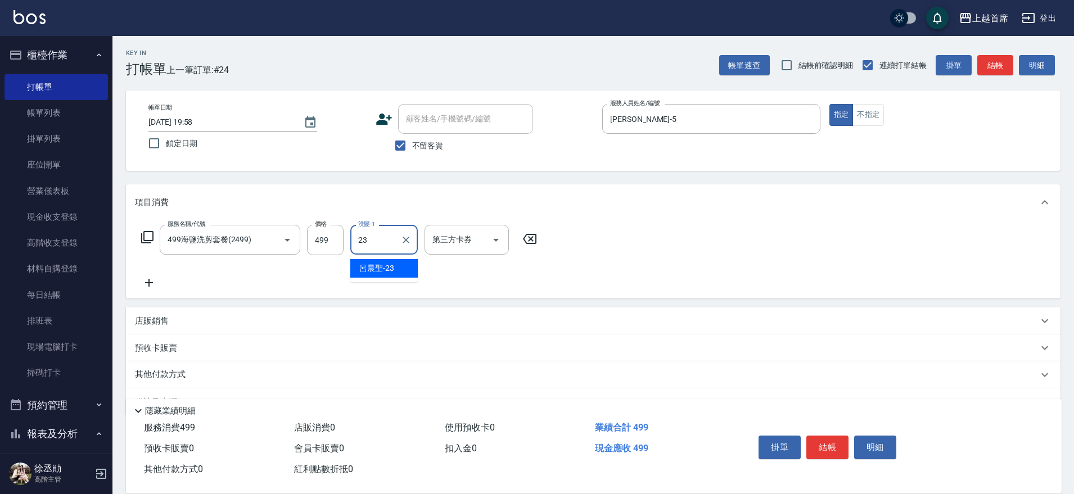
type input "呂晨聖-23"
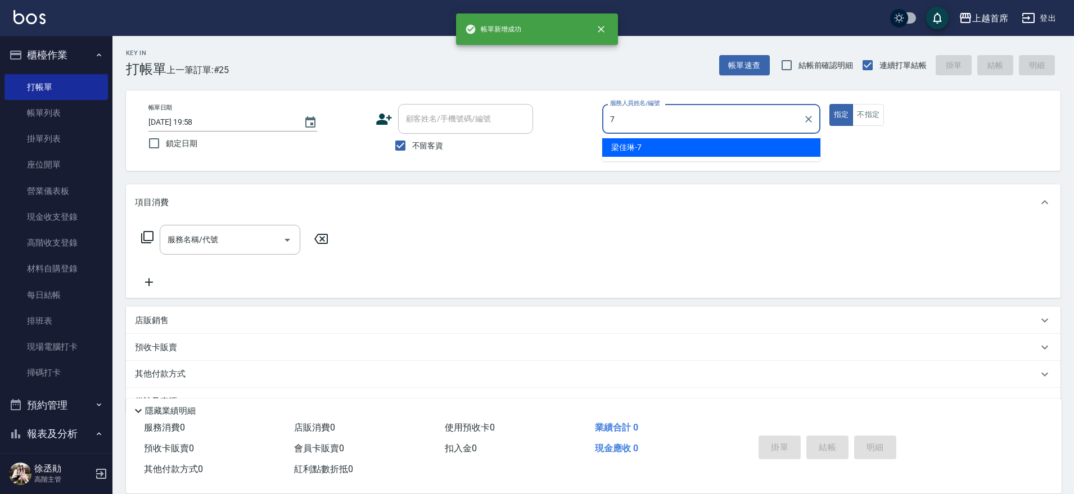
type input "梁佳琳-7"
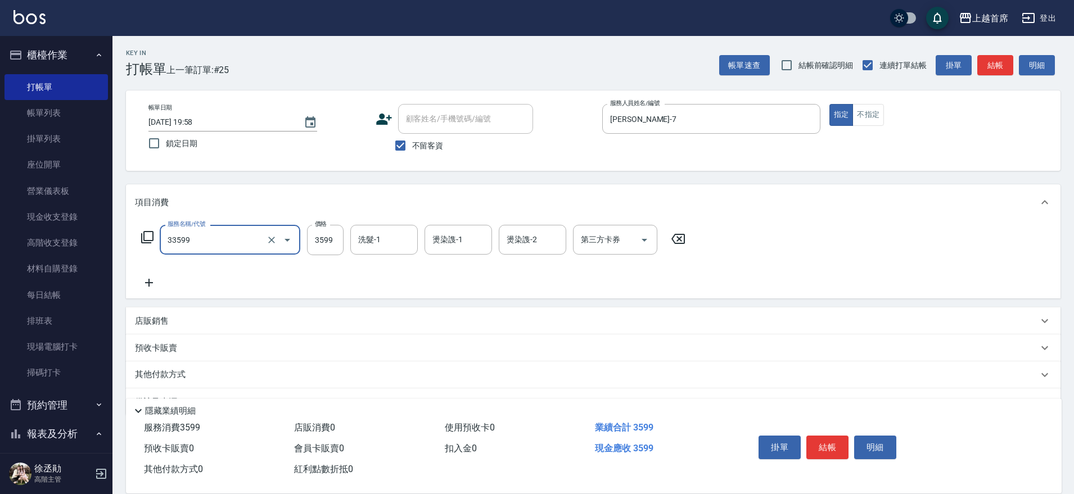
type input "燙髮B餐(33599)"
type input "3000"
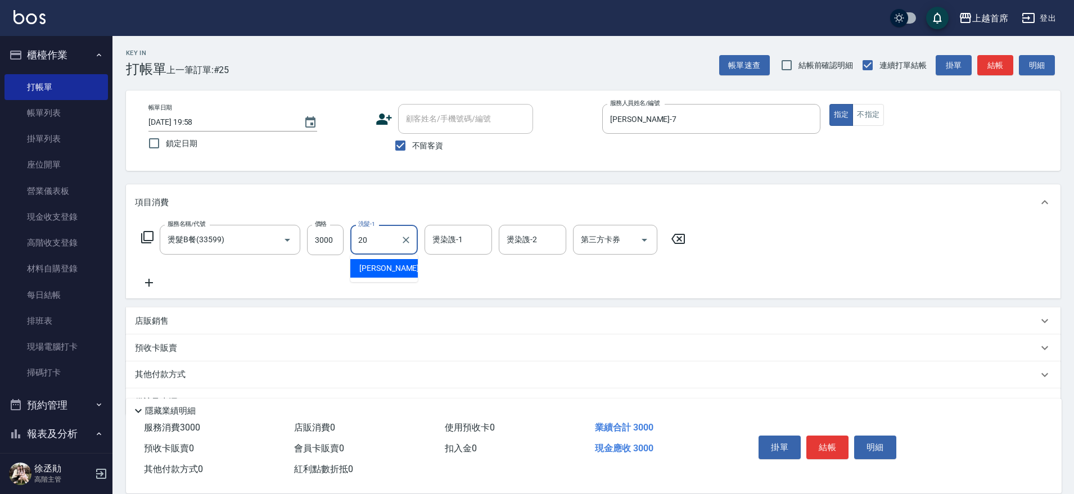
type input "鄭詩縈-20"
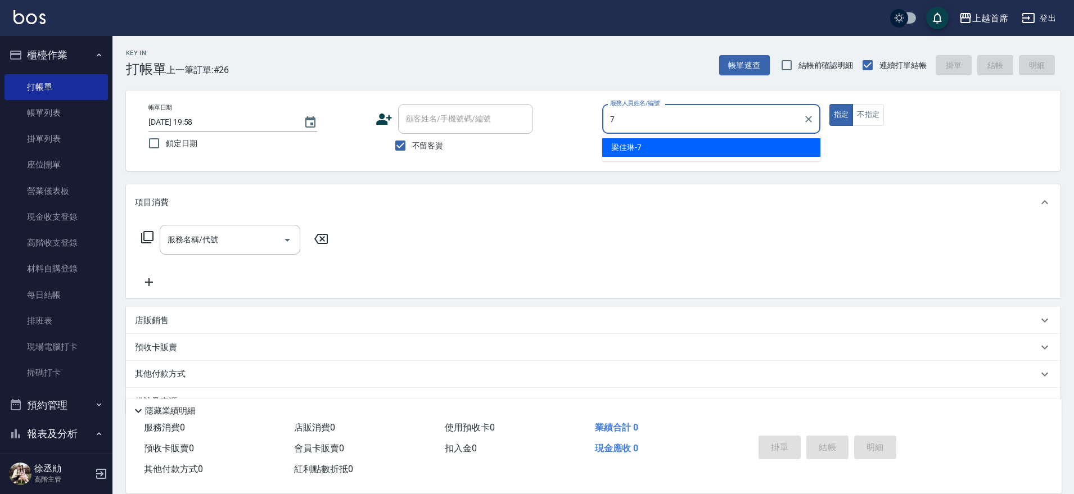
type input "梁佳琳-7"
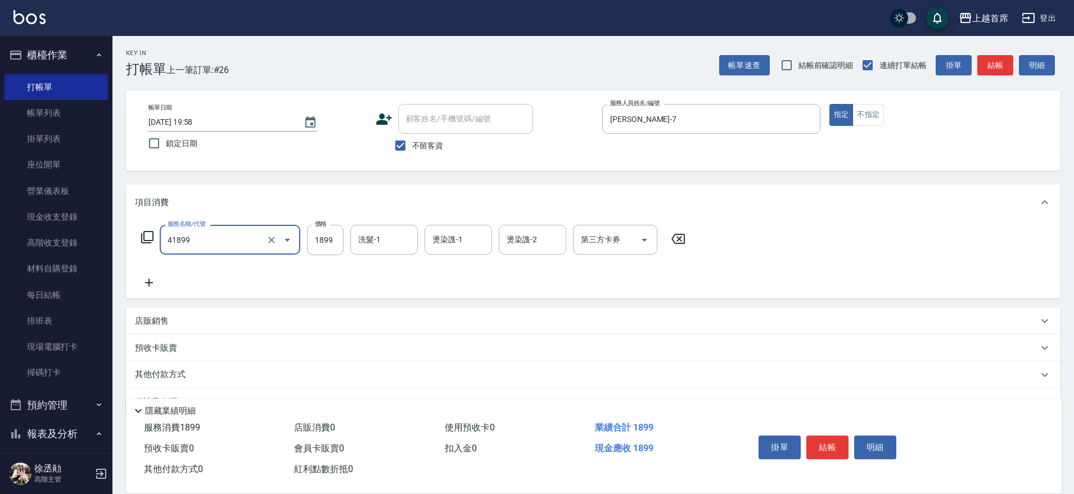
type input "染髮D餐(41899)"
type input "247"
click at [372, 224] on div "服務名稱/代號 染髮D餐(41899) 服務名稱/代號 價格 1899 價格 洗髮-1 洗髮-1 燙染謢-1 燙染謢-1 燙染謢-2 燙染謢-2 第三方卡券 …" at bounding box center [593, 259] width 935 height 78
click at [366, 230] on div "洗髮-1 洗髮-1" at bounding box center [383, 240] width 67 height 30
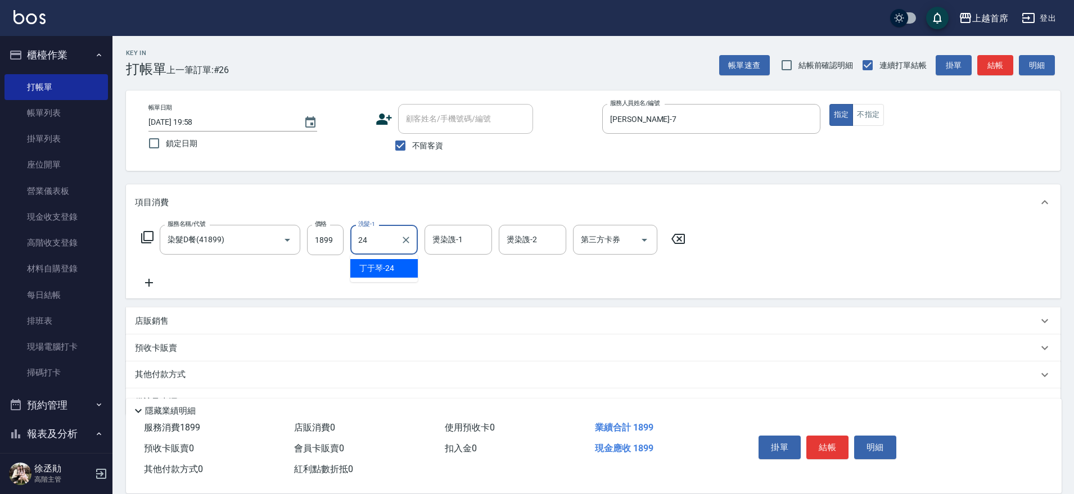
type input "丁于琴-24"
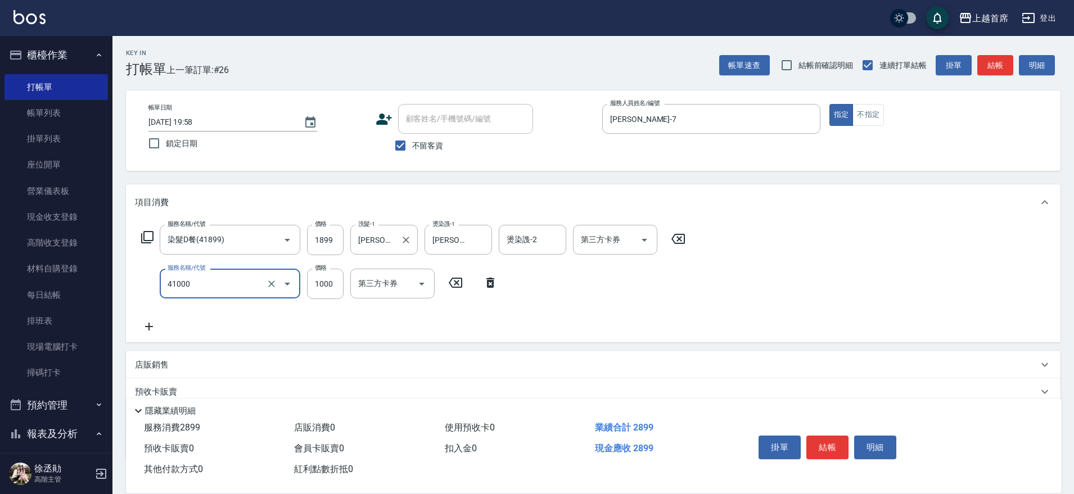
type input "漂染1000(41000)"
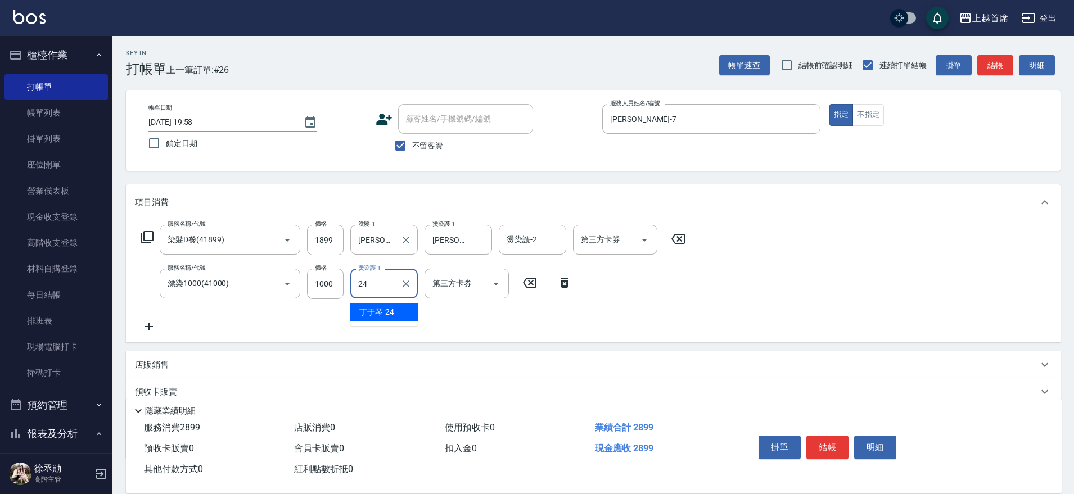
type input "丁于琴-24"
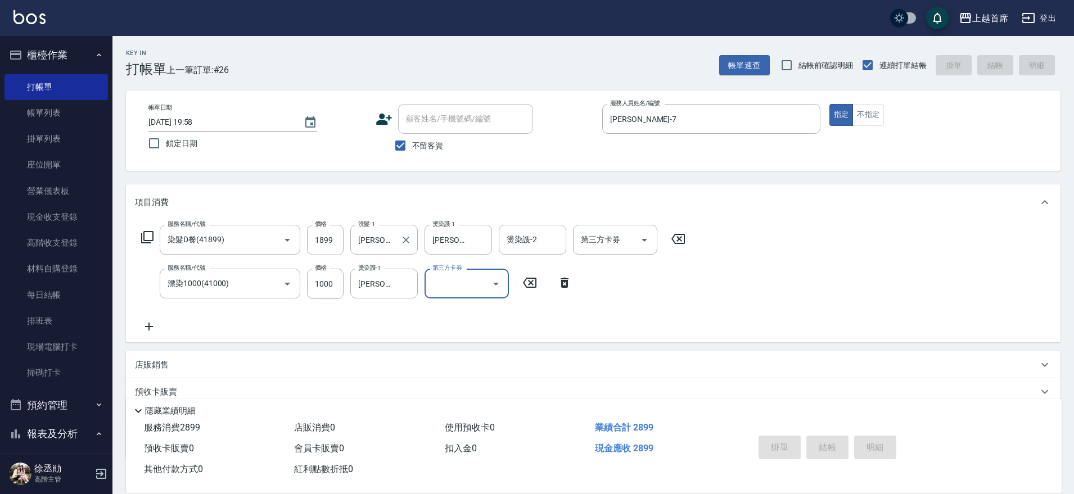
type input "2025/08/17 19:59"
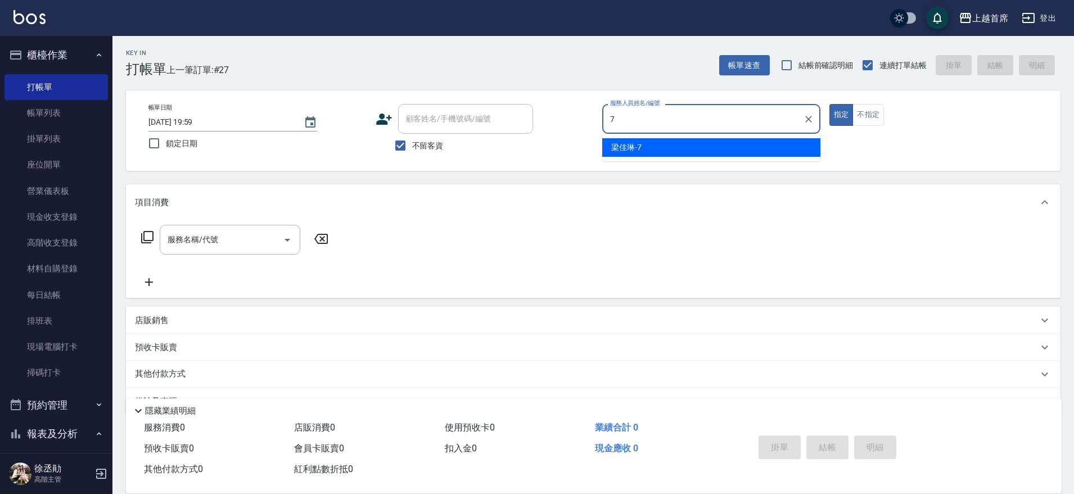
type input "梁佳琳-7"
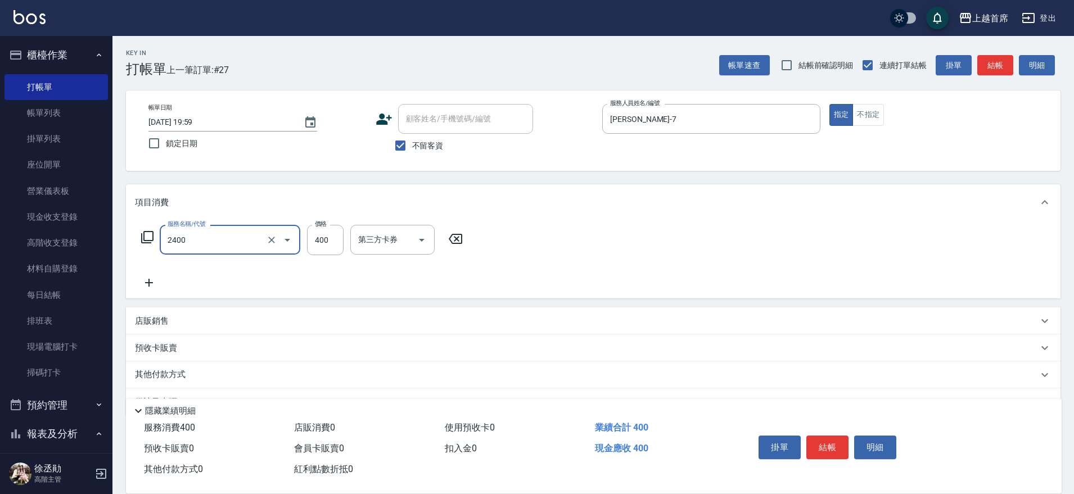
type input "指定一般洗剪400(2400)"
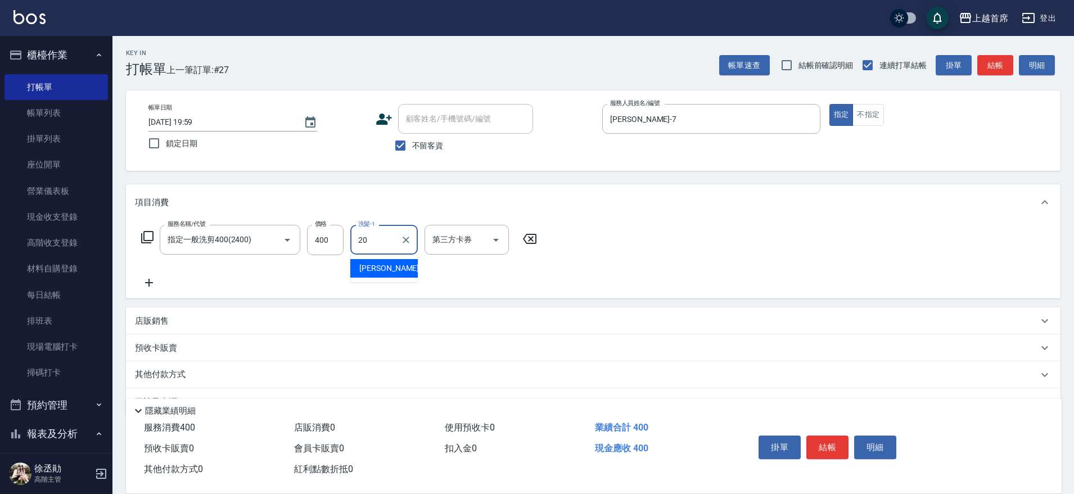
type input "鄭詩縈-20"
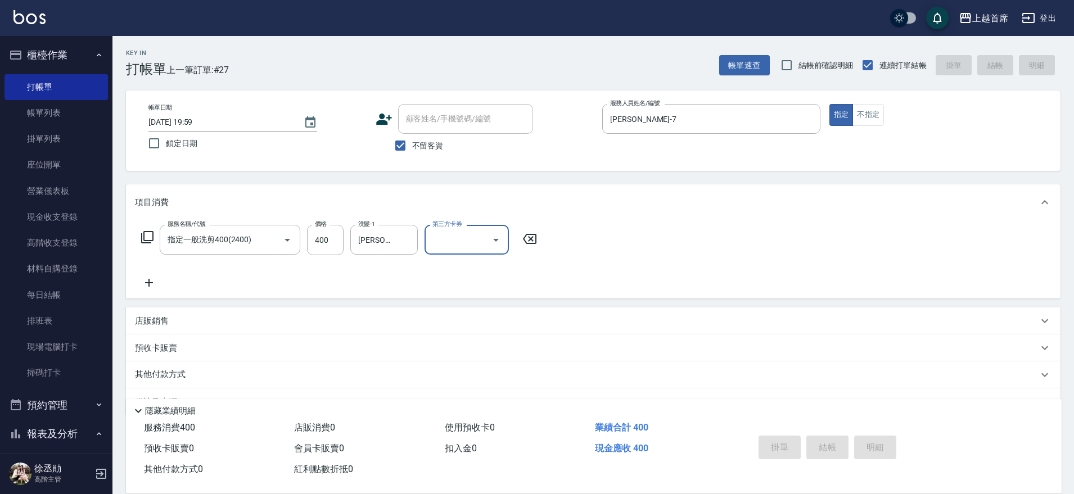
type input "2025/08/17 20:27"
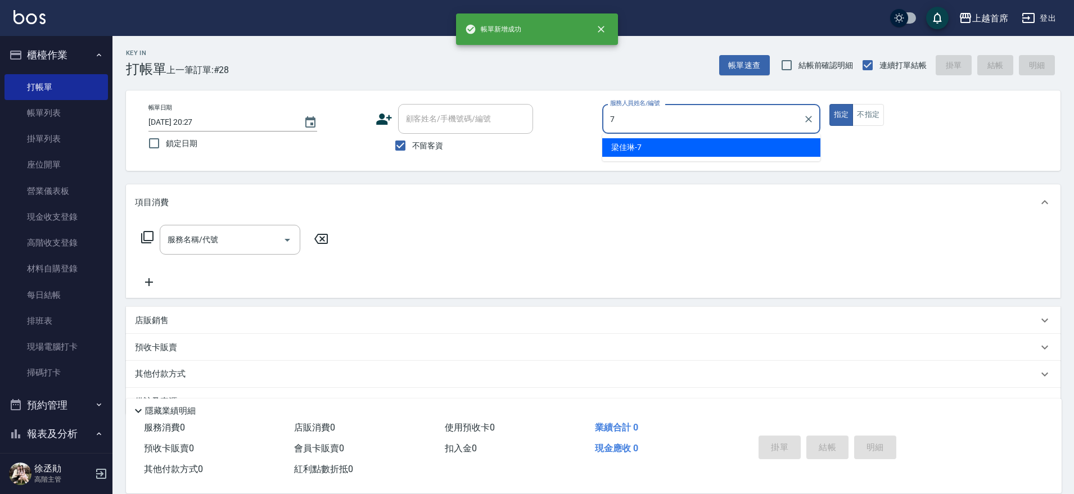
type input "梁佳琳-7"
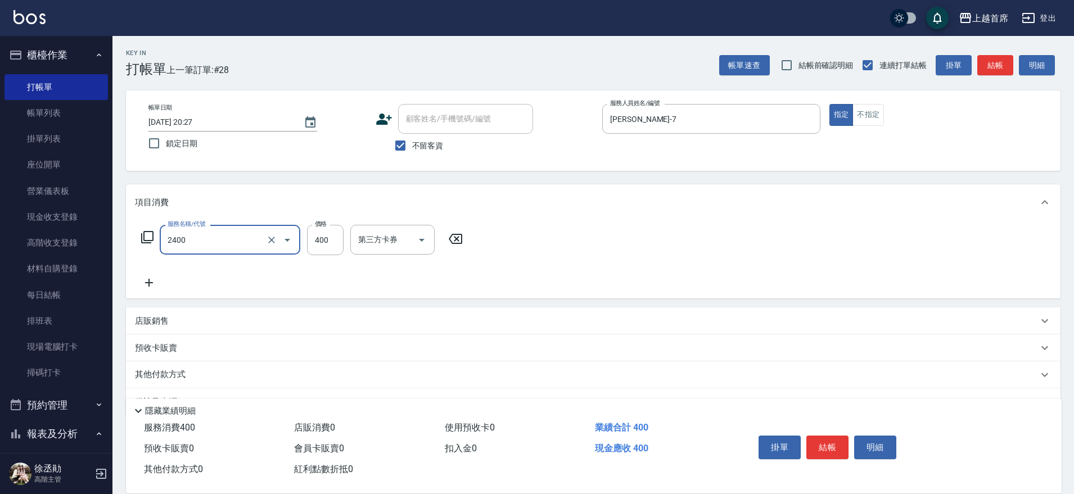
type input "指定一般洗剪400(2400)"
type input "呂晨聖-23"
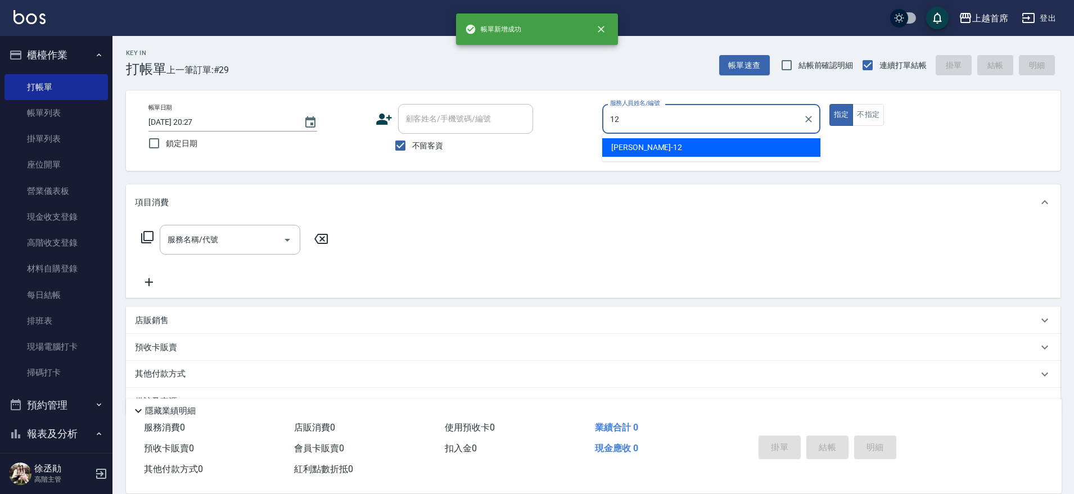
type input "許婕妤-12"
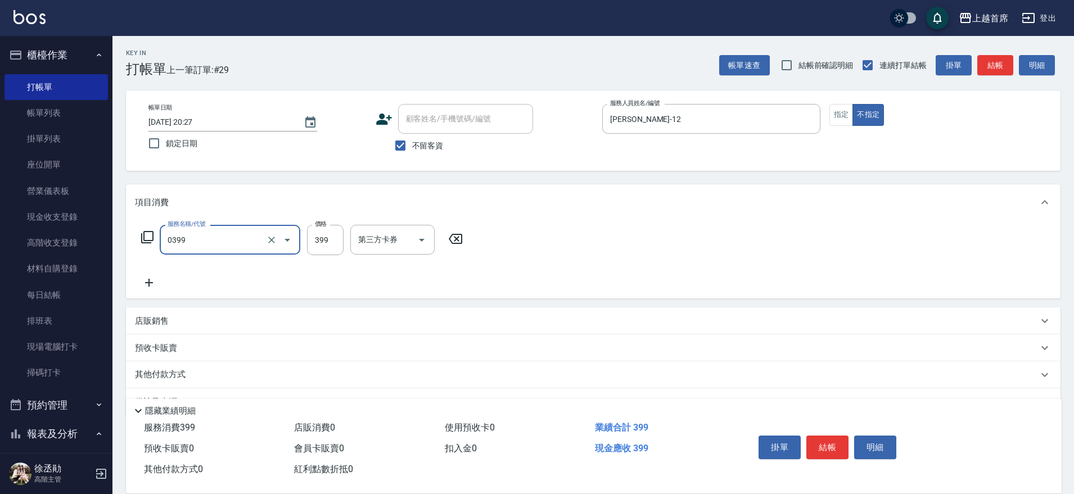
type input "海鹽洗髮(0399)"
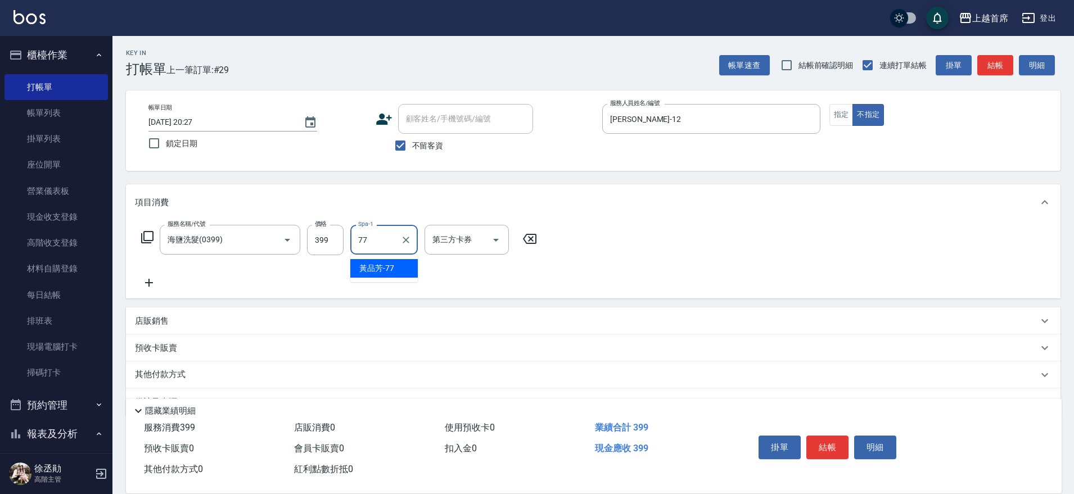
type input "[PERSON_NAME]-77"
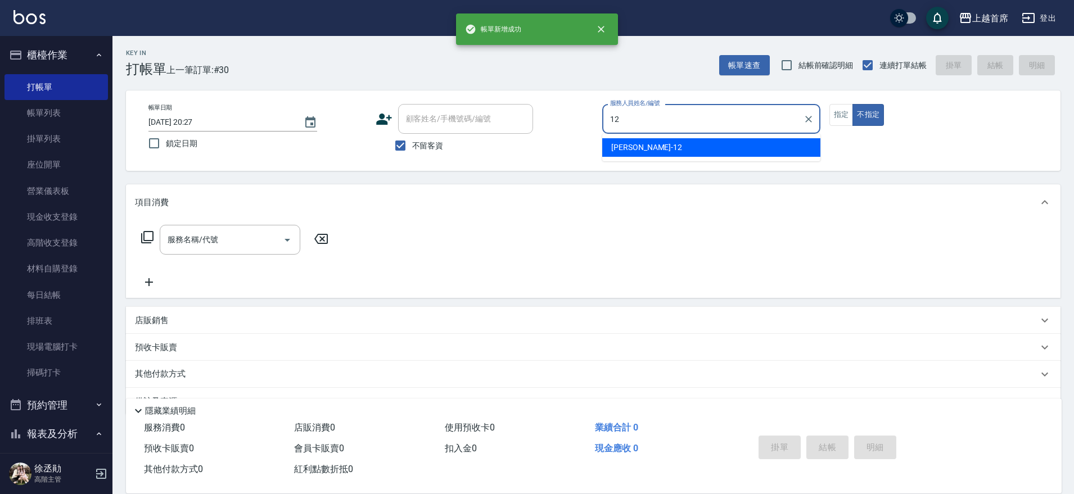
type input "許婕妤-12"
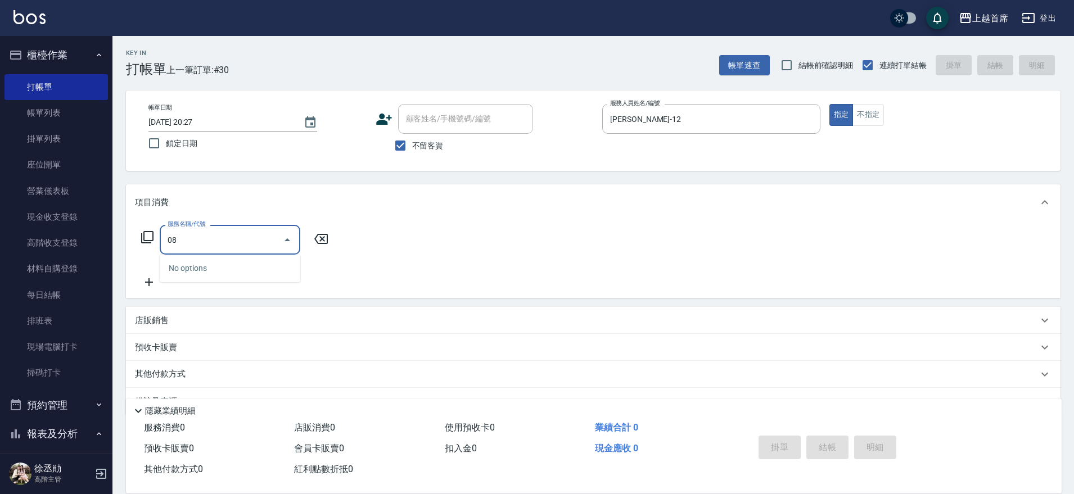
type input "0"
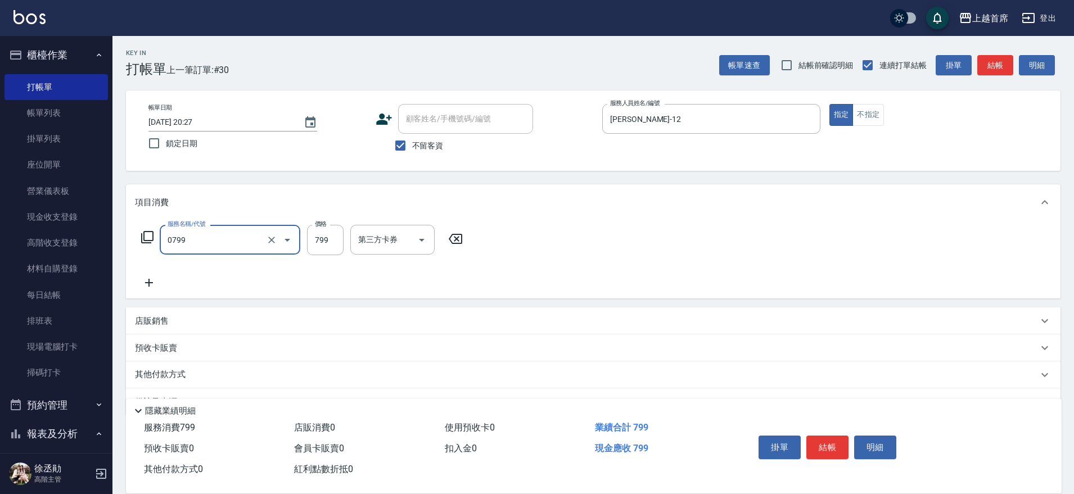
type input "精油799(0799)"
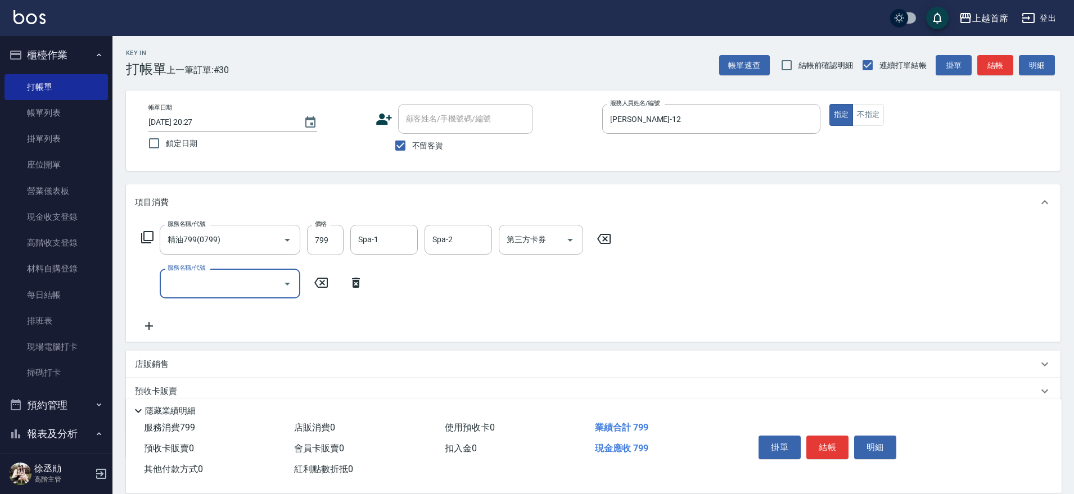
type input "5"
type input "造型(1100)"
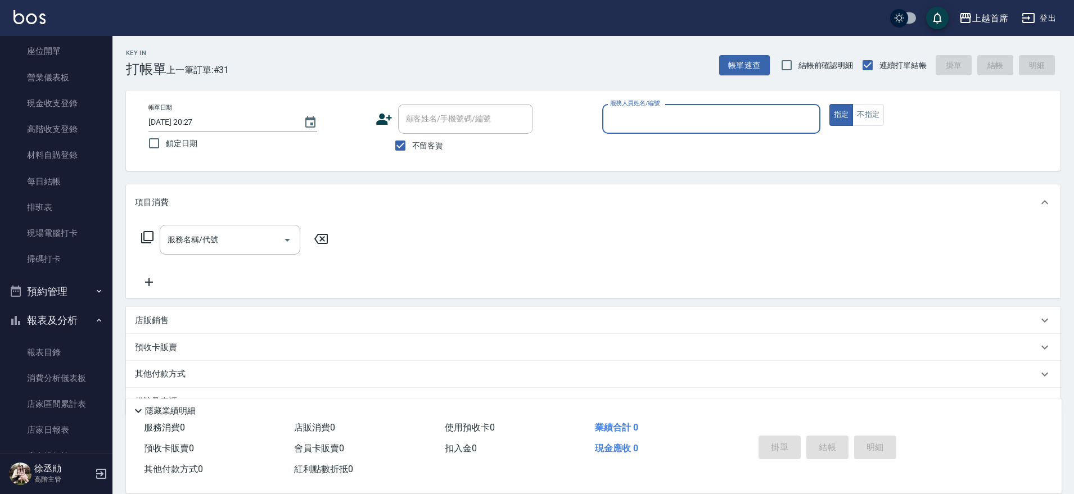
scroll to position [211, 0]
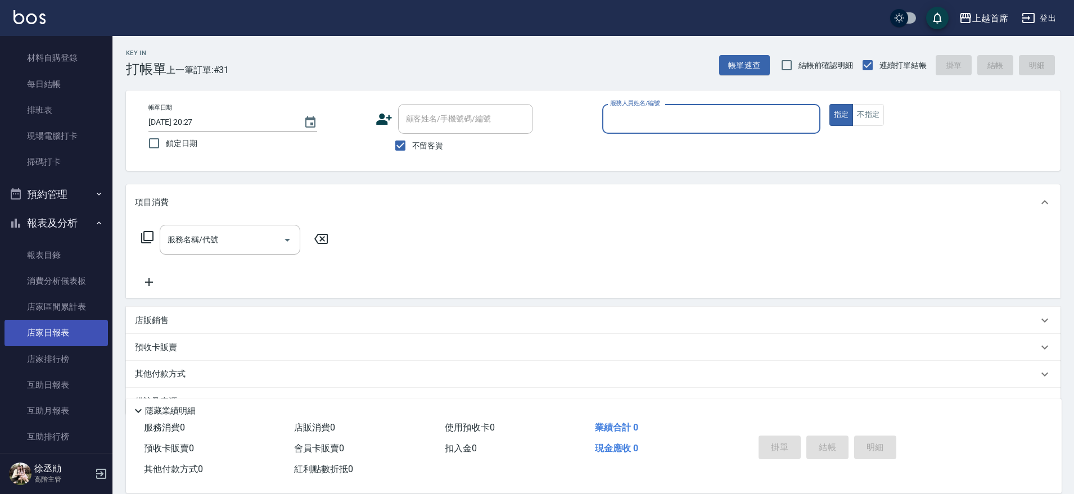
click at [83, 328] on link "店家日報表" at bounding box center [55, 333] width 103 height 26
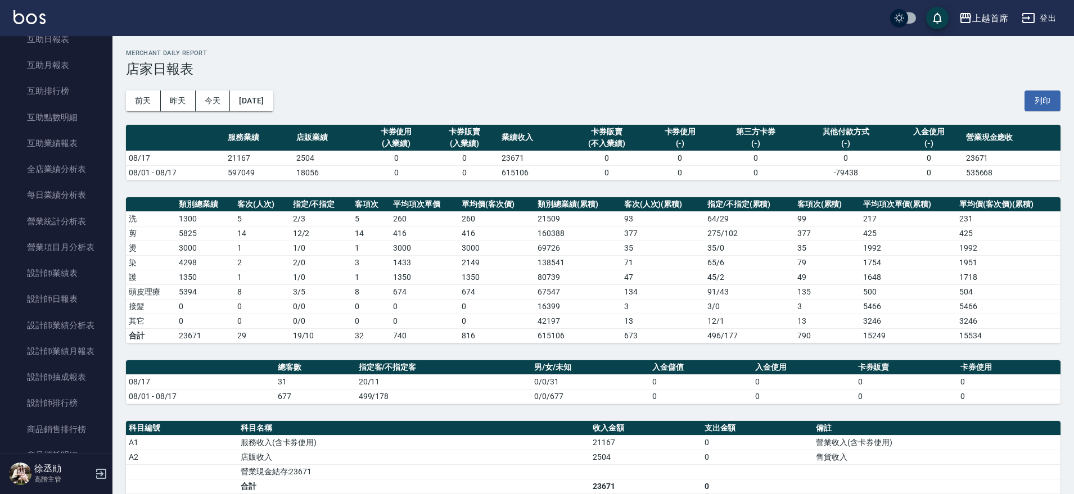
scroll to position [567, 0]
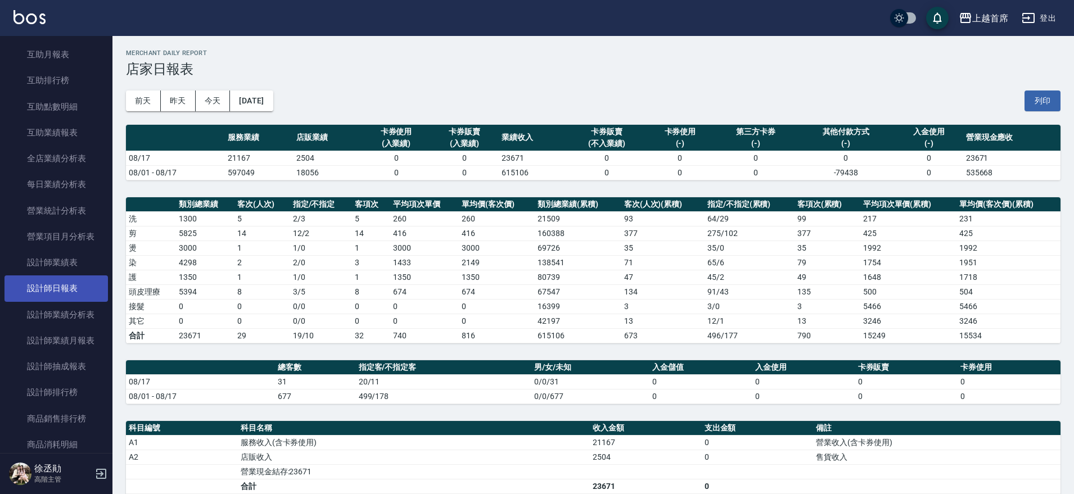
click at [74, 285] on link "設計師日報表" at bounding box center [55, 289] width 103 height 26
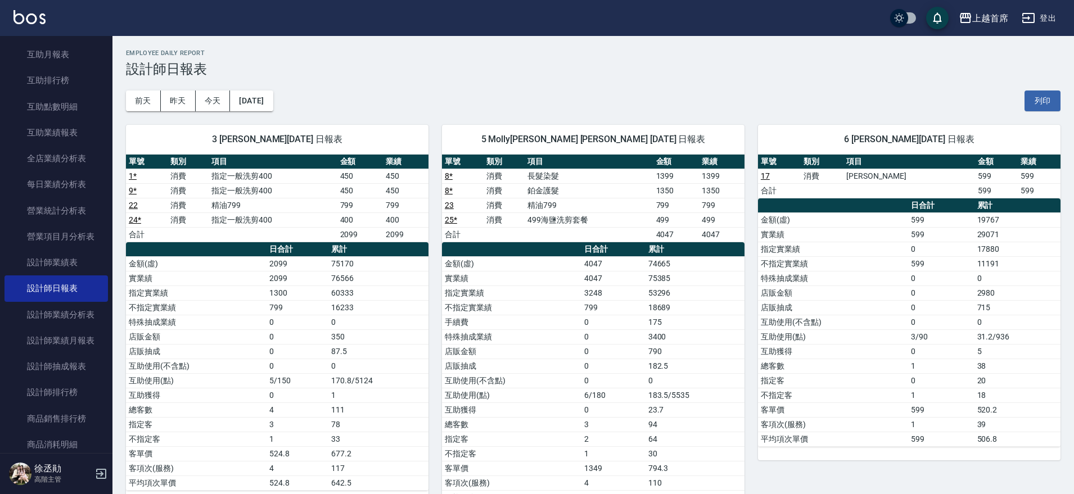
click at [450, 175] on link "8 *" at bounding box center [449, 175] width 8 height 9
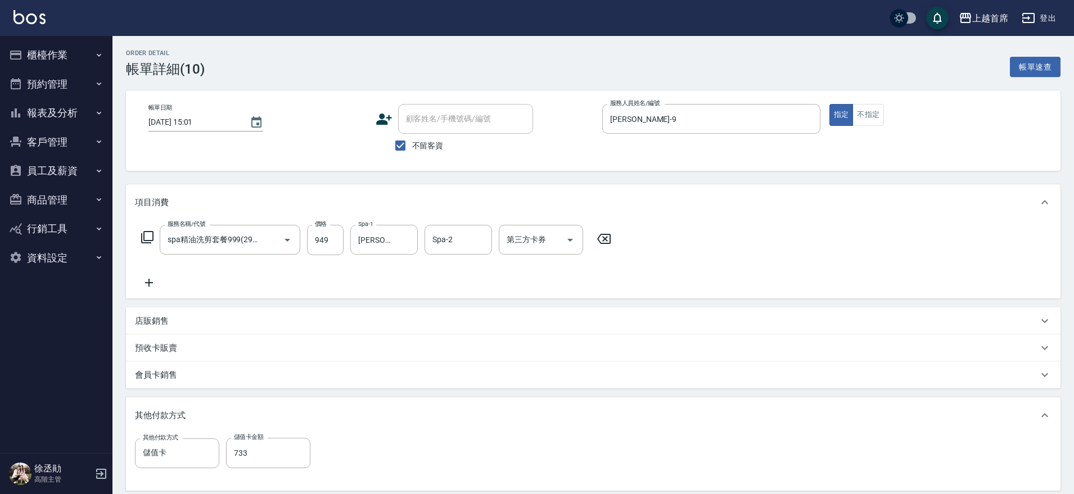
scroll to position [84, 0]
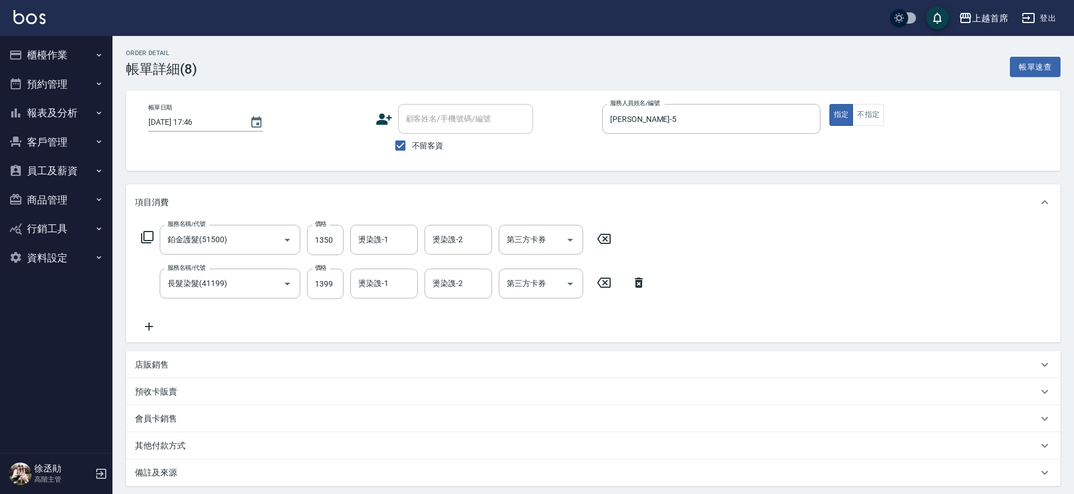
click at [386, 233] on div "燙染謢-1 燙染謢-1" at bounding box center [383, 240] width 67 height 30
type input "[PERSON_NAME]-77"
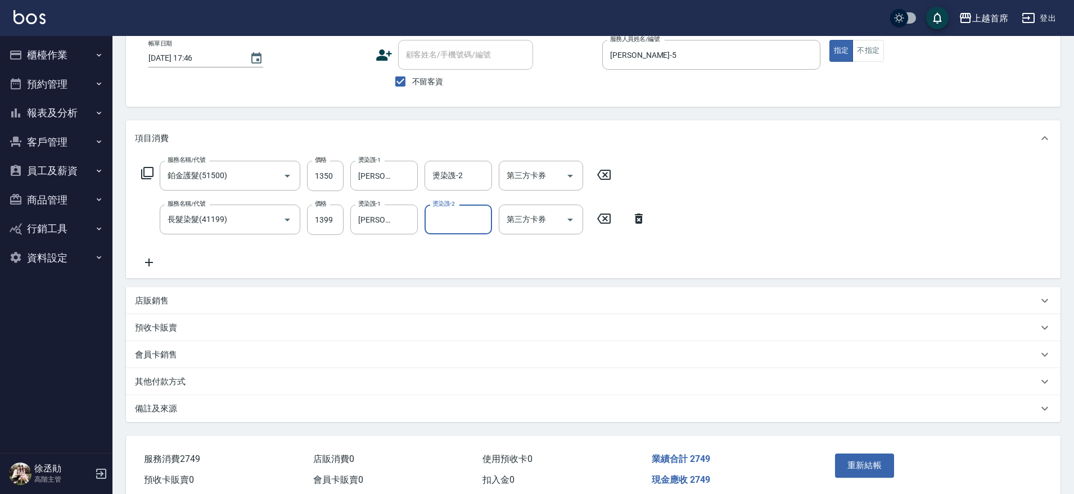
scroll to position [70, 0]
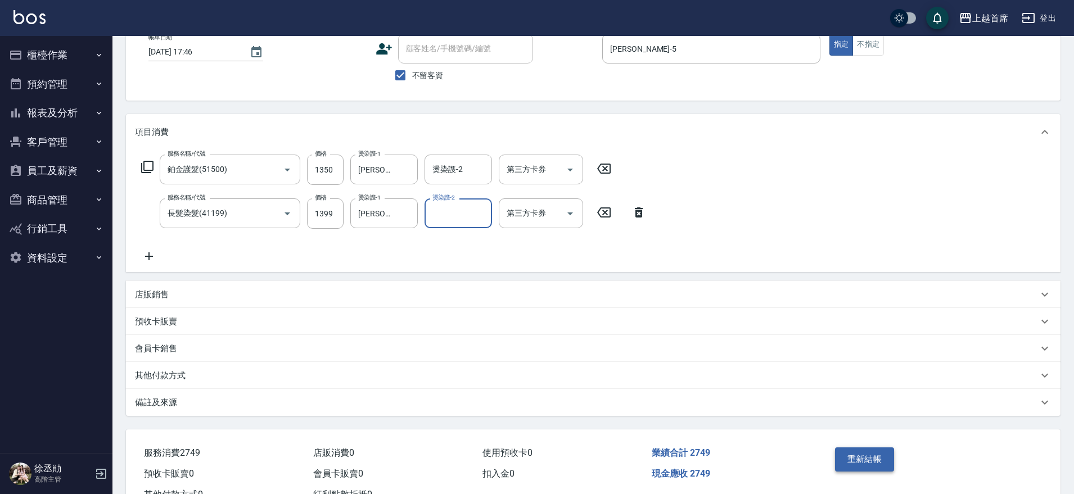
click at [852, 458] on button "重新結帳" at bounding box center [865, 460] width 60 height 24
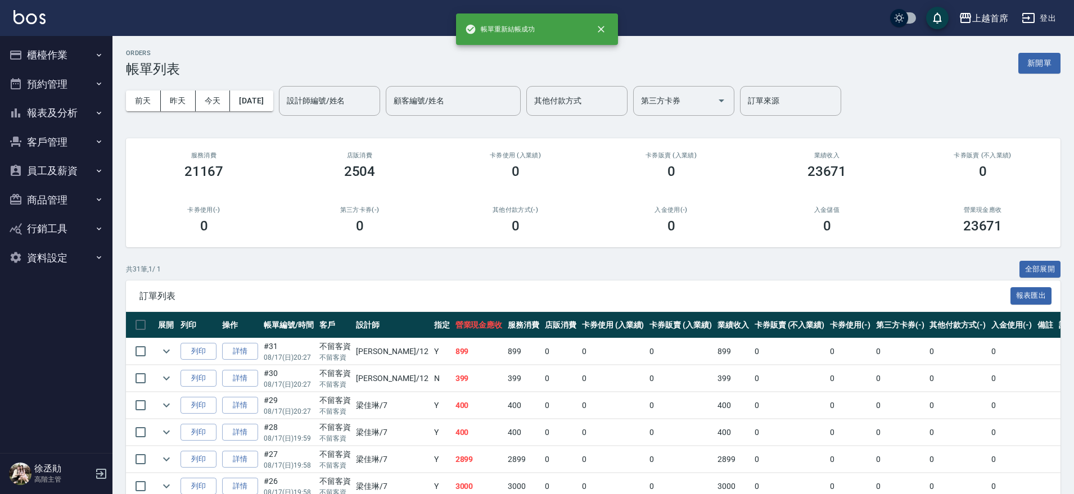
click at [56, 138] on button "客戶管理" at bounding box center [55, 142] width 103 height 29
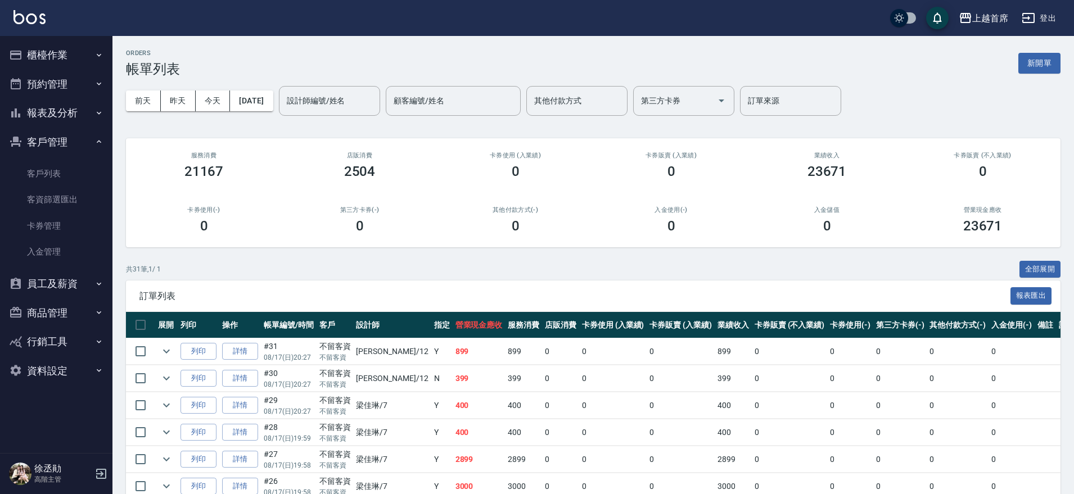
click at [56, 109] on button "報表及分析" at bounding box center [55, 112] width 103 height 29
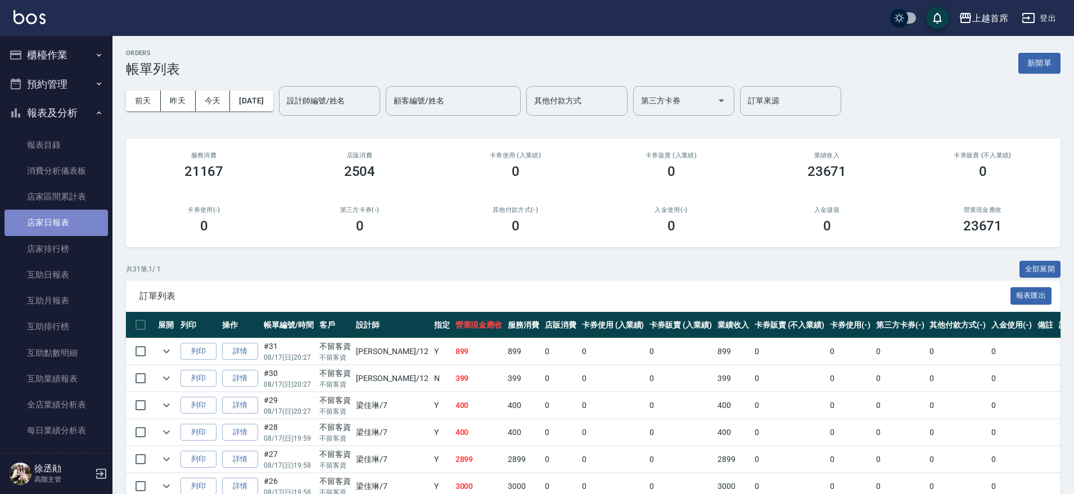
click at [81, 217] on link "店家日報表" at bounding box center [55, 223] width 103 height 26
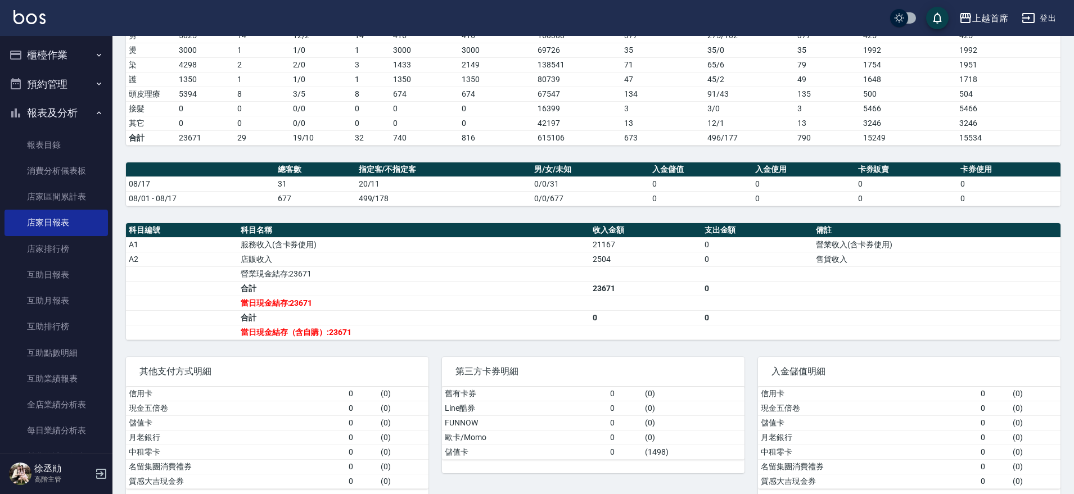
scroll to position [211, 0]
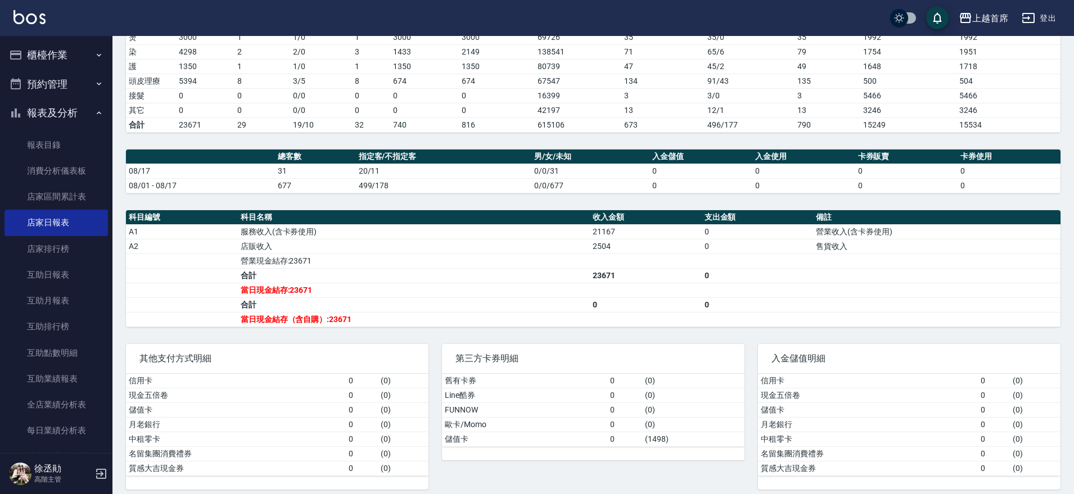
click at [64, 55] on button "櫃檯作業" at bounding box center [55, 54] width 103 height 29
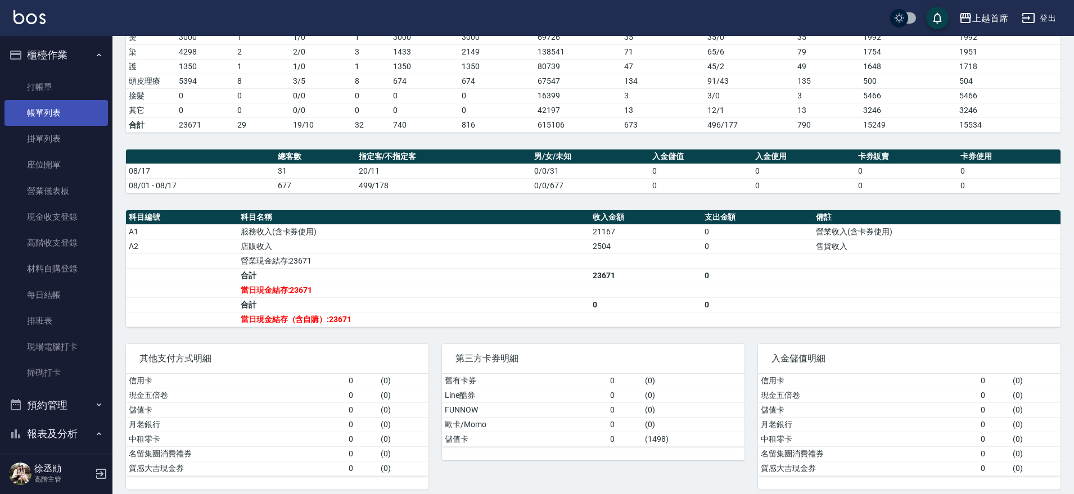
click at [62, 113] on link "帳單列表" at bounding box center [55, 113] width 103 height 26
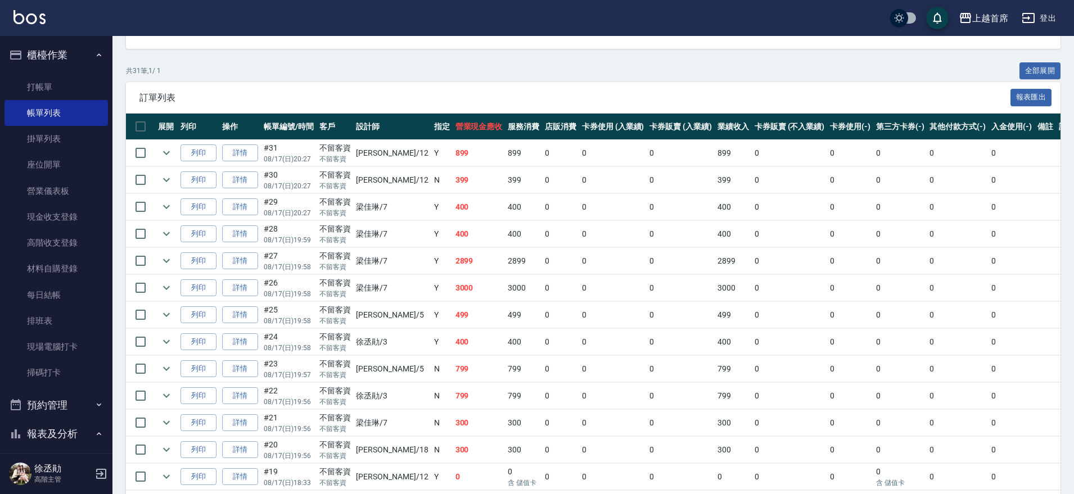
scroll to position [190, 0]
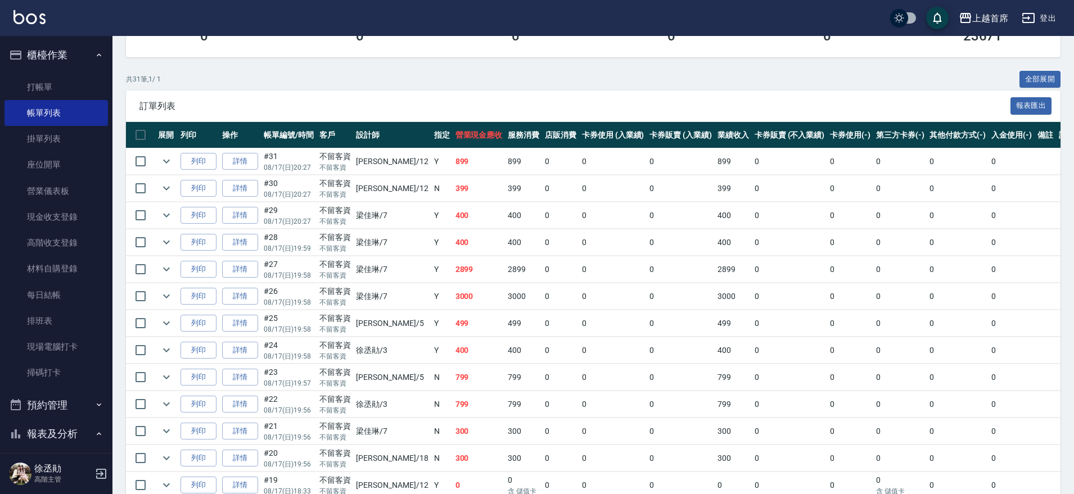
click at [604, 239] on td "0" at bounding box center [613, 242] width 68 height 26
click at [32, 80] on link "打帳單" at bounding box center [55, 87] width 103 height 26
